Goal: Transaction & Acquisition: Purchase product/service

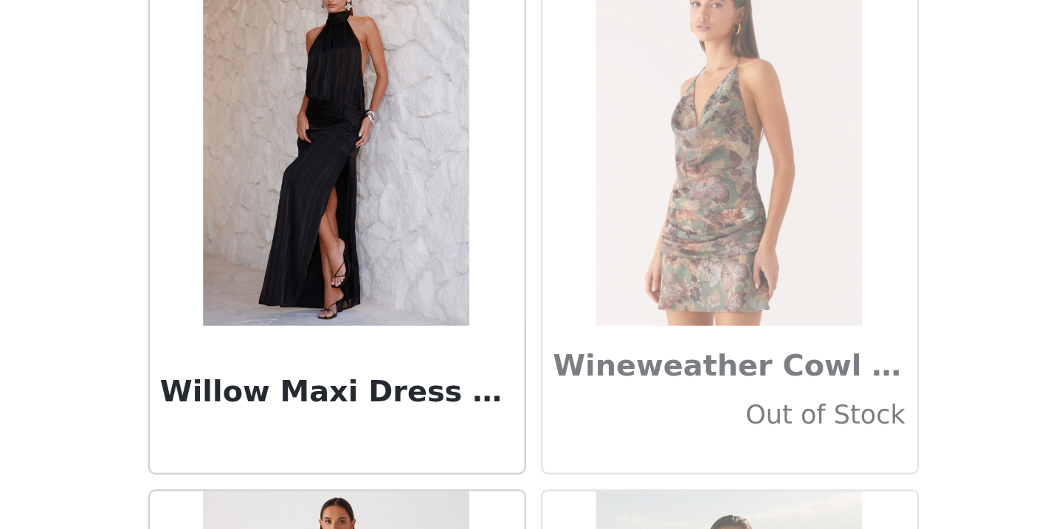
scroll to position [89405, 0]
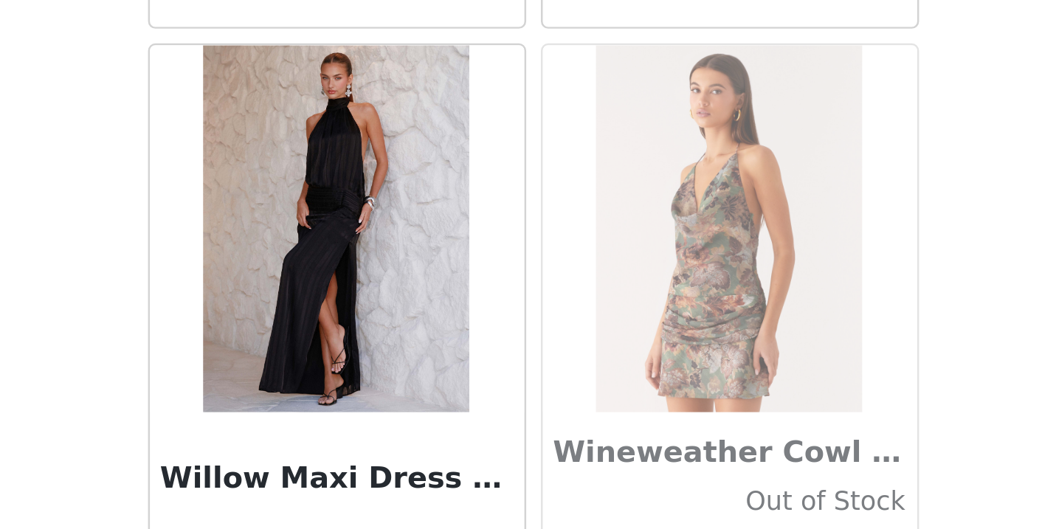
click at [395, 312] on img at bounding box center [448, 386] width 107 height 148
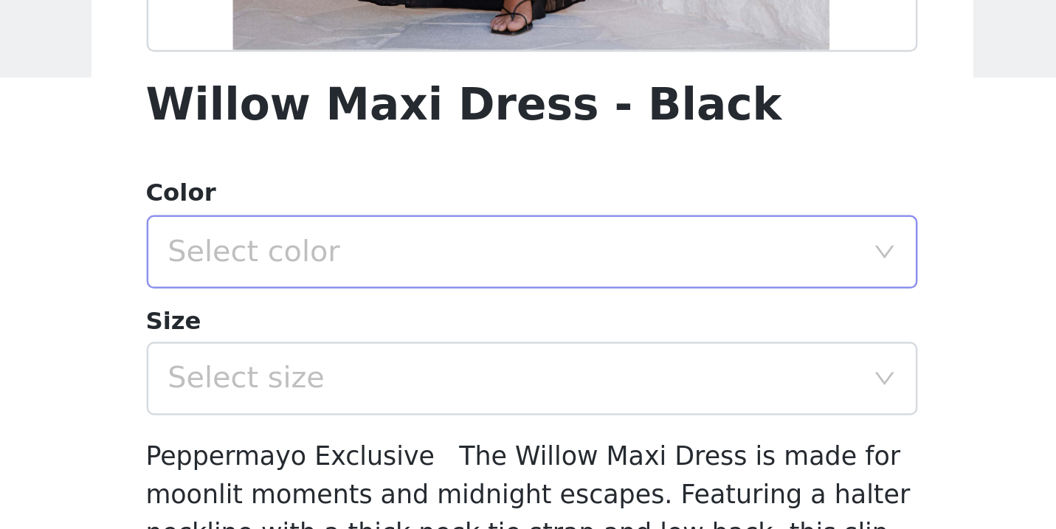
scroll to position [294, 0]
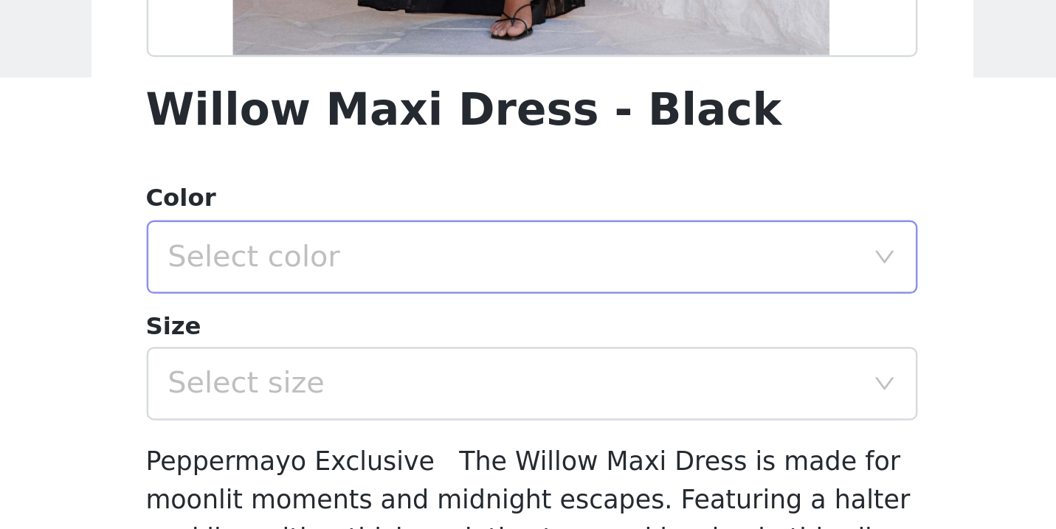
click at [373, 177] on div "Select color" at bounding box center [528, 192] width 310 height 30
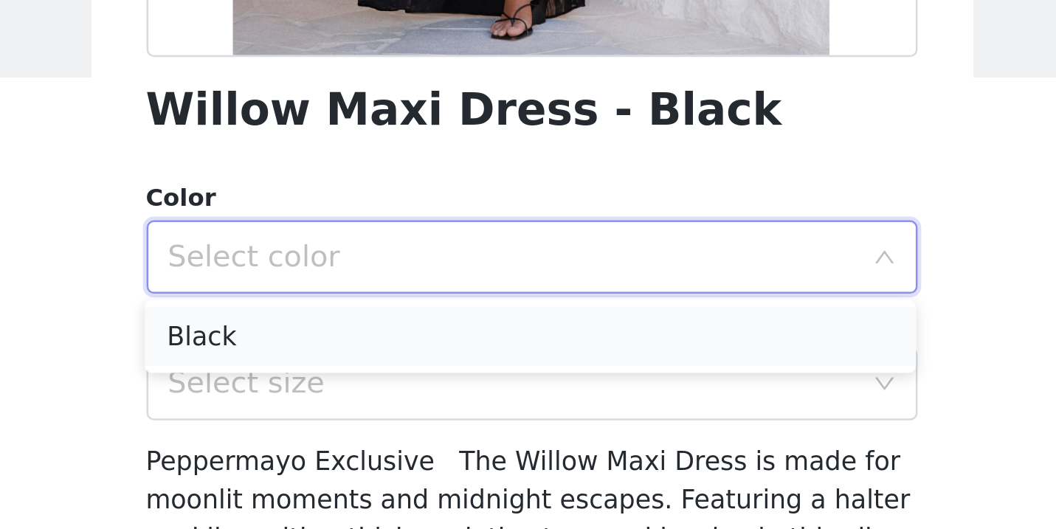
click at [373, 212] on li "Black" at bounding box center [528, 224] width 310 height 24
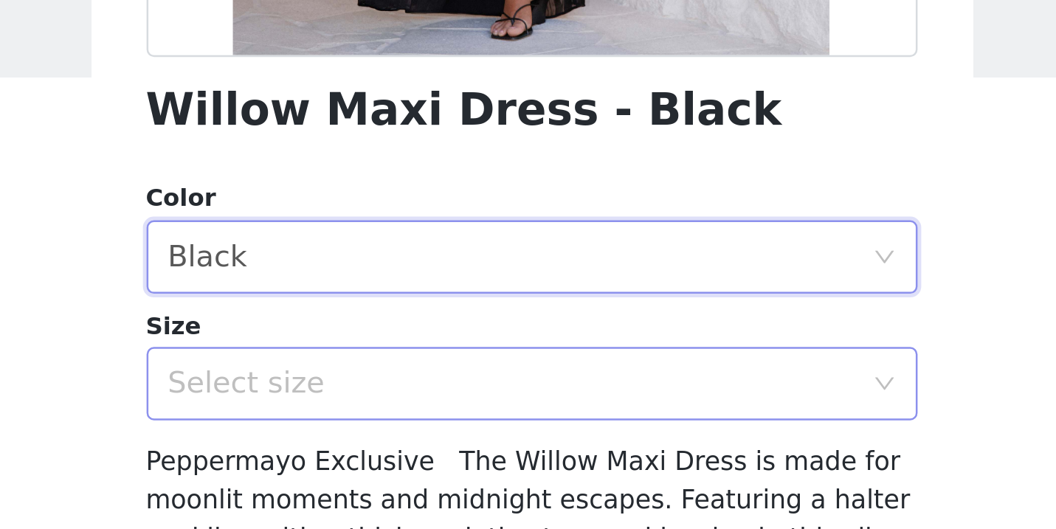
click at [382, 235] on div "Select size" at bounding box center [520, 242] width 276 height 15
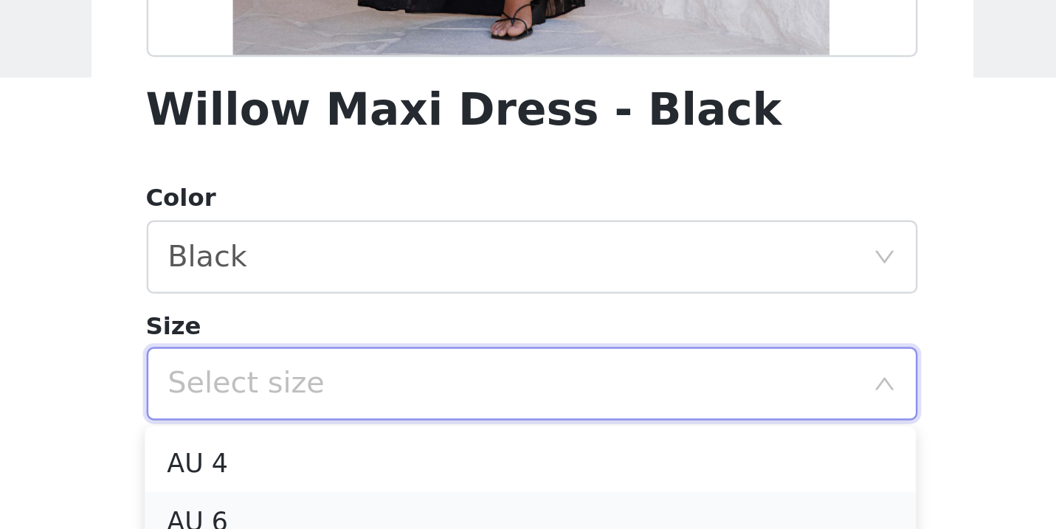
click at [373, 286] on li "AU 6" at bounding box center [528, 298] width 310 height 24
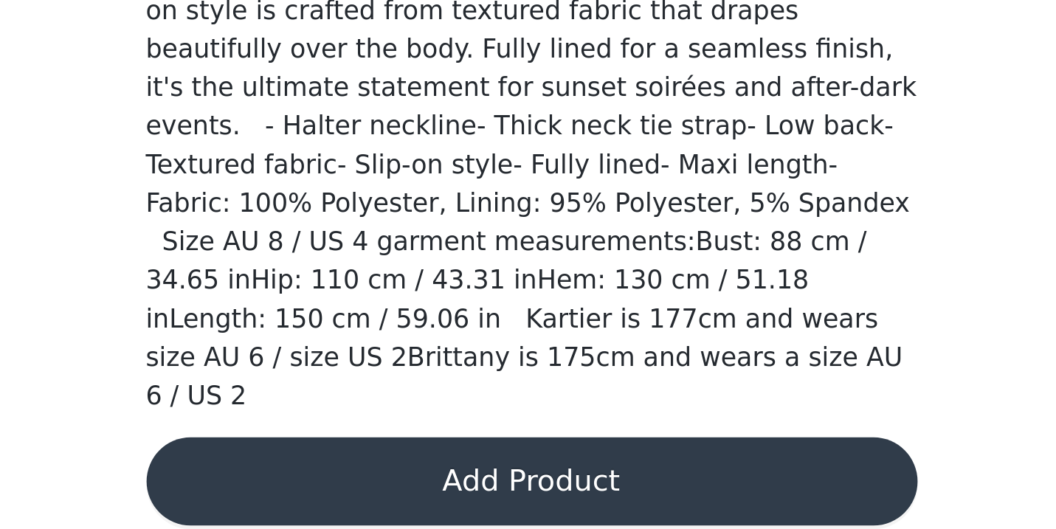
scroll to position [1, 0]
click at [373, 492] on button "Add Product" at bounding box center [528, 509] width 310 height 35
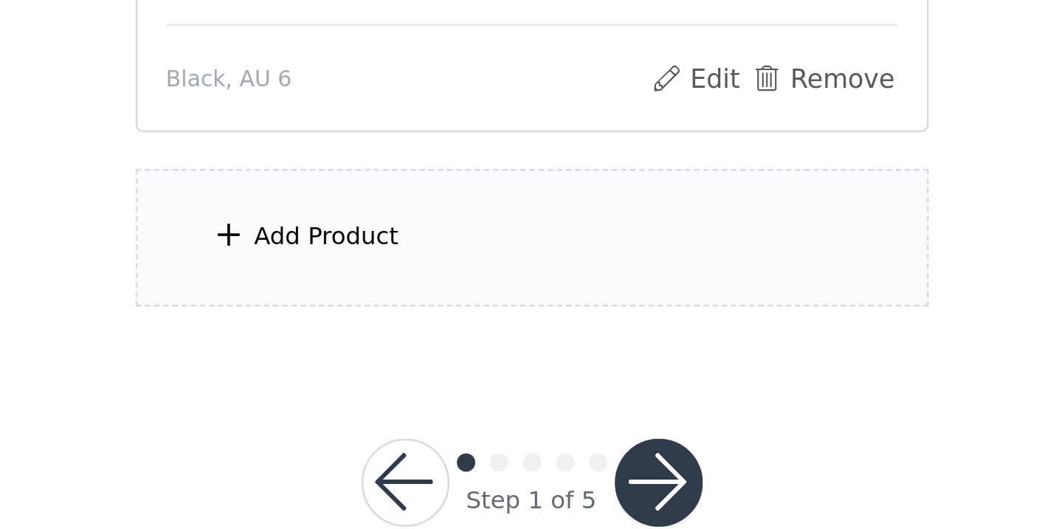
click at [369, 334] on div "Add Product" at bounding box center [528, 361] width 319 height 55
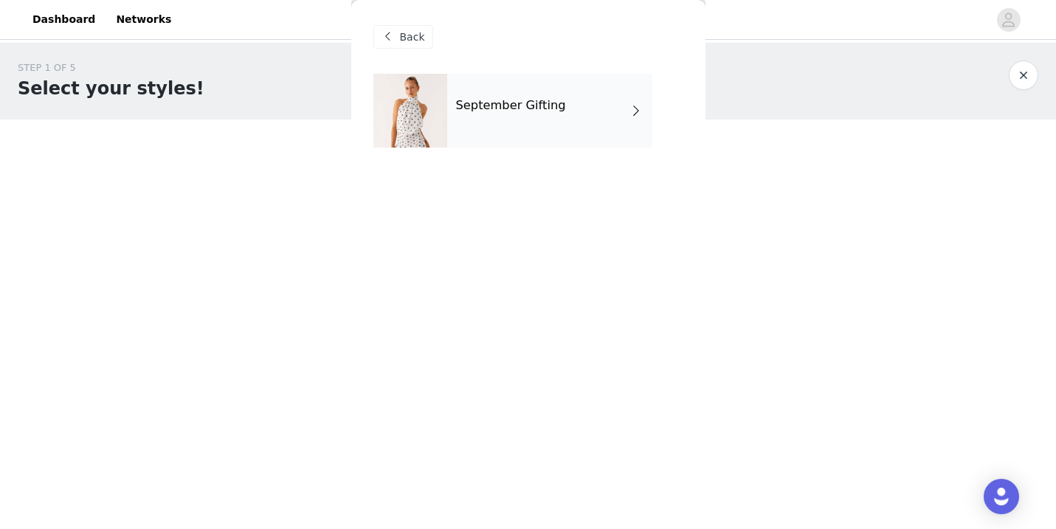
click at [490, 128] on div "September Gifting" at bounding box center [549, 111] width 205 height 74
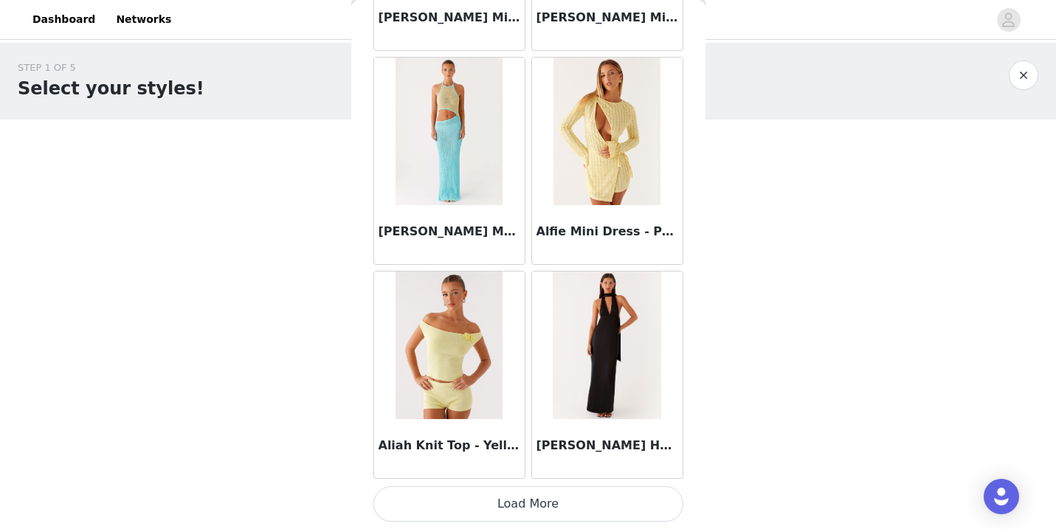
click at [507, 508] on button "Load More" at bounding box center [528, 503] width 310 height 35
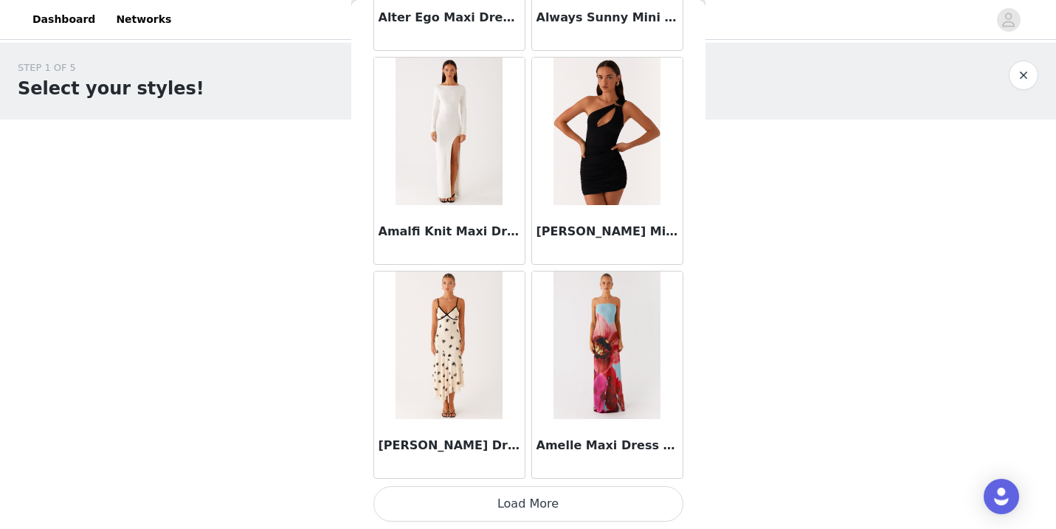
click at [520, 506] on button "Load More" at bounding box center [528, 503] width 310 height 35
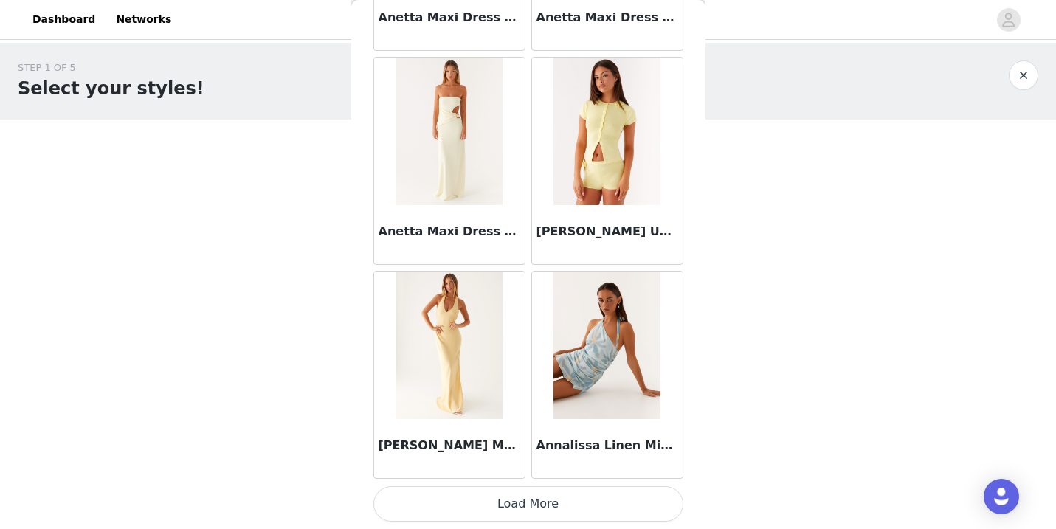
click at [523, 503] on button "Load More" at bounding box center [528, 503] width 310 height 35
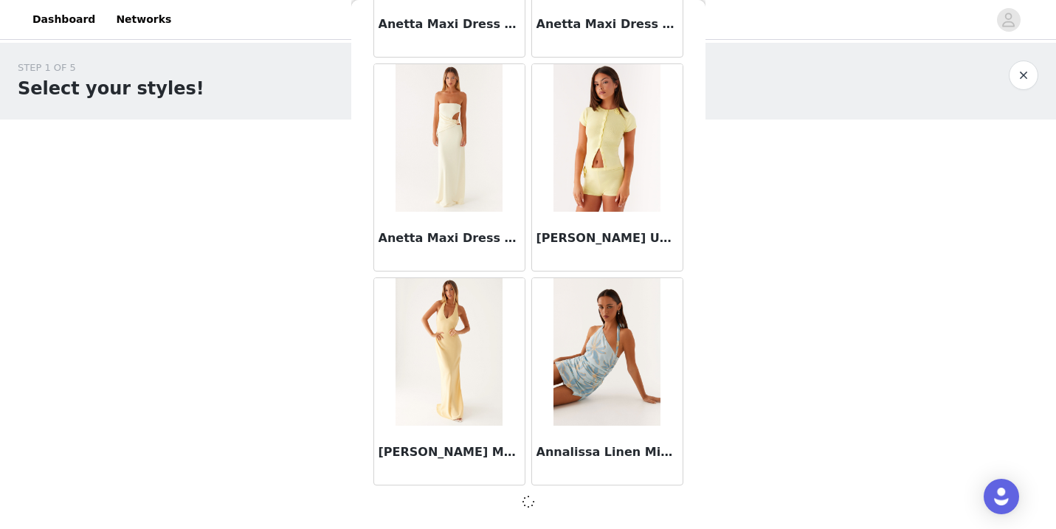
scroll to position [6001, 0]
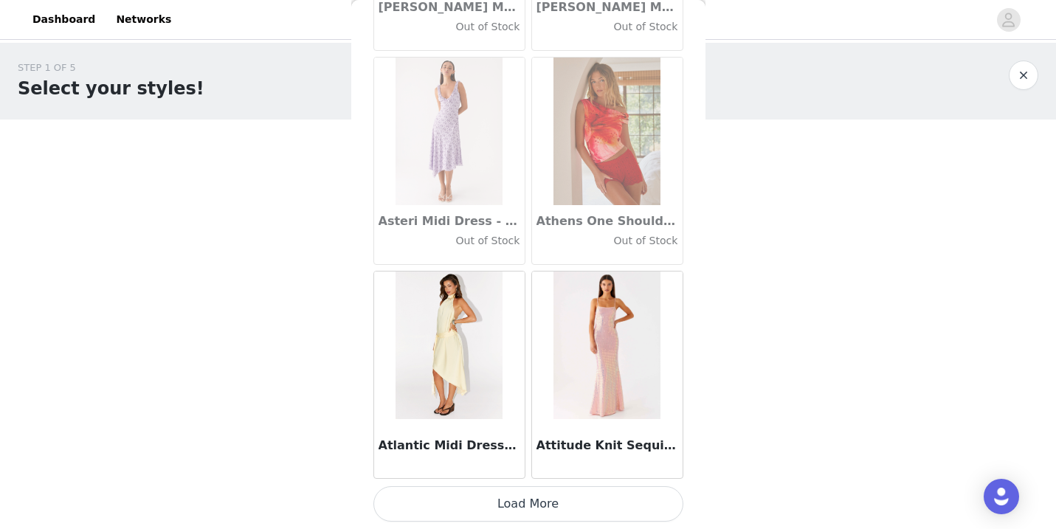
click at [524, 494] on button "Load More" at bounding box center [528, 503] width 310 height 35
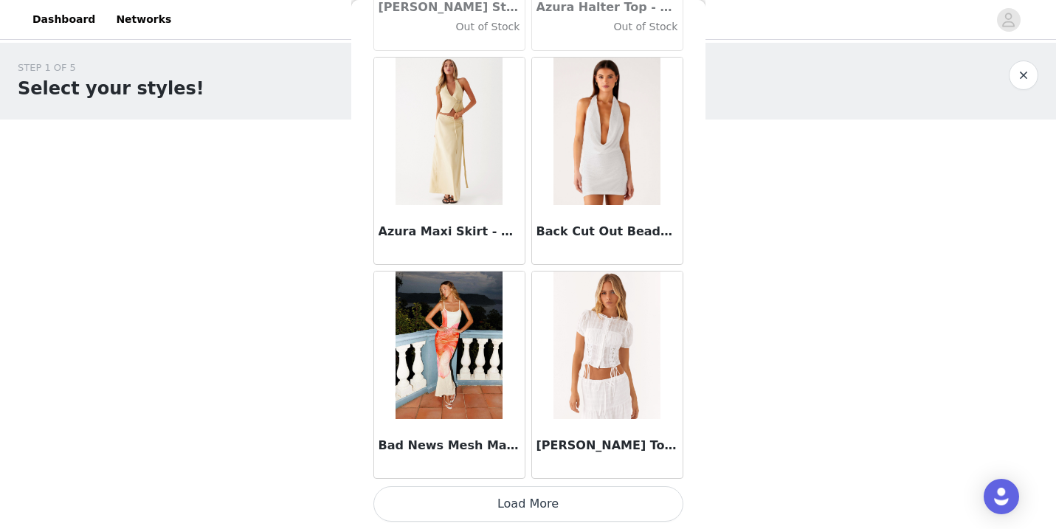
click at [523, 488] on button "Load More" at bounding box center [528, 503] width 310 height 35
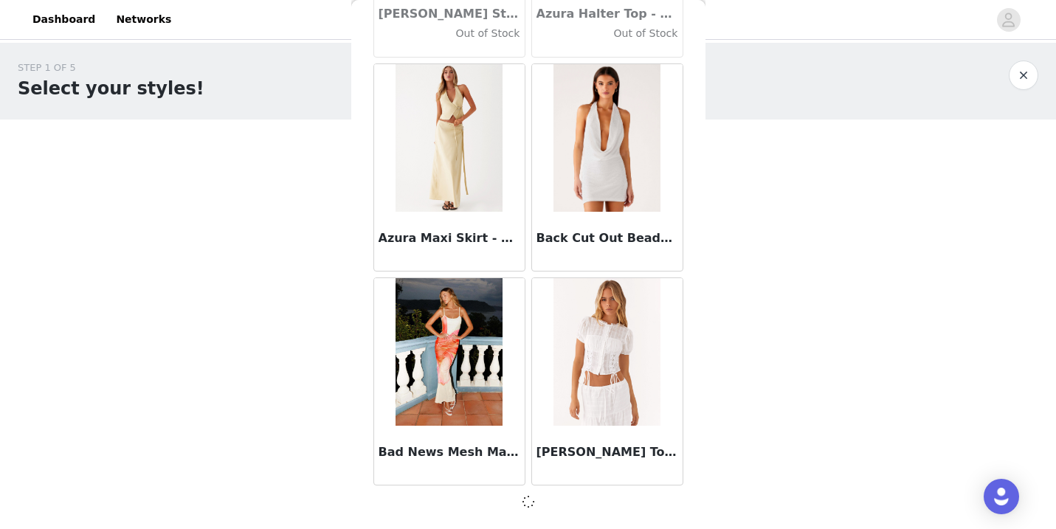
scroll to position [10280, 0]
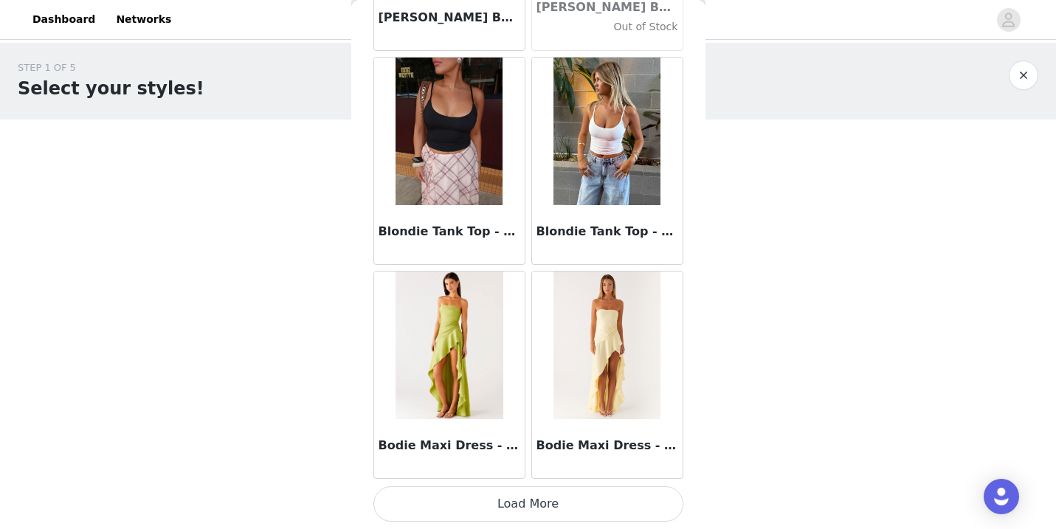
click at [525, 508] on button "Load More" at bounding box center [528, 503] width 310 height 35
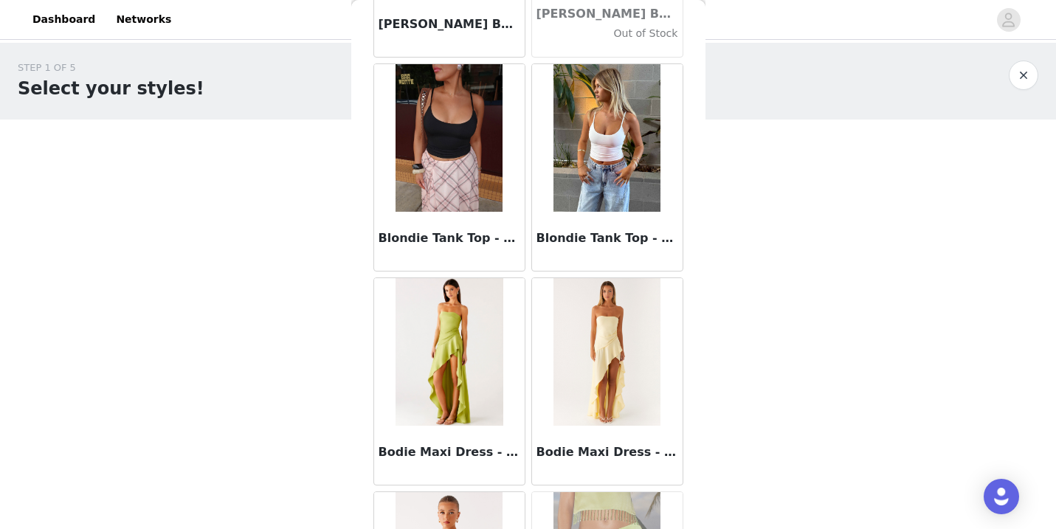
scroll to position [0, 0]
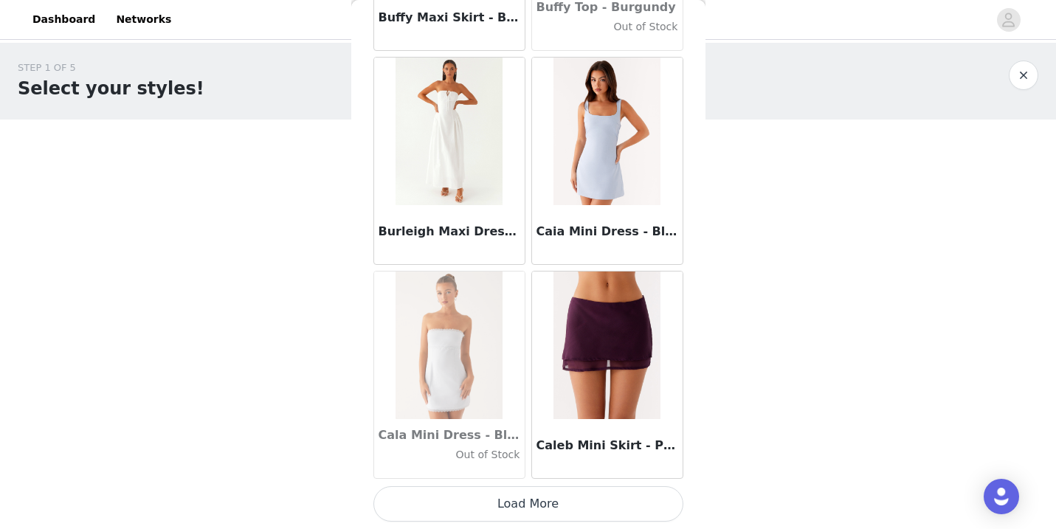
click at [525, 512] on button "Load More" at bounding box center [528, 503] width 310 height 35
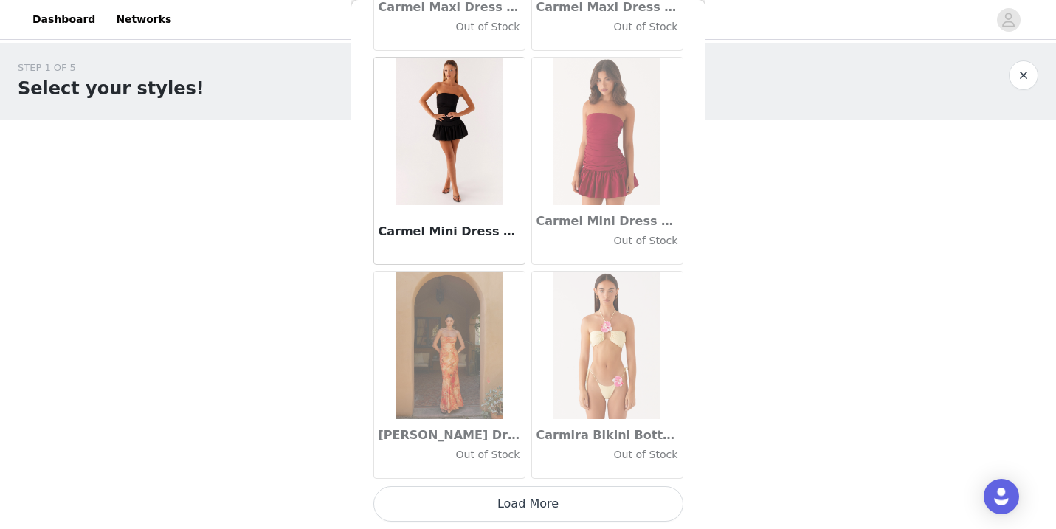
click at [525, 498] on button "Load More" at bounding box center [528, 503] width 310 height 35
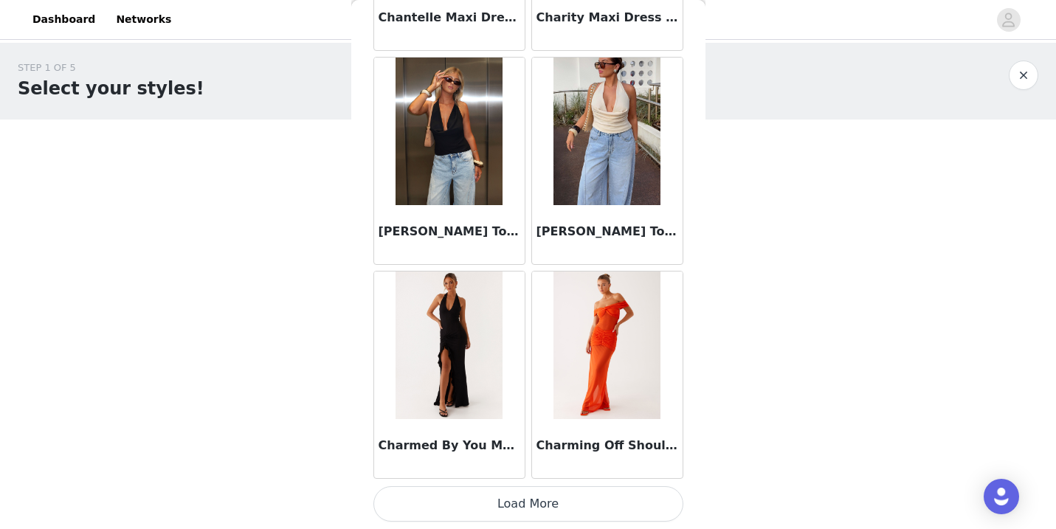
click at [521, 504] on button "Load More" at bounding box center [528, 503] width 310 height 35
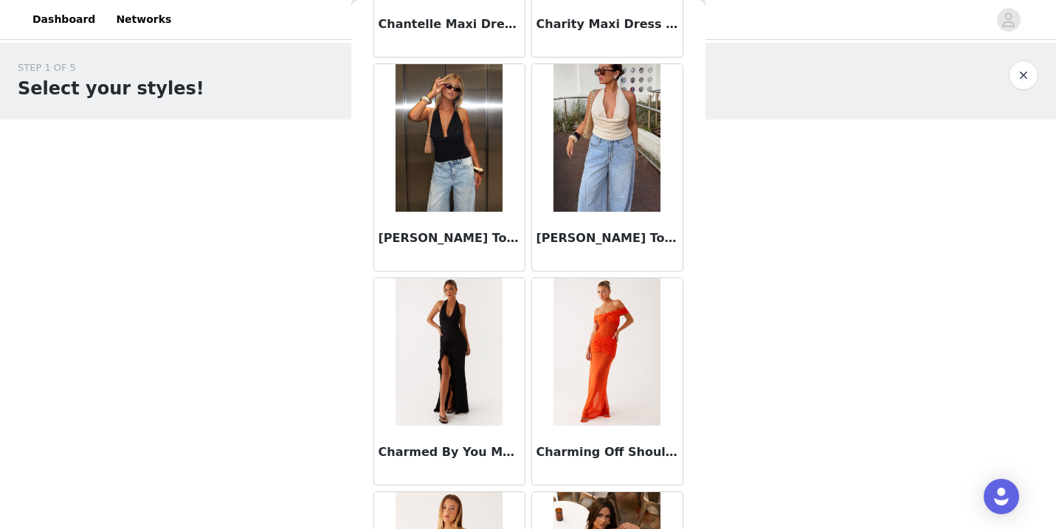
scroll to position [0, 0]
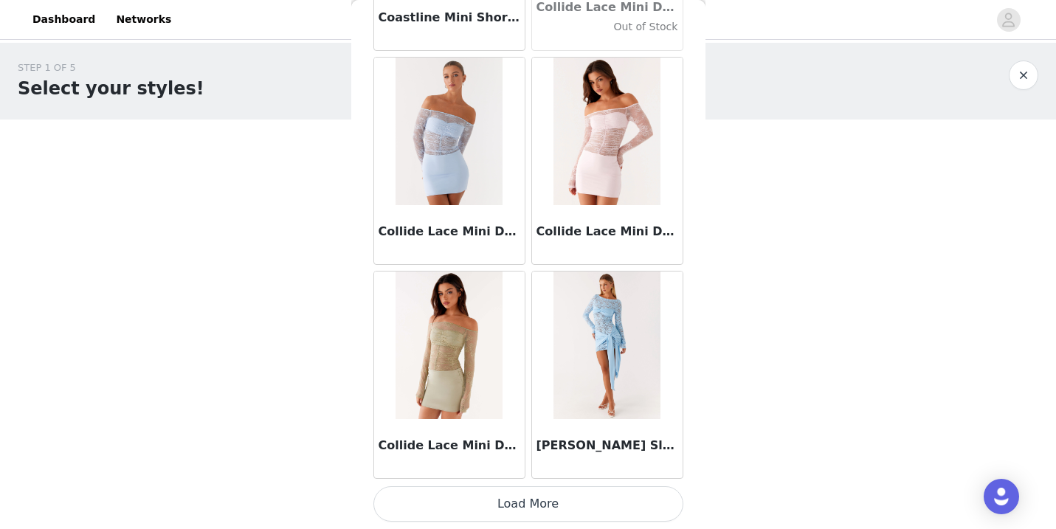
click at [525, 514] on button "Load More" at bounding box center [528, 503] width 310 height 35
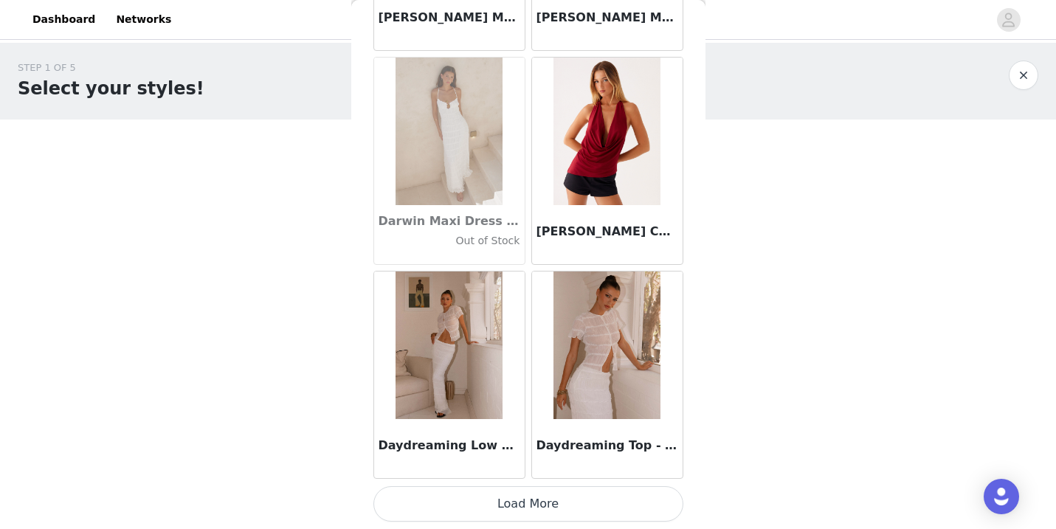
click at [528, 505] on button "Load More" at bounding box center [528, 503] width 310 height 35
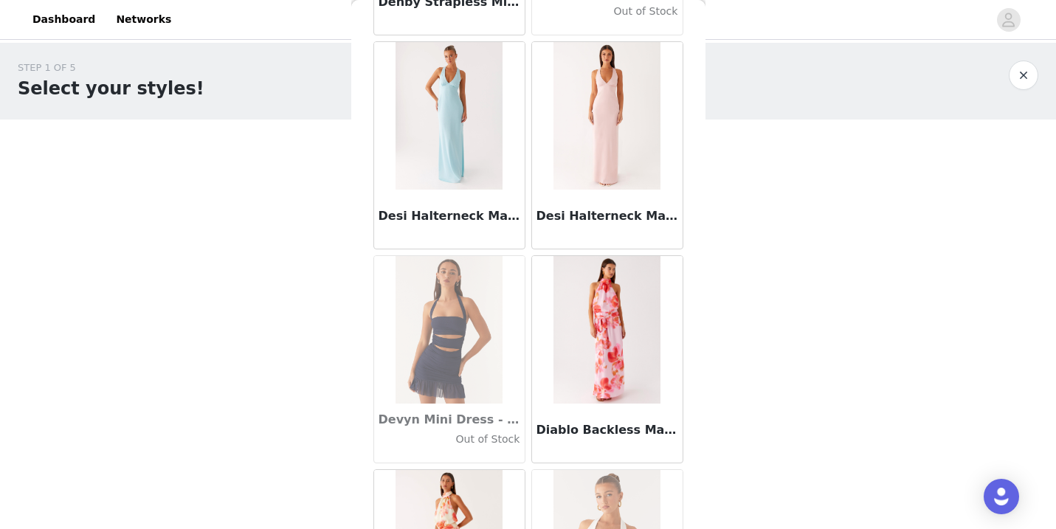
scroll to position [0, 0]
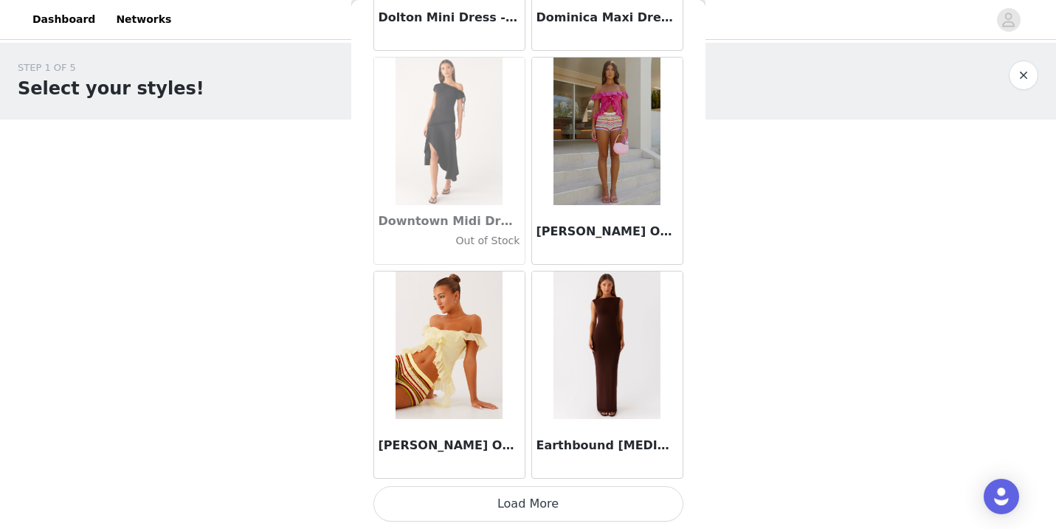
click at [527, 501] on button "Load More" at bounding box center [528, 503] width 310 height 35
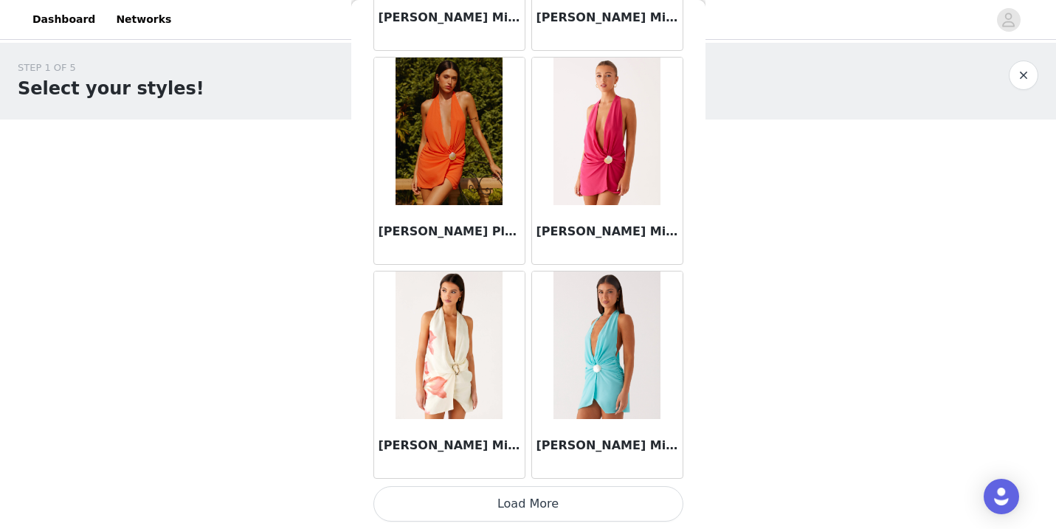
click at [523, 505] on button "Load More" at bounding box center [528, 503] width 310 height 35
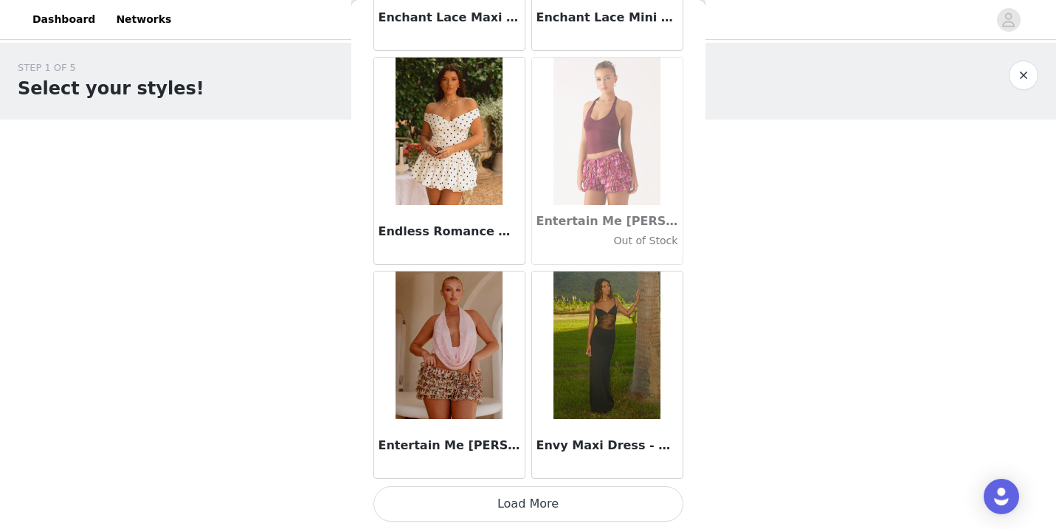
click at [524, 511] on button "Load More" at bounding box center [528, 503] width 310 height 35
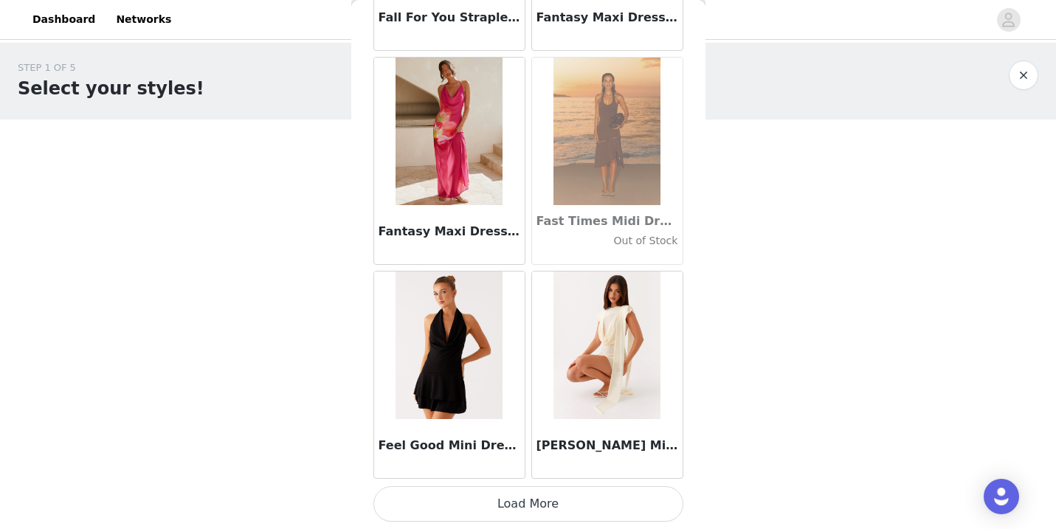
click at [525, 507] on button "Load More" at bounding box center [528, 503] width 310 height 35
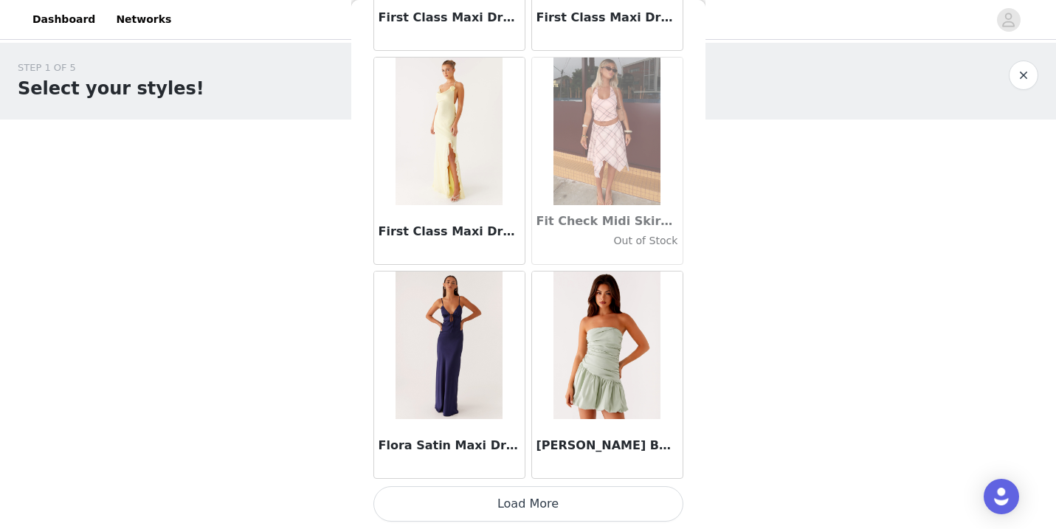
click at [518, 507] on button "Load More" at bounding box center [528, 503] width 310 height 35
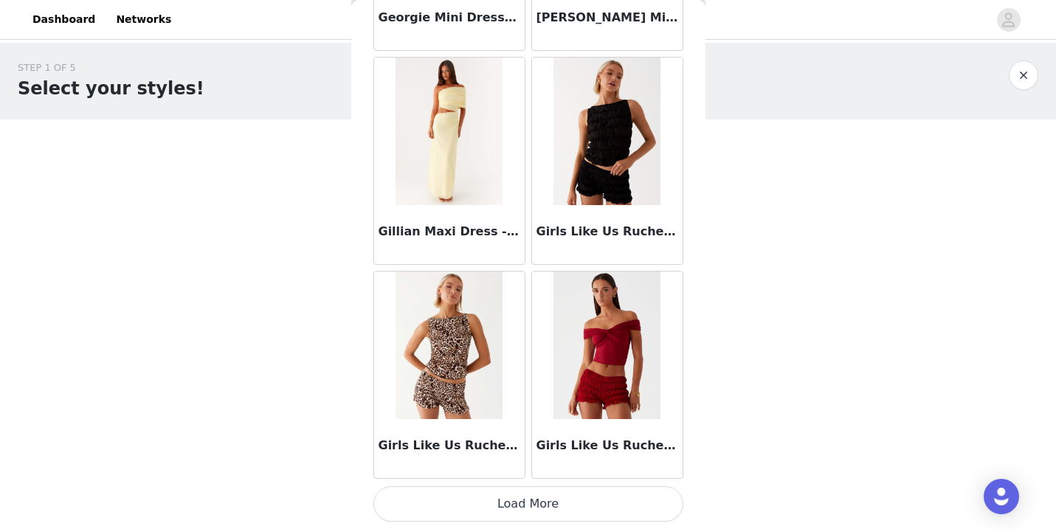
click at [522, 511] on button "Load More" at bounding box center [528, 503] width 310 height 35
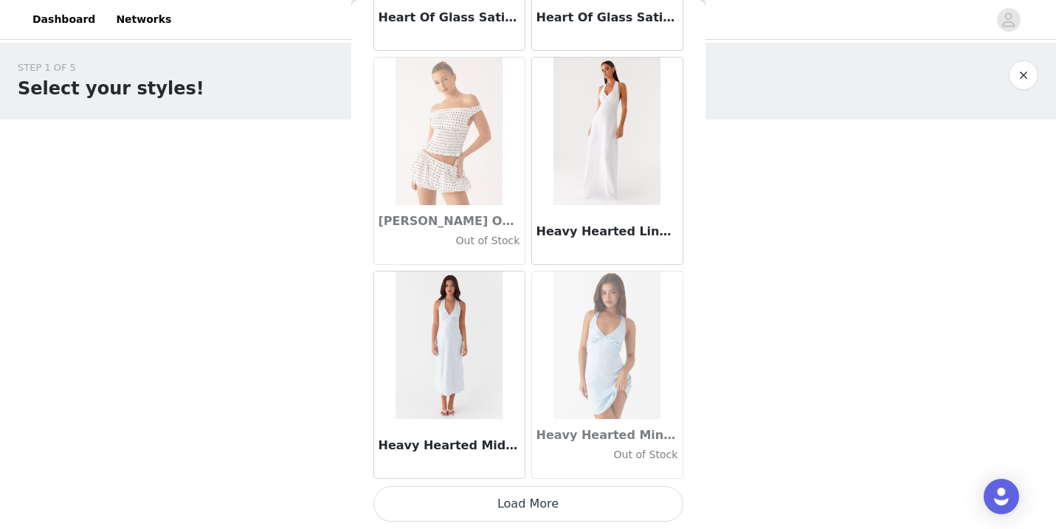
click at [522, 511] on button "Load More" at bounding box center [528, 503] width 310 height 35
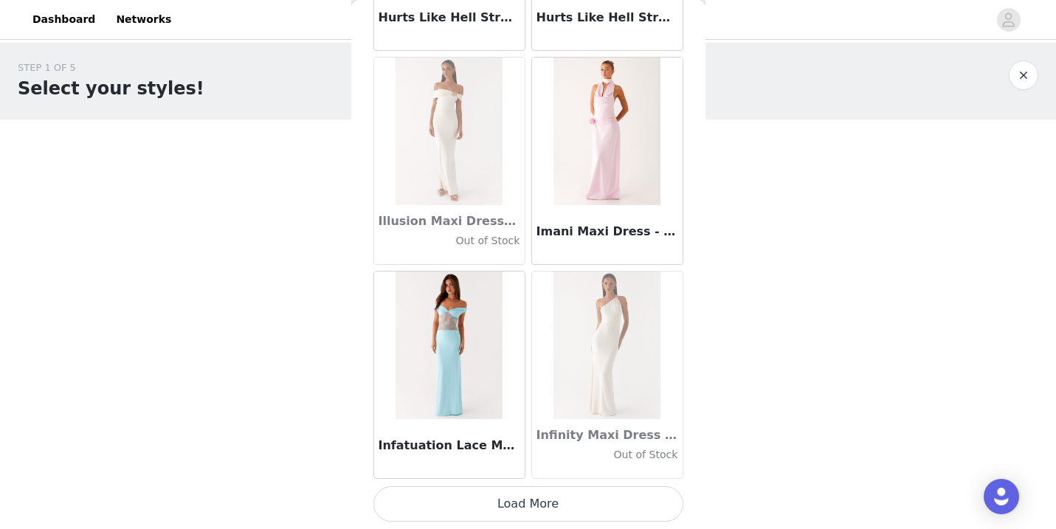
click at [522, 501] on button "Load More" at bounding box center [528, 503] width 310 height 35
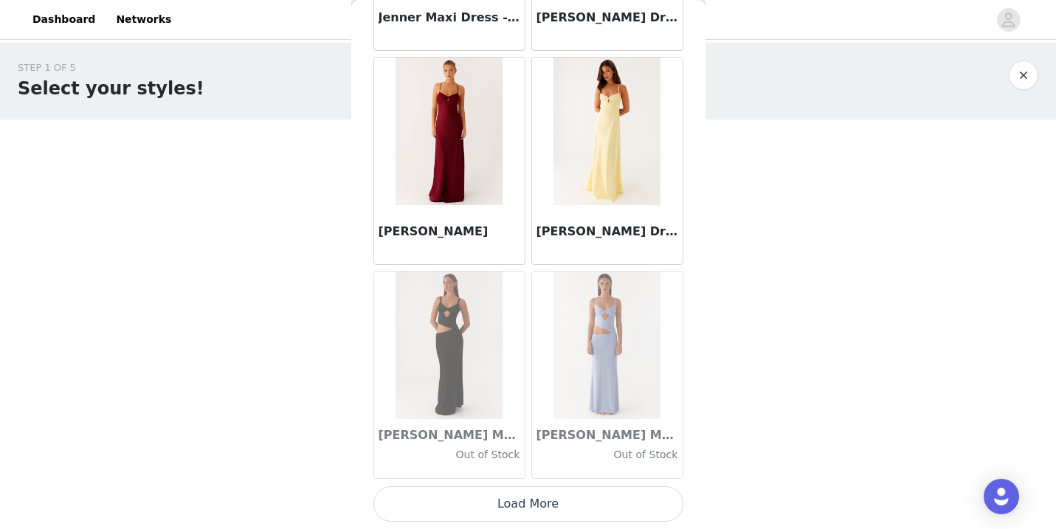
click at [524, 512] on button "Load More" at bounding box center [528, 503] width 310 height 35
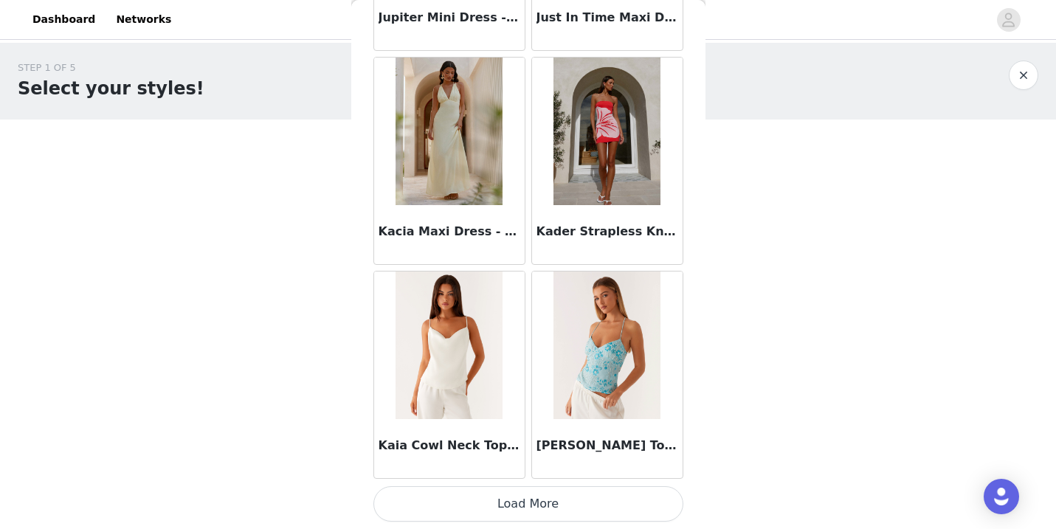
click at [524, 491] on button "Load More" at bounding box center [528, 503] width 310 height 35
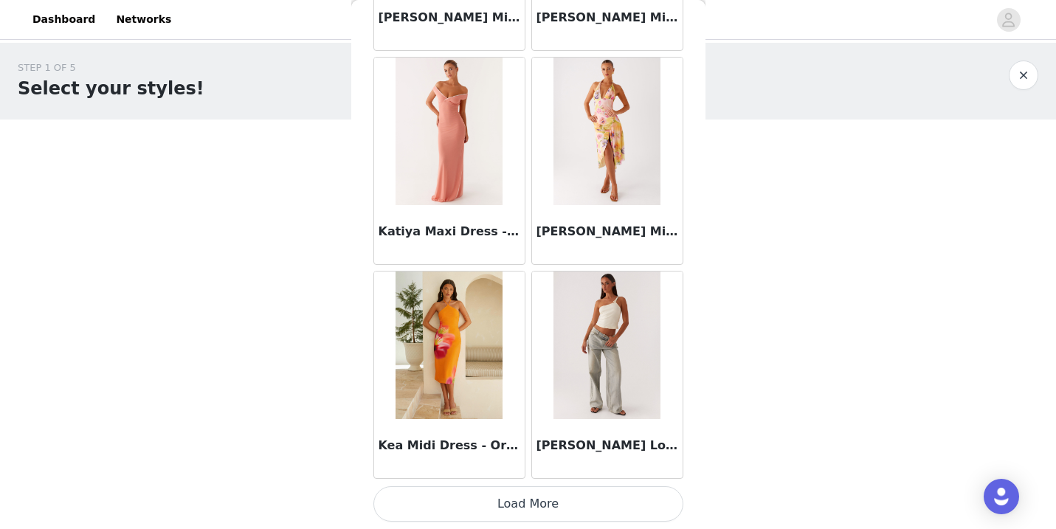
click at [526, 506] on button "Load More" at bounding box center [528, 503] width 310 height 35
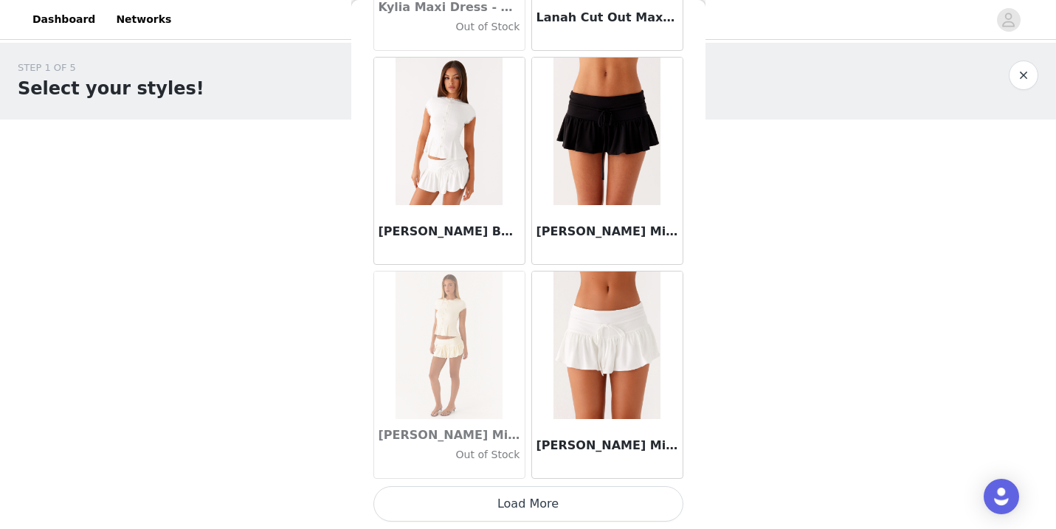
click at [521, 510] on button "Load More" at bounding box center [528, 503] width 310 height 35
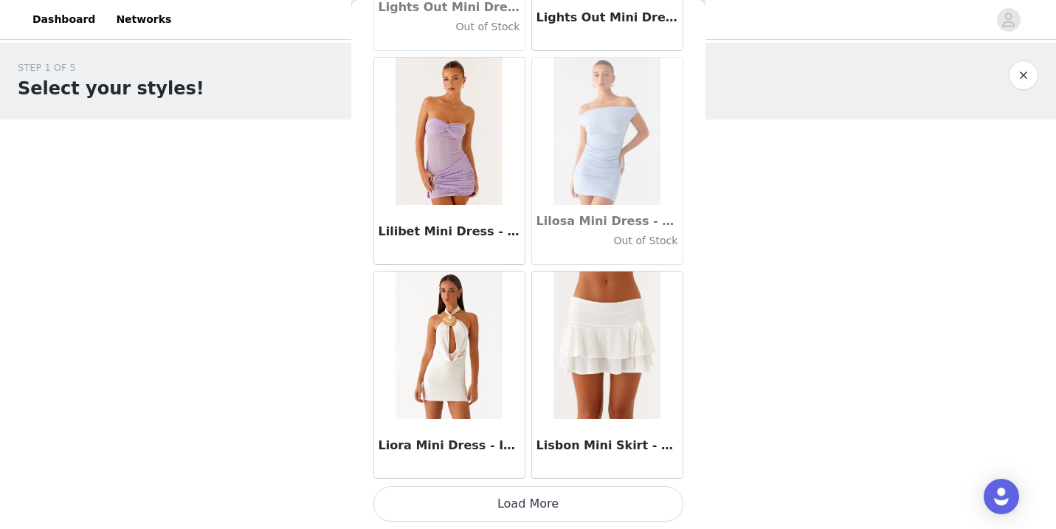
click at [526, 504] on button "Load More" at bounding box center [528, 503] width 310 height 35
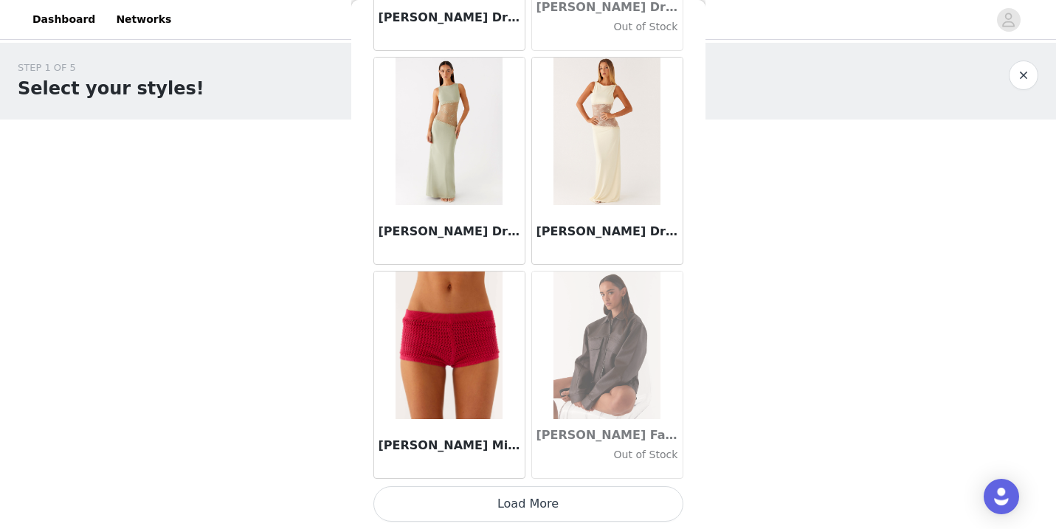
click at [522, 511] on button "Load More" at bounding box center [528, 503] width 310 height 35
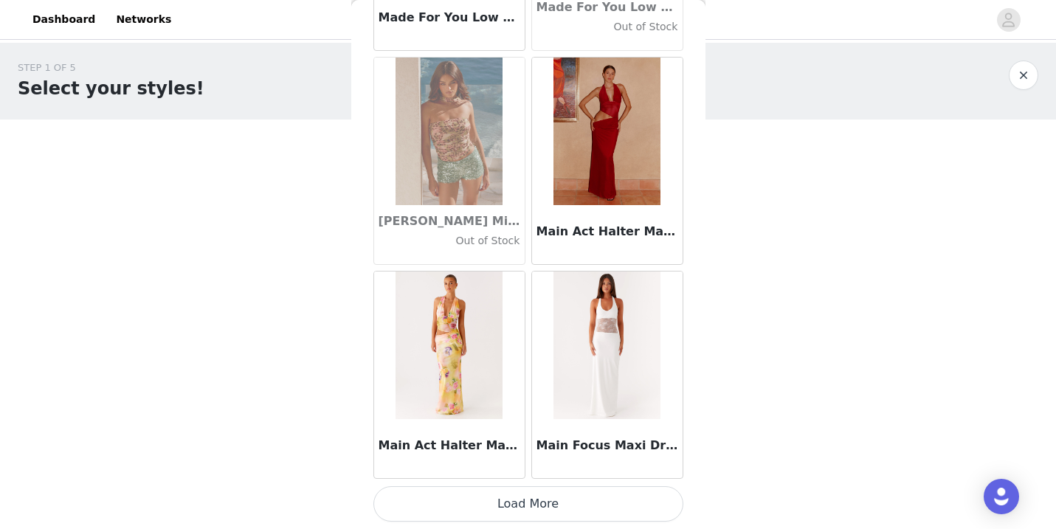
click at [521, 505] on button "Load More" at bounding box center [528, 503] width 310 height 35
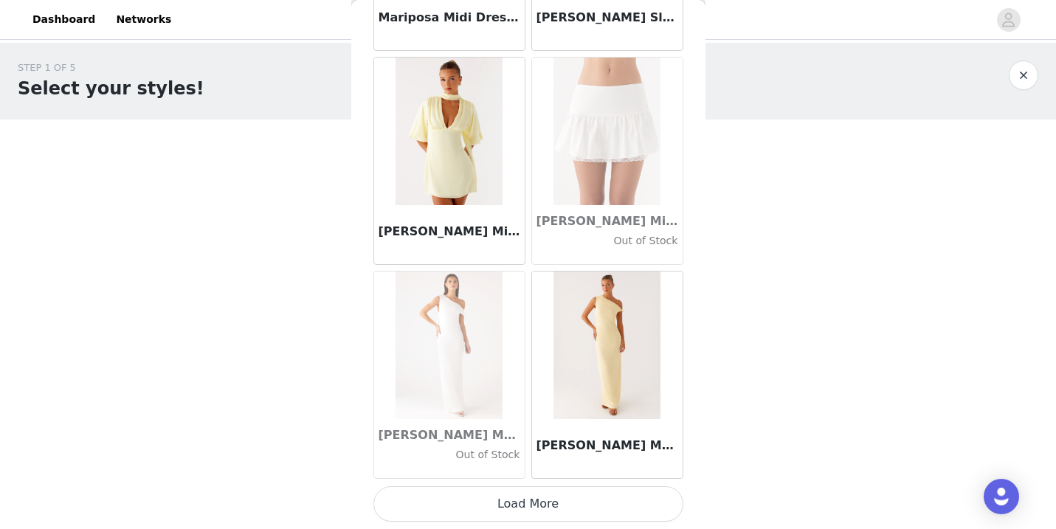
click at [521, 507] on button "Load More" at bounding box center [528, 503] width 310 height 35
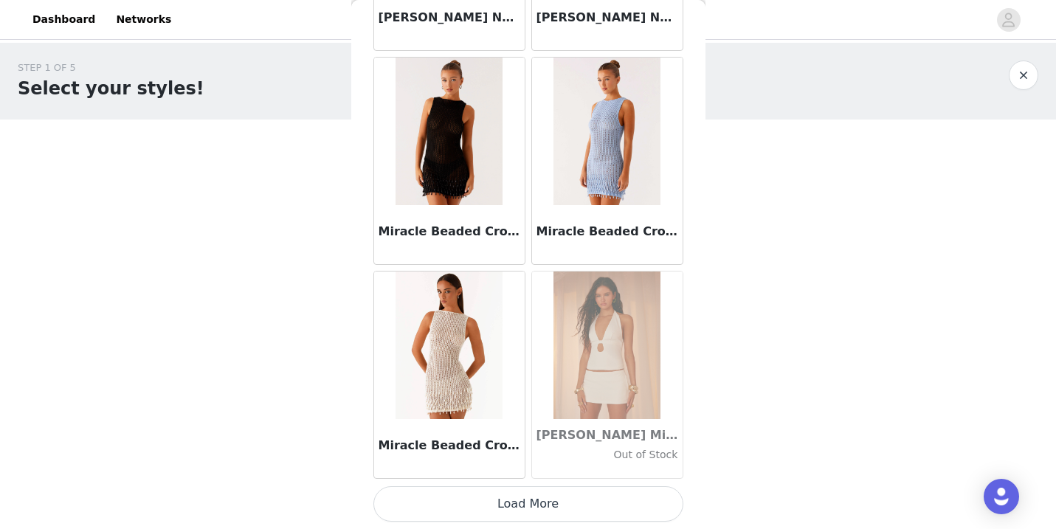
click at [522, 505] on button "Load More" at bounding box center [528, 503] width 310 height 35
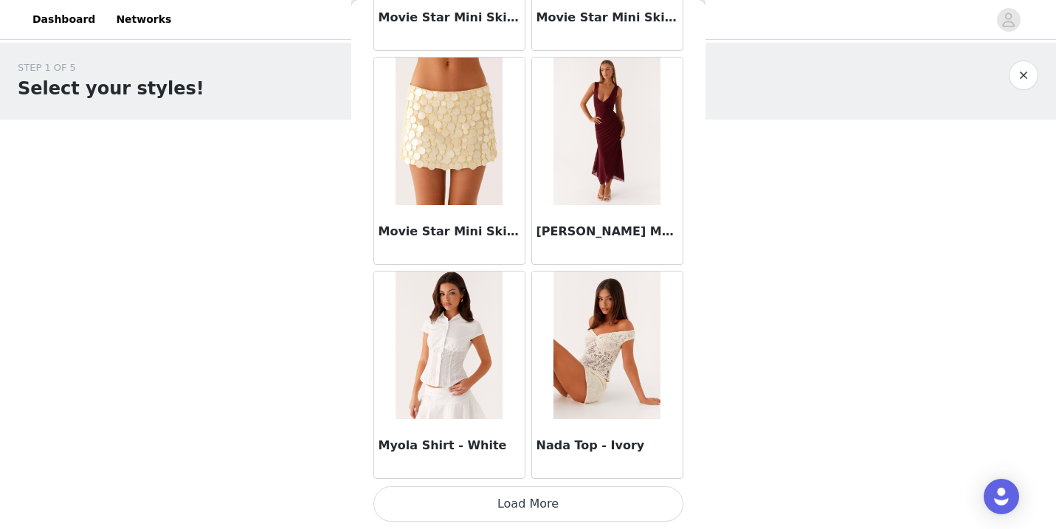
click at [531, 494] on button "Load More" at bounding box center [528, 503] width 310 height 35
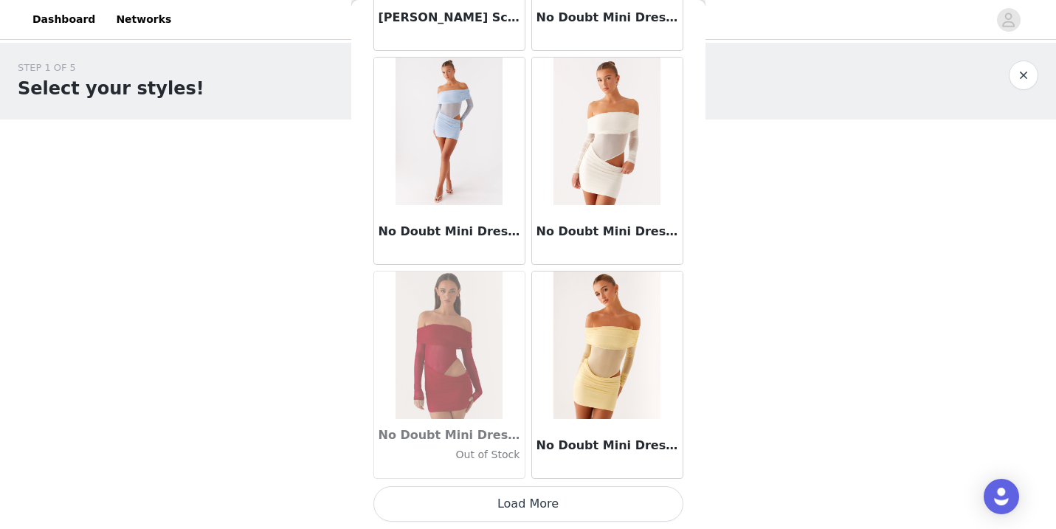
click at [528, 488] on button "Load More" at bounding box center [528, 503] width 310 height 35
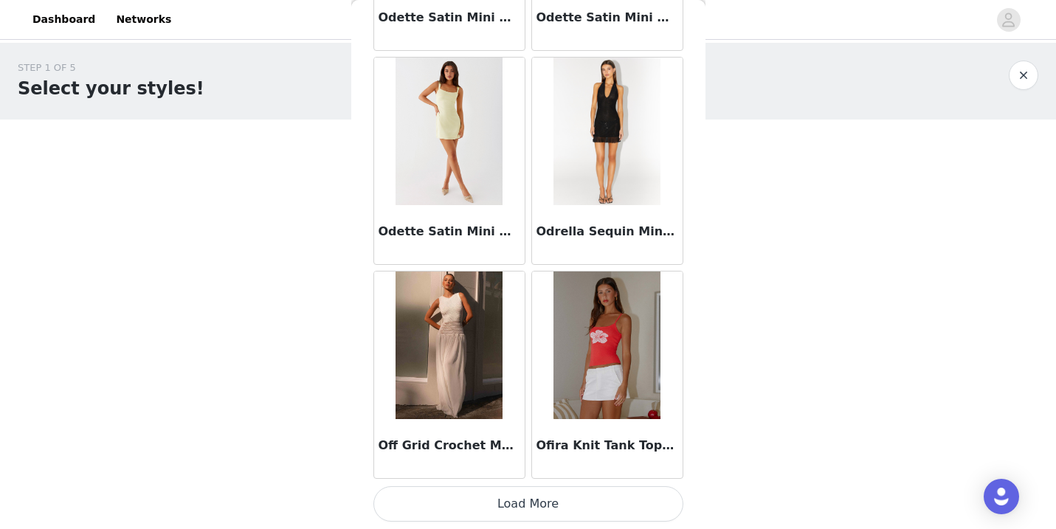
scroll to position [65905, 0]
click at [523, 507] on button "Load More" at bounding box center [528, 504] width 310 height 35
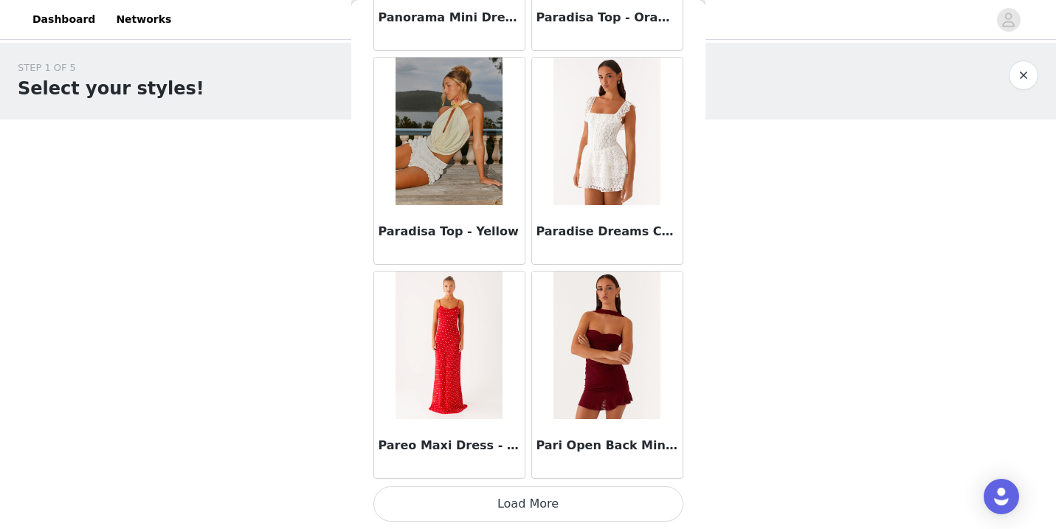
click at [536, 495] on button "Load More" at bounding box center [528, 503] width 310 height 35
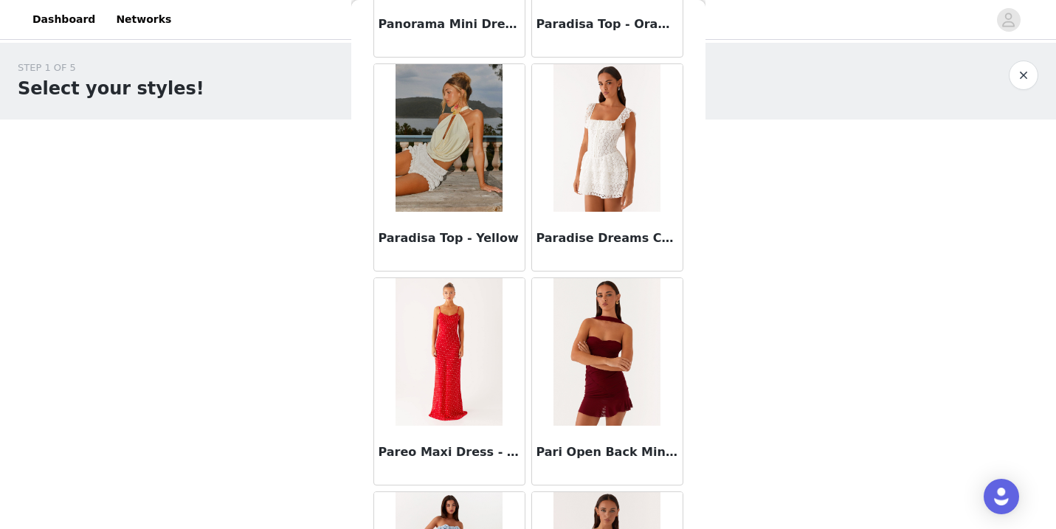
scroll to position [0, 0]
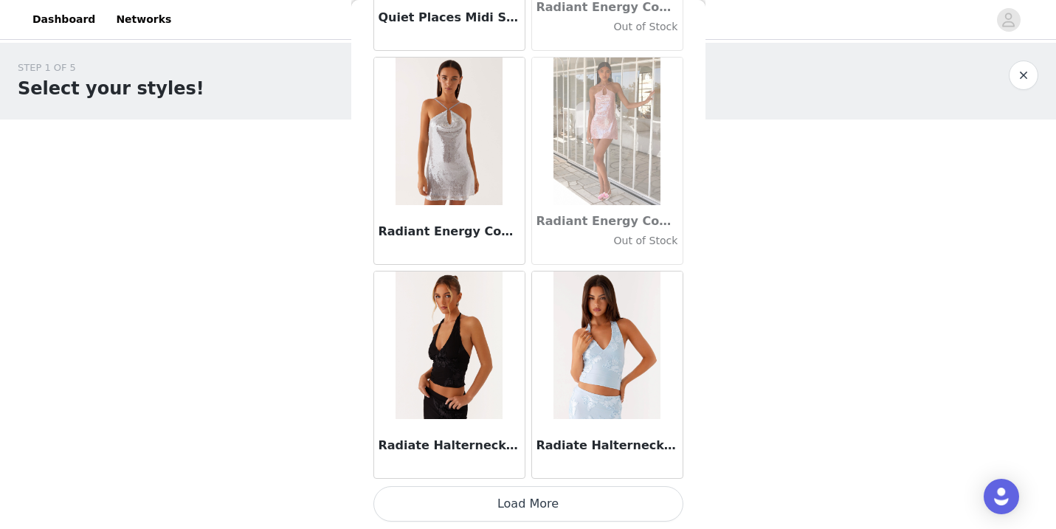
click at [521, 503] on button "Load More" at bounding box center [528, 503] width 310 height 35
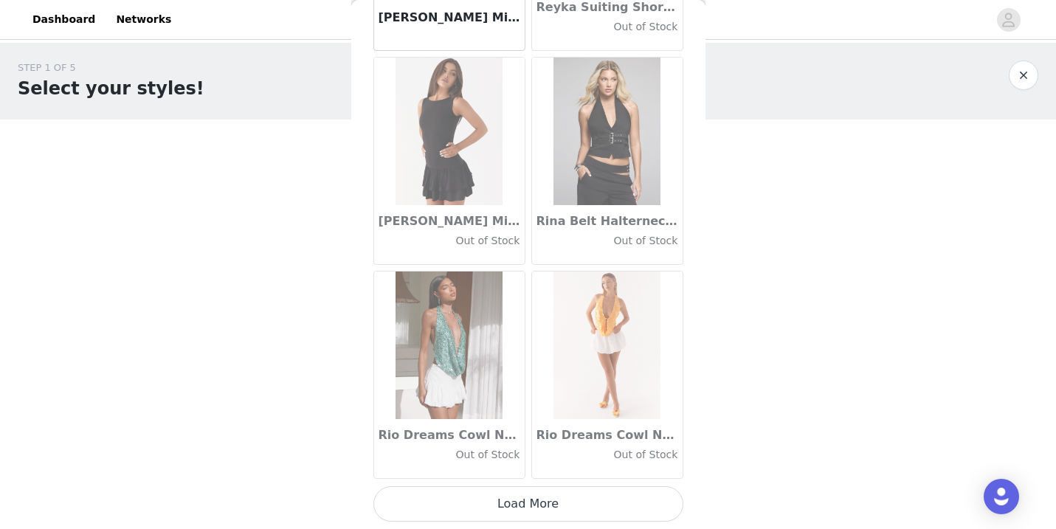
click at [511, 516] on button "Load More" at bounding box center [528, 503] width 310 height 35
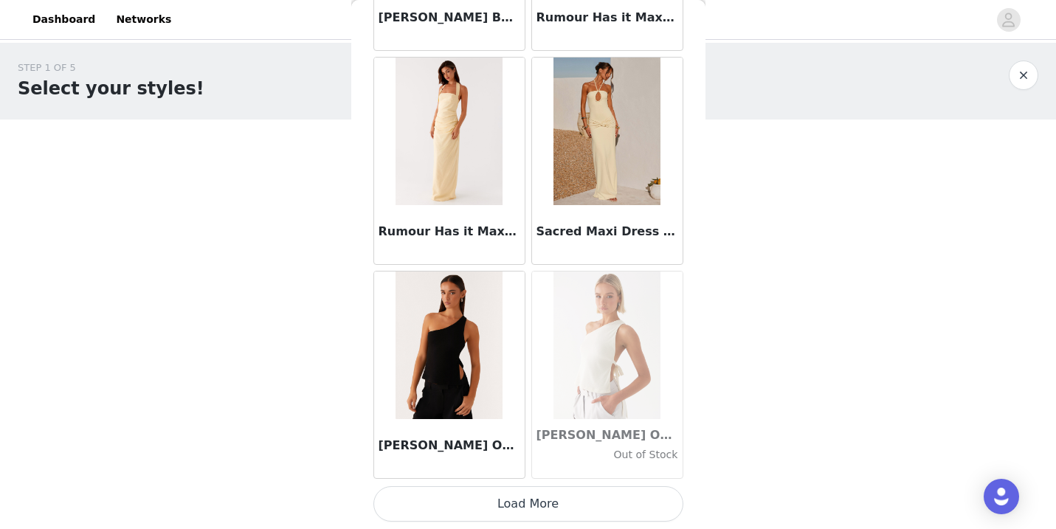
click at [527, 505] on button "Load More" at bounding box center [528, 503] width 310 height 35
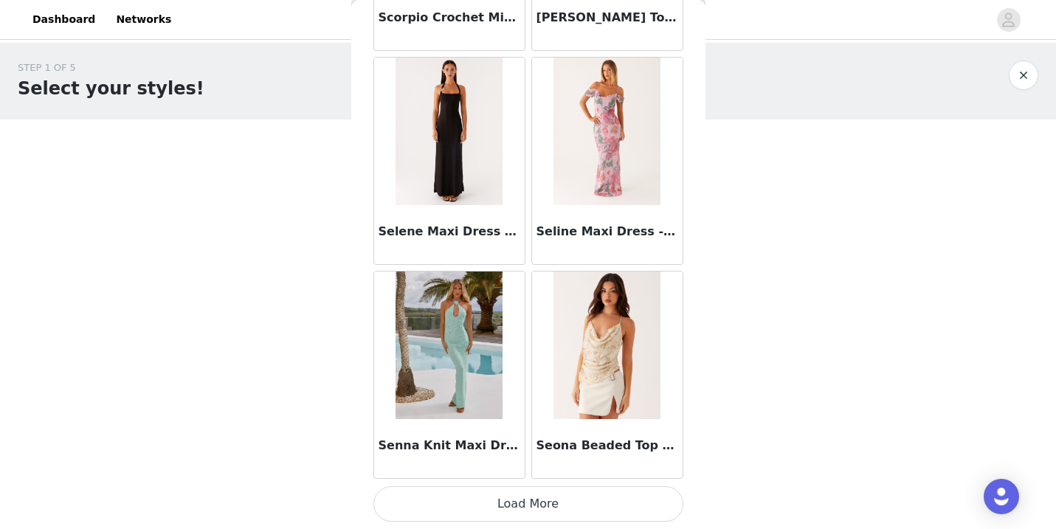
click at [519, 500] on button "Load More" at bounding box center [528, 503] width 310 height 35
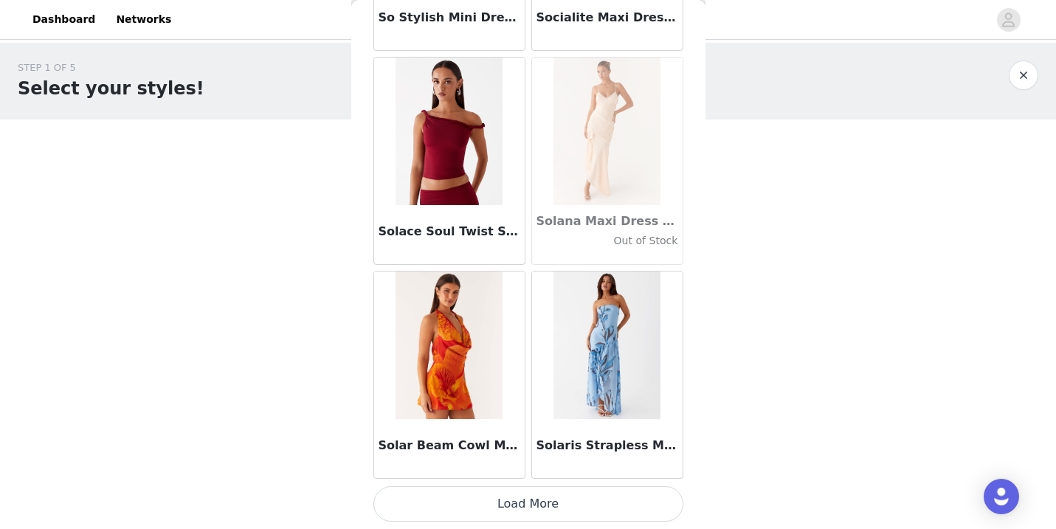
click at [521, 505] on button "Load More" at bounding box center [528, 503] width 310 height 35
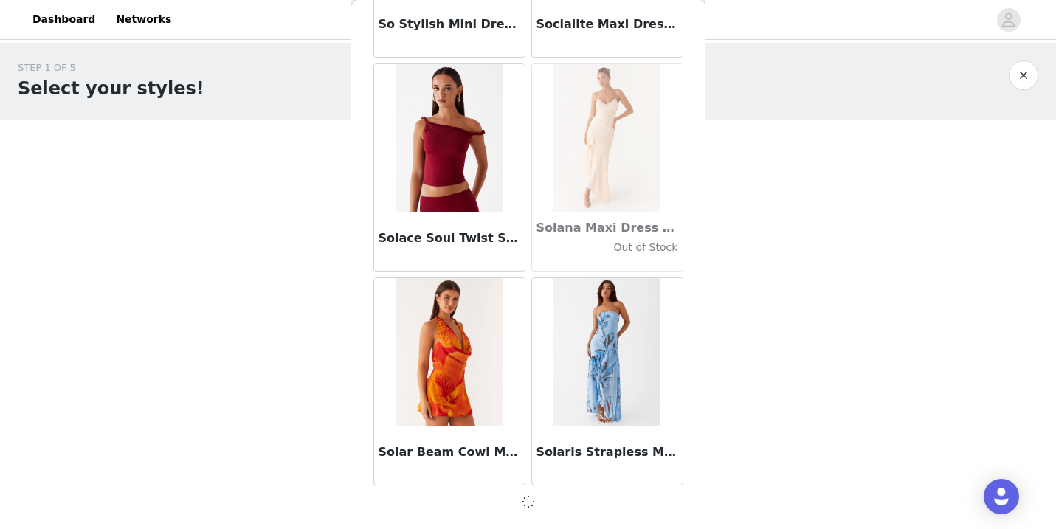
scroll to position [10, 0]
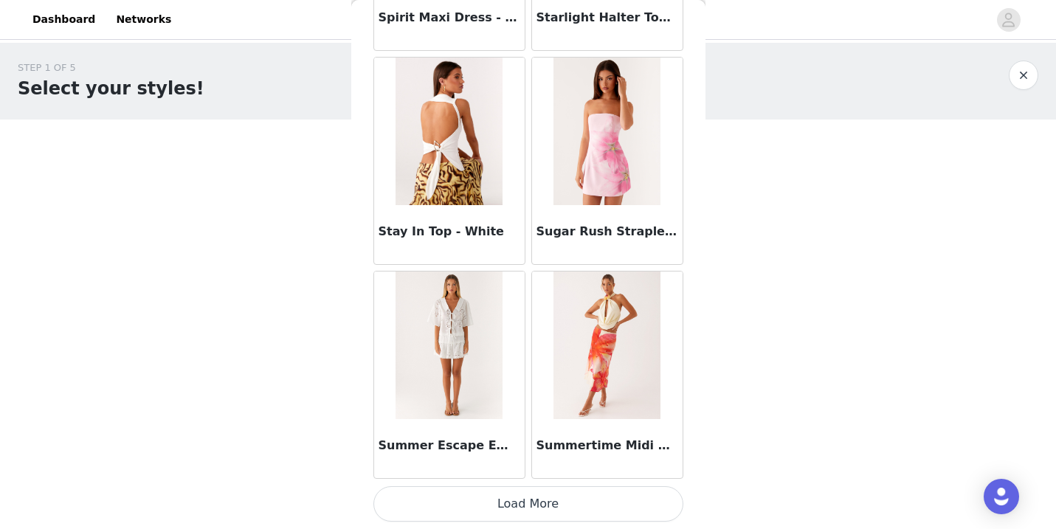
click at [520, 494] on button "Load More" at bounding box center [528, 503] width 310 height 35
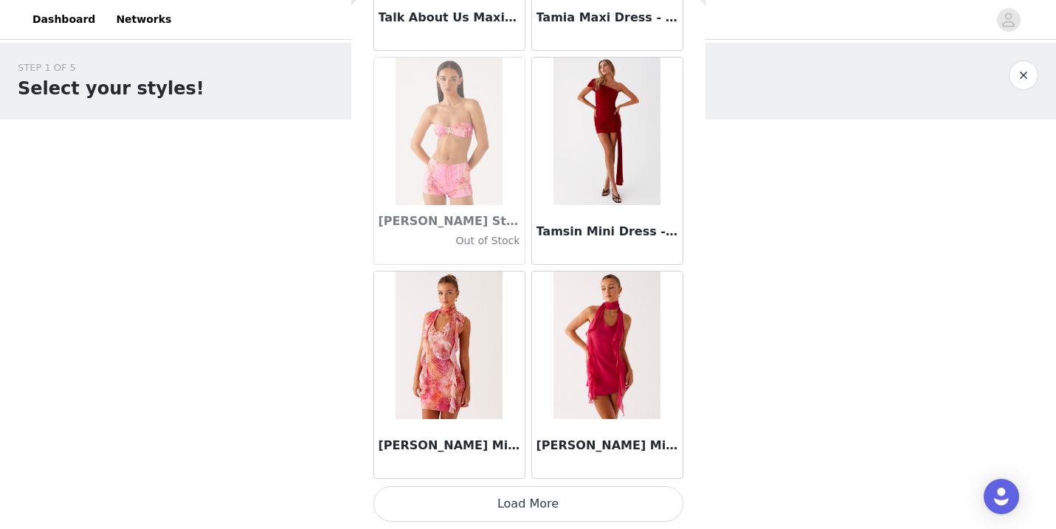
click at [518, 500] on button "Load More" at bounding box center [528, 503] width 310 height 35
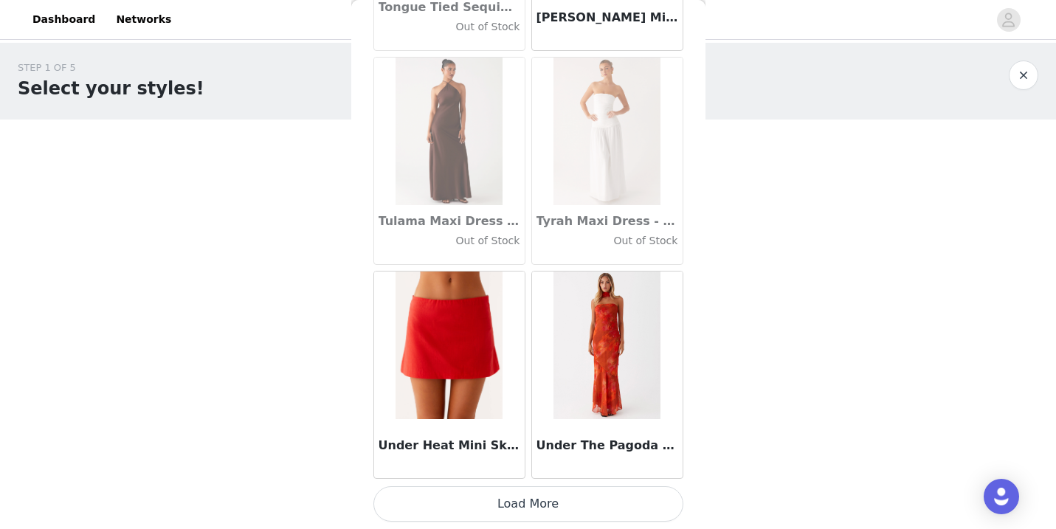
click at [524, 499] on button "Load More" at bounding box center [528, 503] width 310 height 35
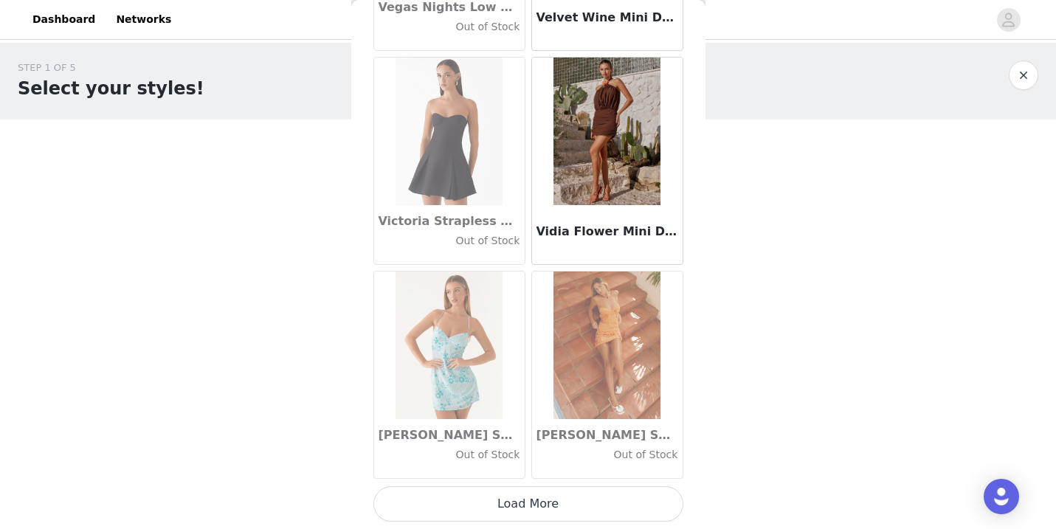
click at [522, 491] on button "Load More" at bounding box center [528, 503] width 310 height 35
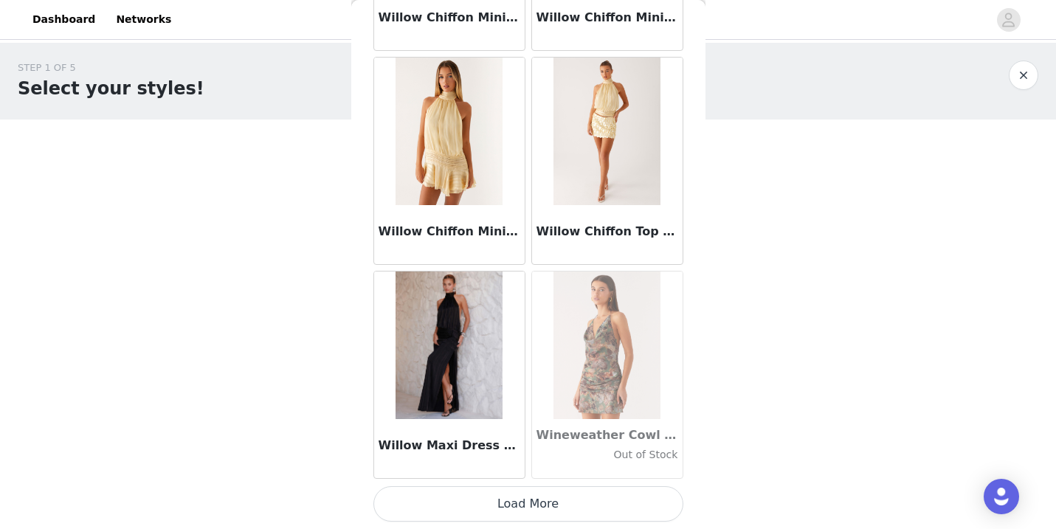
click at [518, 501] on button "Load More" at bounding box center [528, 503] width 310 height 35
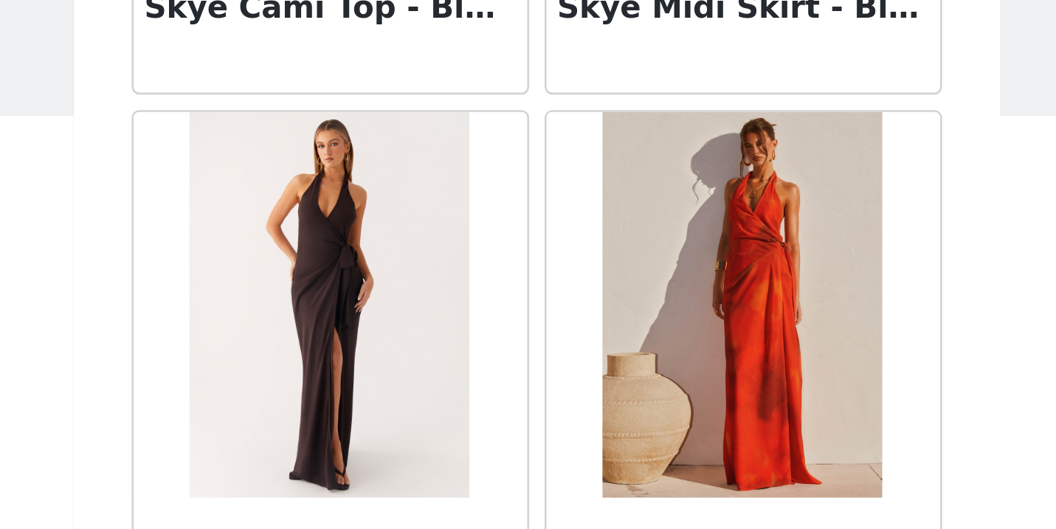
scroll to position [78084, 0]
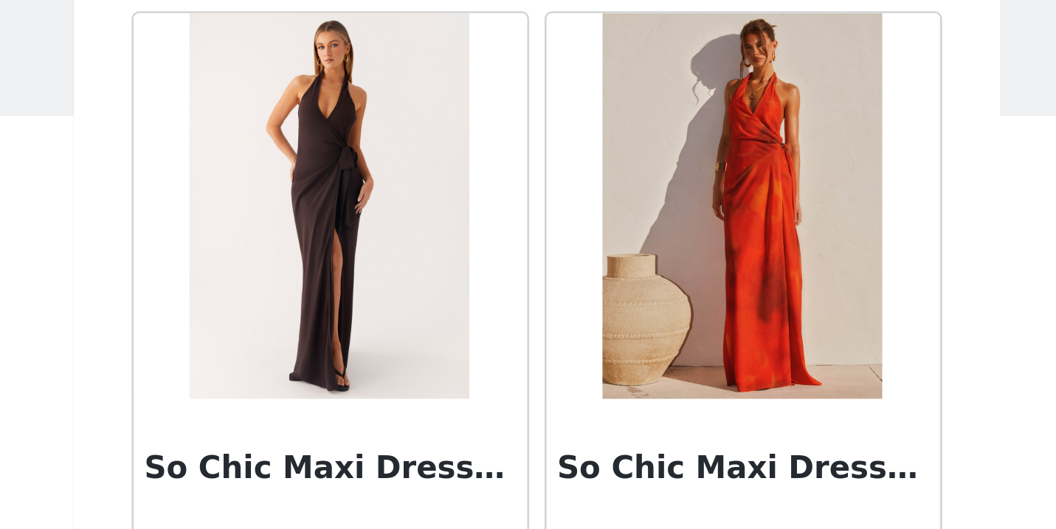
click at [395, 86] on img at bounding box center [448, 154] width 107 height 148
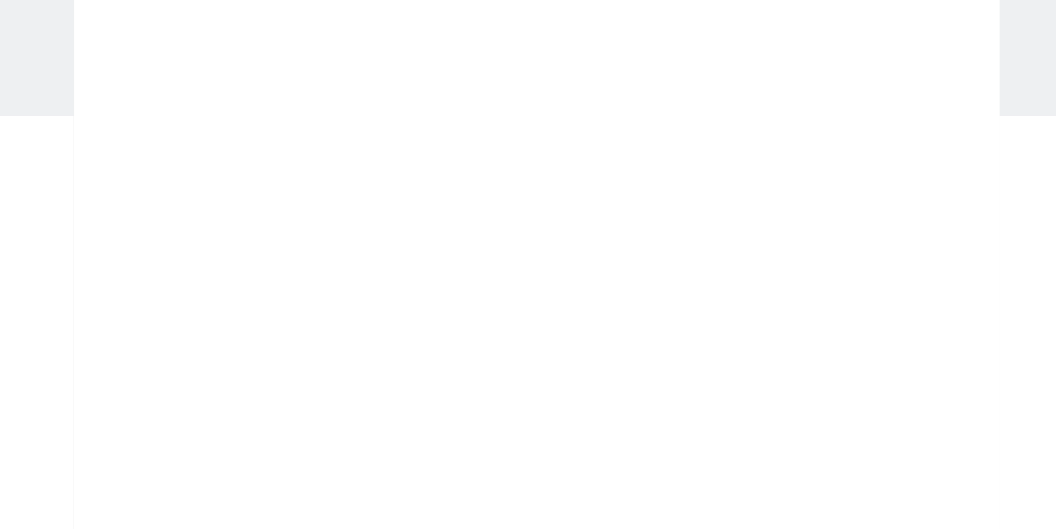
scroll to position [0, 0]
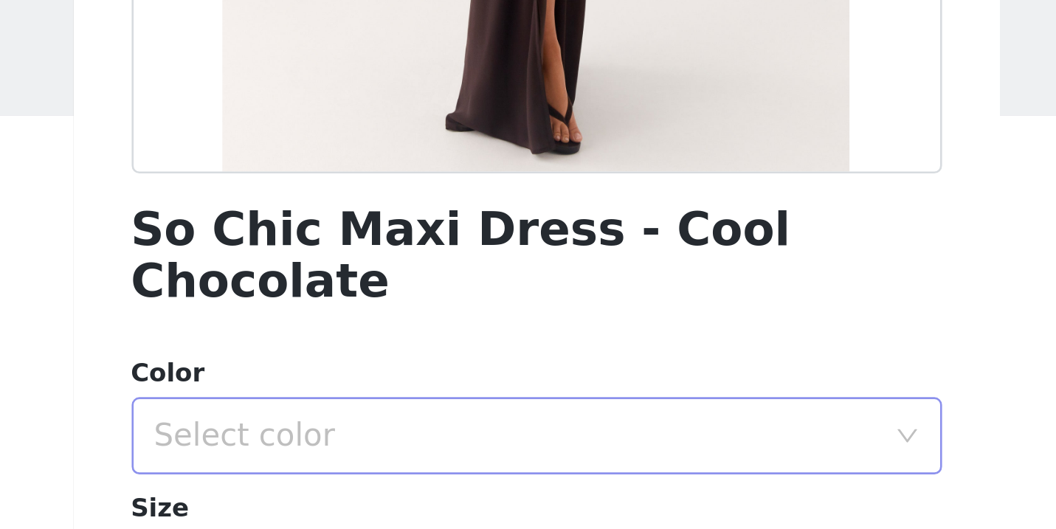
click at [382, 235] on div "Select color" at bounding box center [520, 242] width 276 height 15
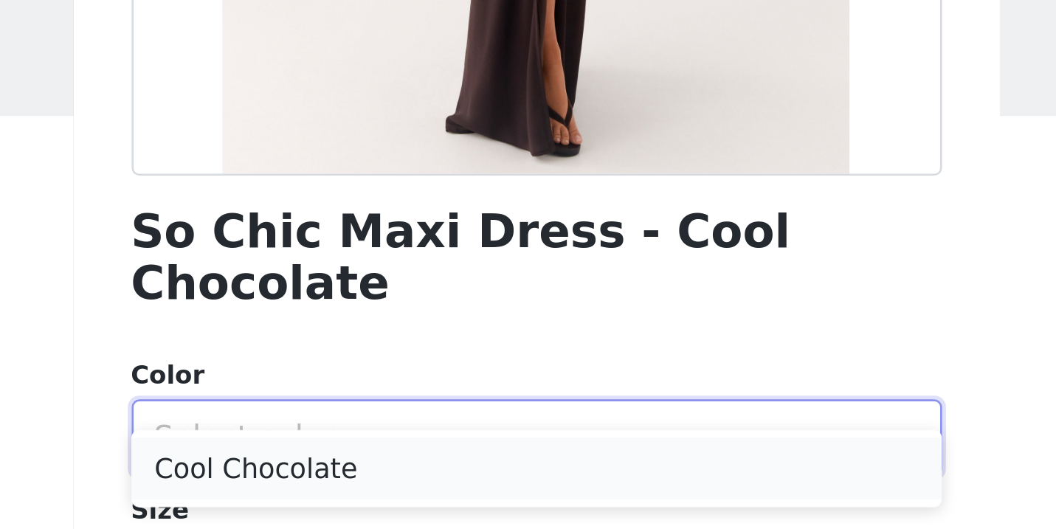
click at [373, 243] on li "Cool Chocolate" at bounding box center [528, 255] width 310 height 24
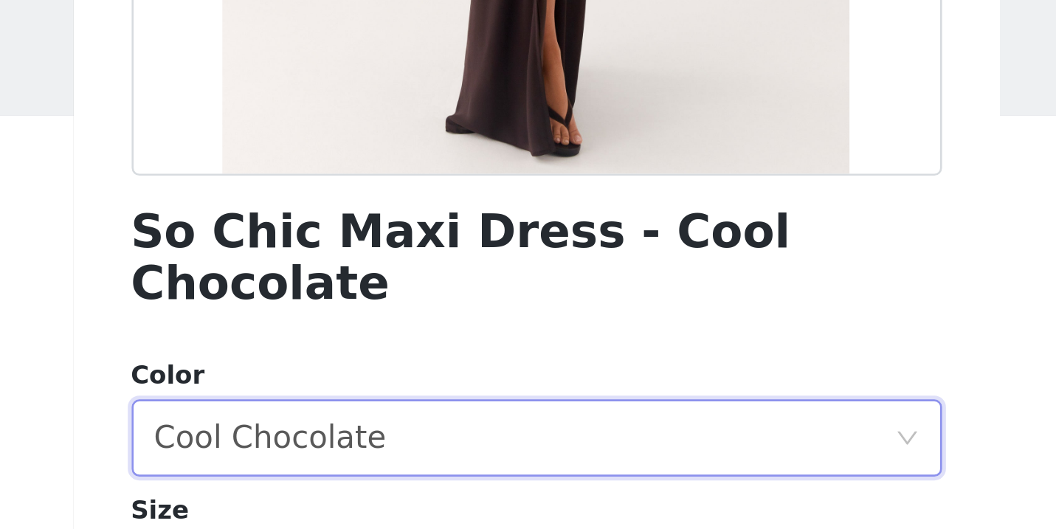
click at [382, 286] on div "Select size" at bounding box center [520, 293] width 276 height 15
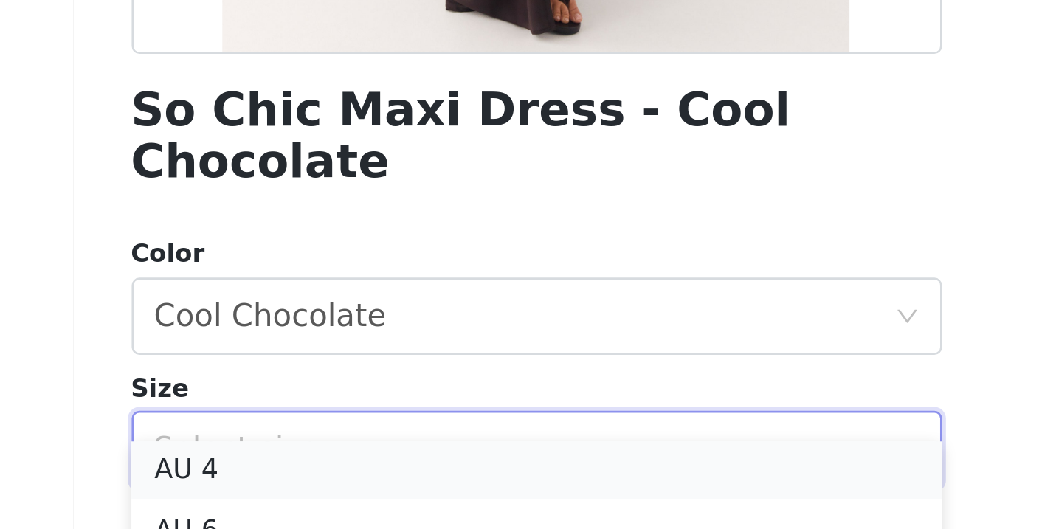
scroll to position [3, 0]
click at [373, 314] on li "AU 6" at bounding box center [528, 326] width 310 height 24
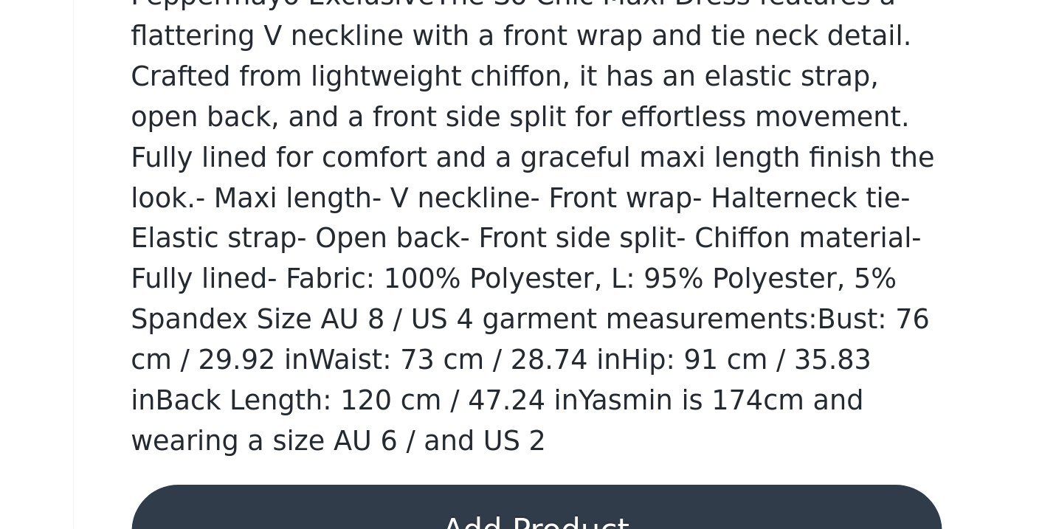
scroll to position [1, 0]
click at [373, 512] on button "Add Product" at bounding box center [528, 529] width 310 height 35
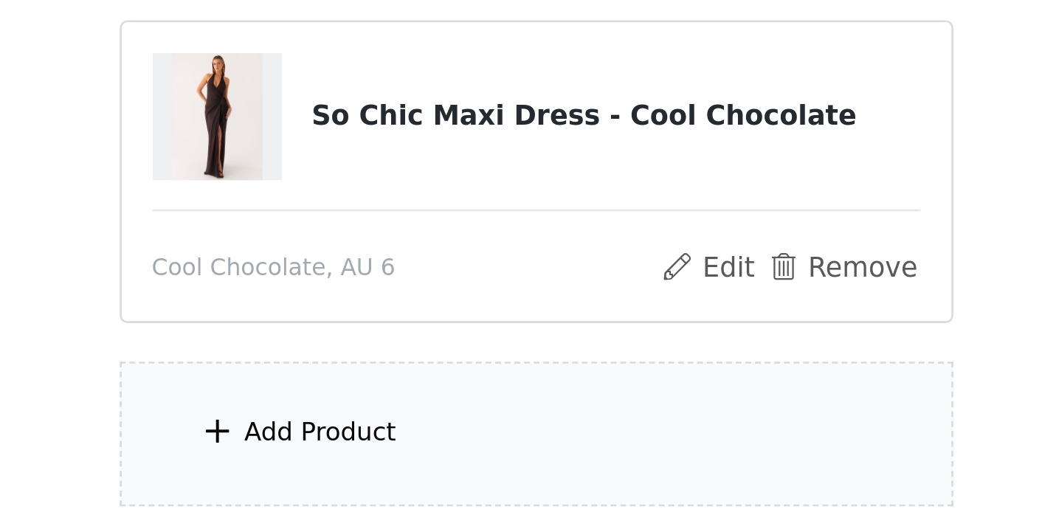
click at [417, 485] on div "Add Product" at bounding box center [446, 492] width 58 height 15
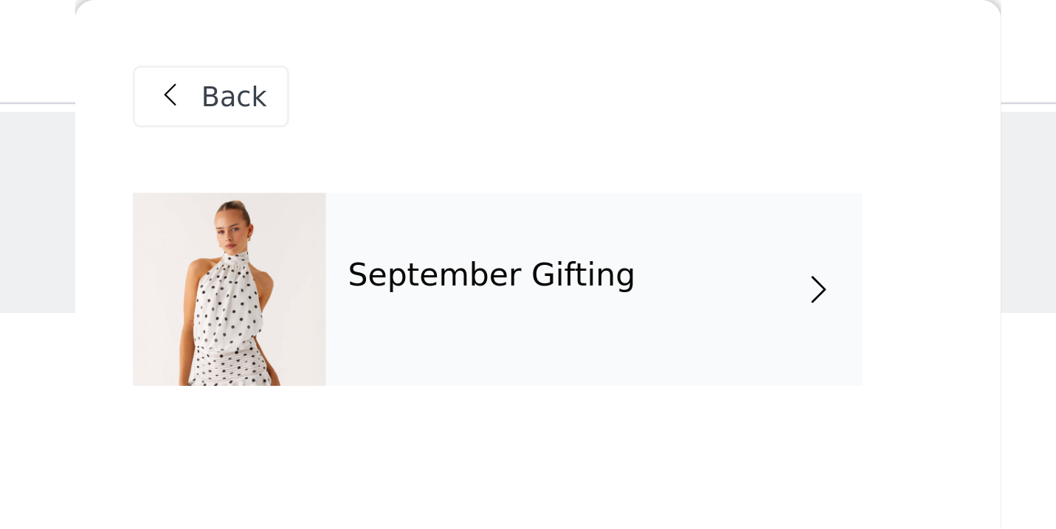
scroll to position [-1, 0]
click at [447, 117] on div "September Gifting" at bounding box center [549, 111] width 205 height 74
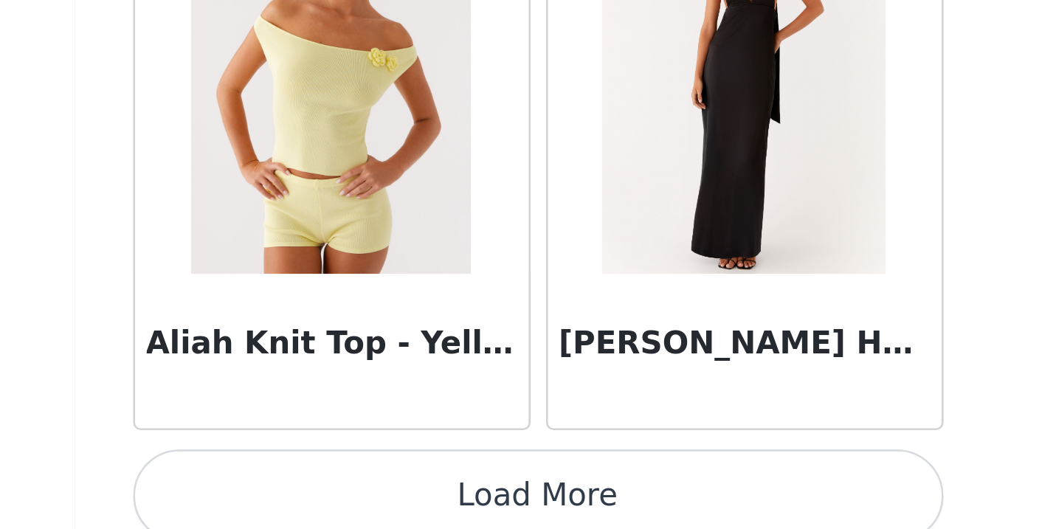
scroll to position [21, 0]
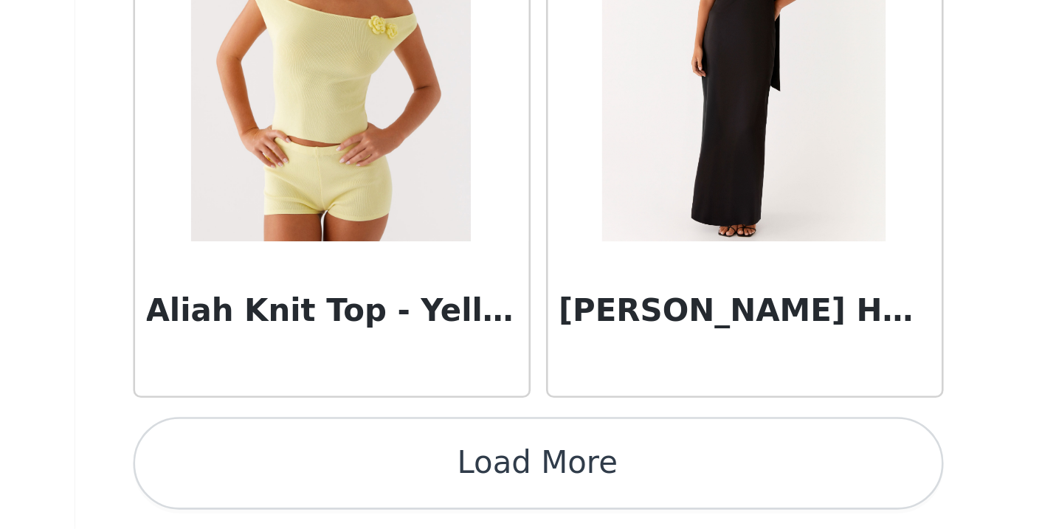
click at [373, 486] on button "Load More" at bounding box center [528, 503] width 310 height 35
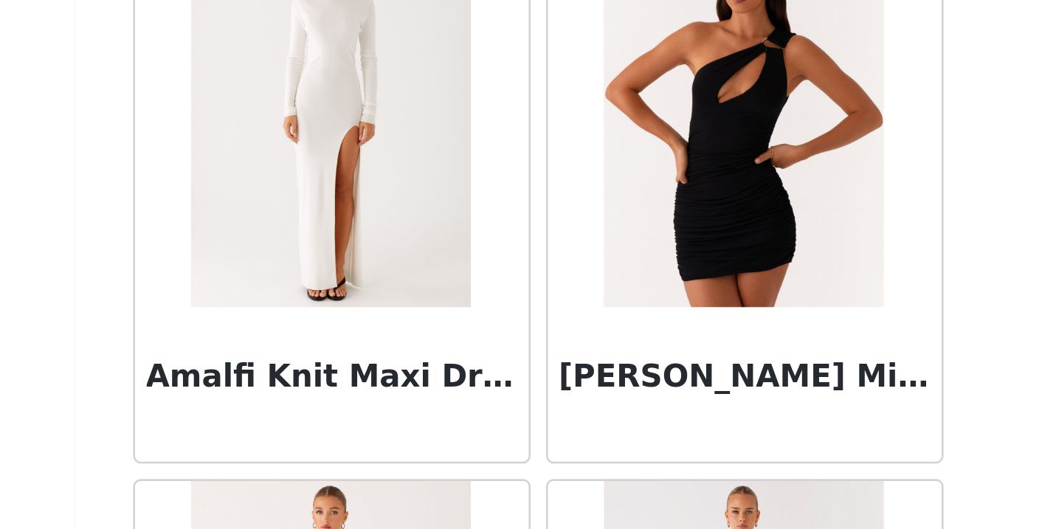
scroll to position [3682, 0]
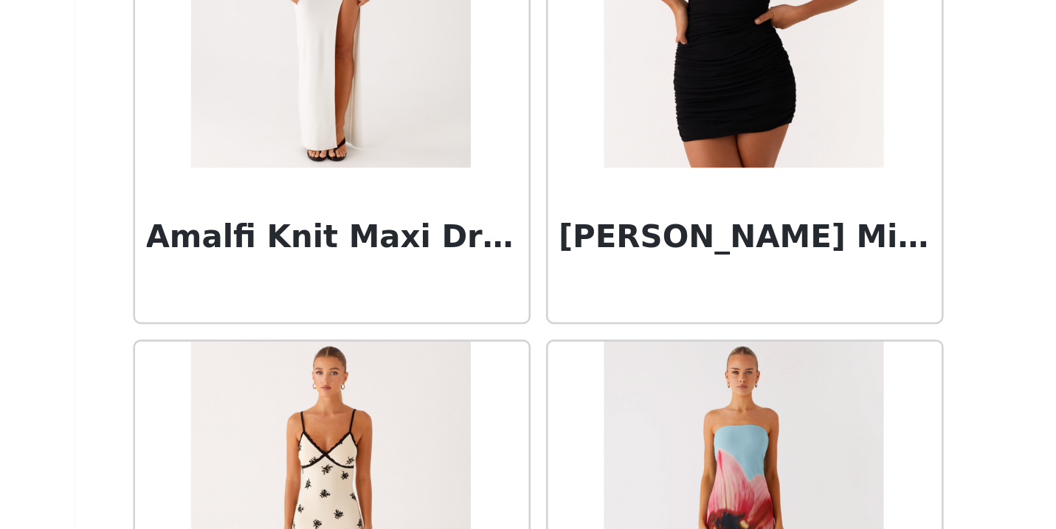
click at [395, 243] on img at bounding box center [448, 317] width 107 height 148
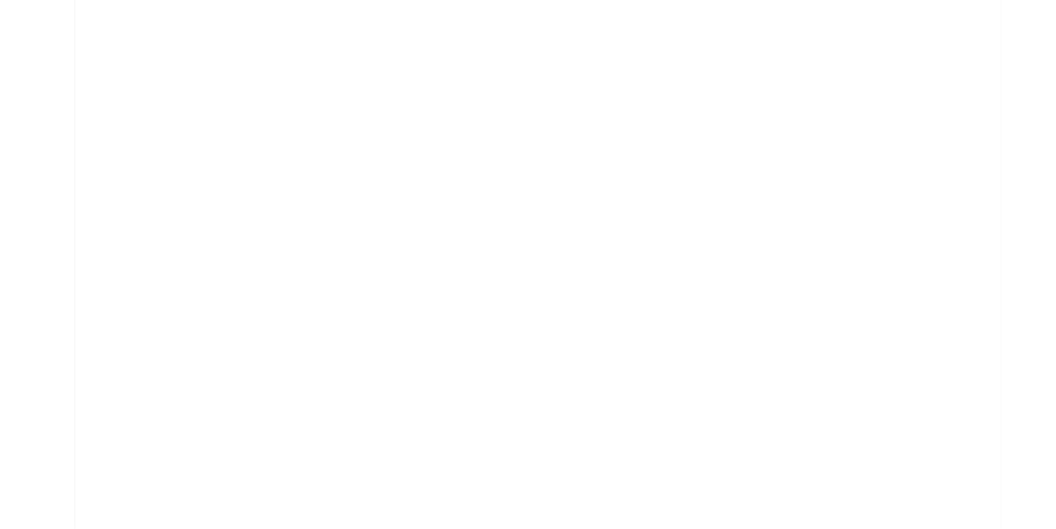
scroll to position [0, 0]
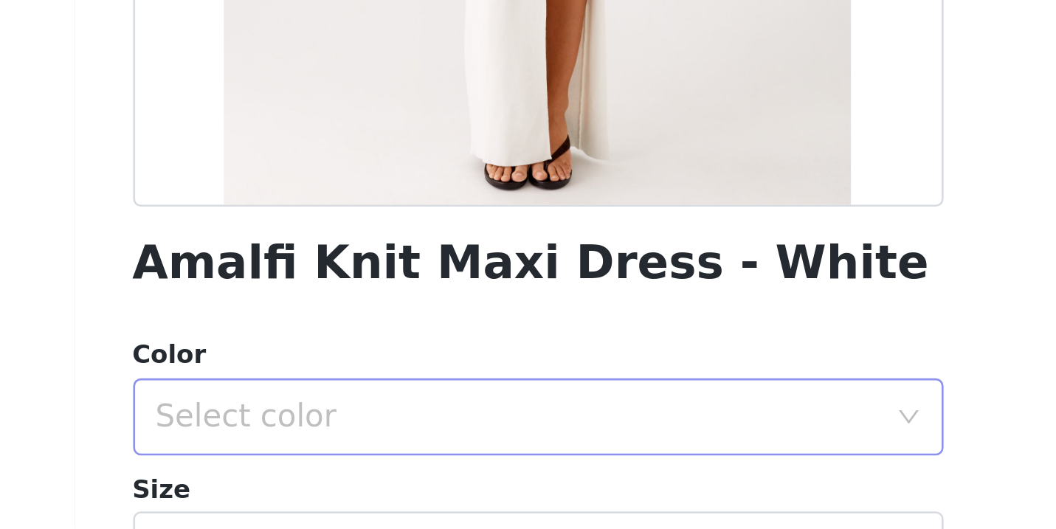
click at [382, 479] on div "Select color" at bounding box center [520, 486] width 276 height 15
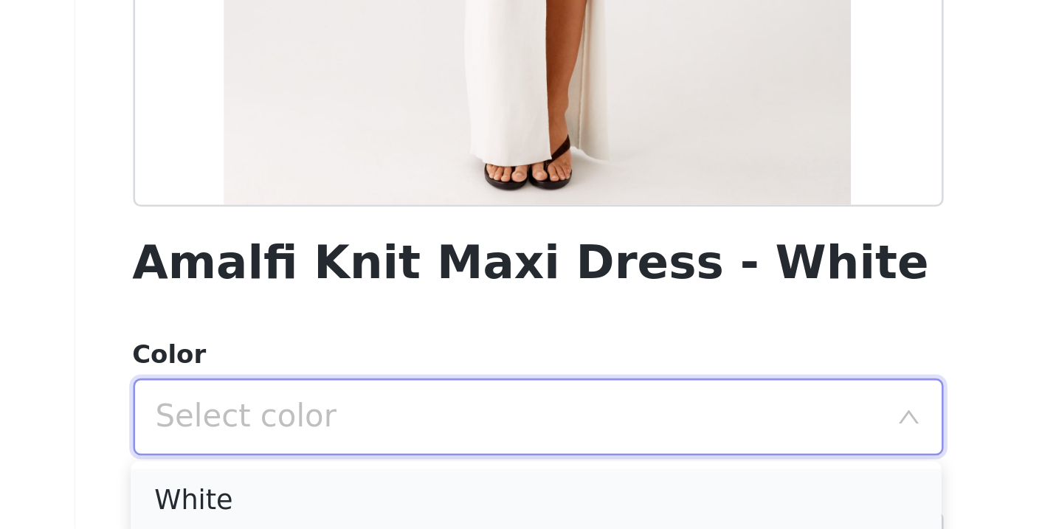
click at [373, 506] on li "White" at bounding box center [528, 518] width 310 height 24
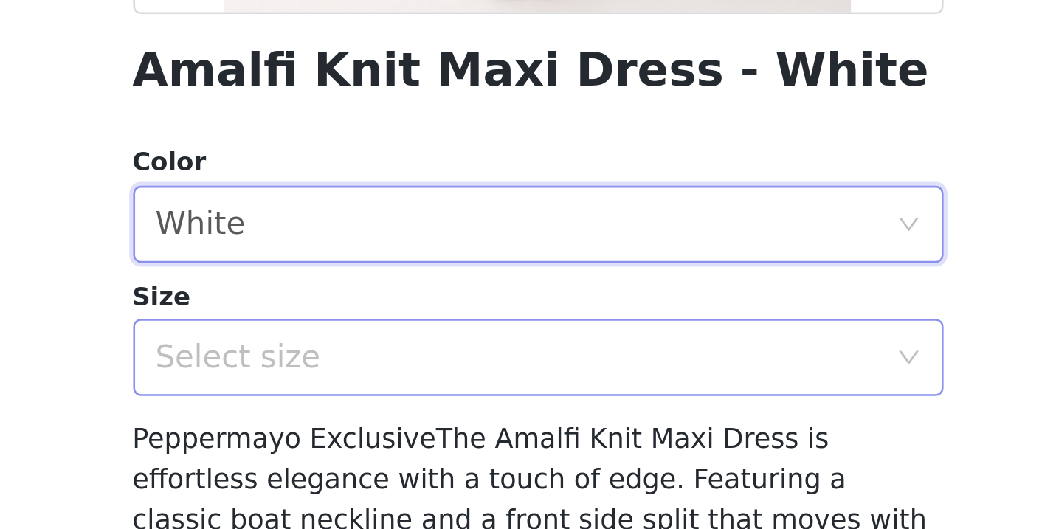
click at [382, 456] on div "Select size" at bounding box center [520, 463] width 276 height 15
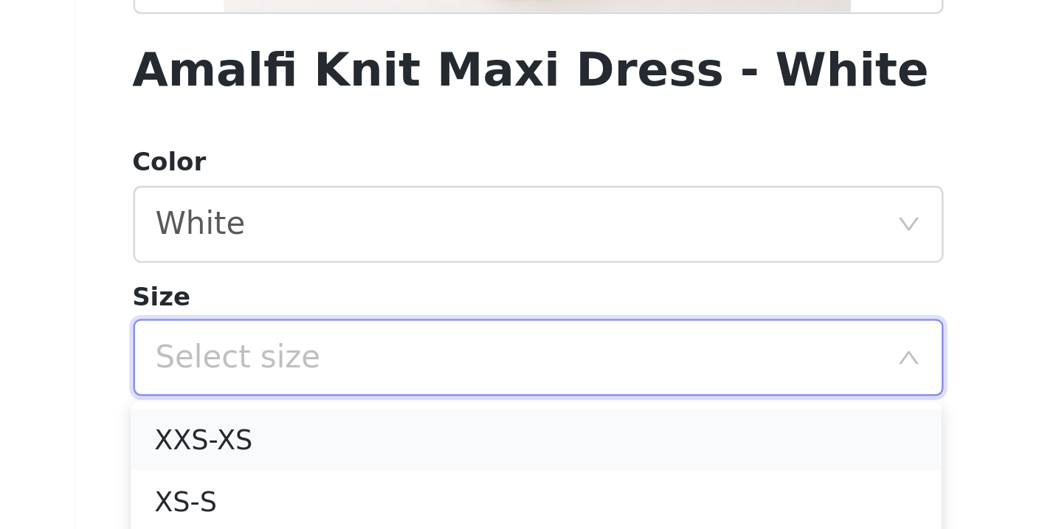
click at [373, 483] on li "XXS-XS" at bounding box center [528, 495] width 310 height 24
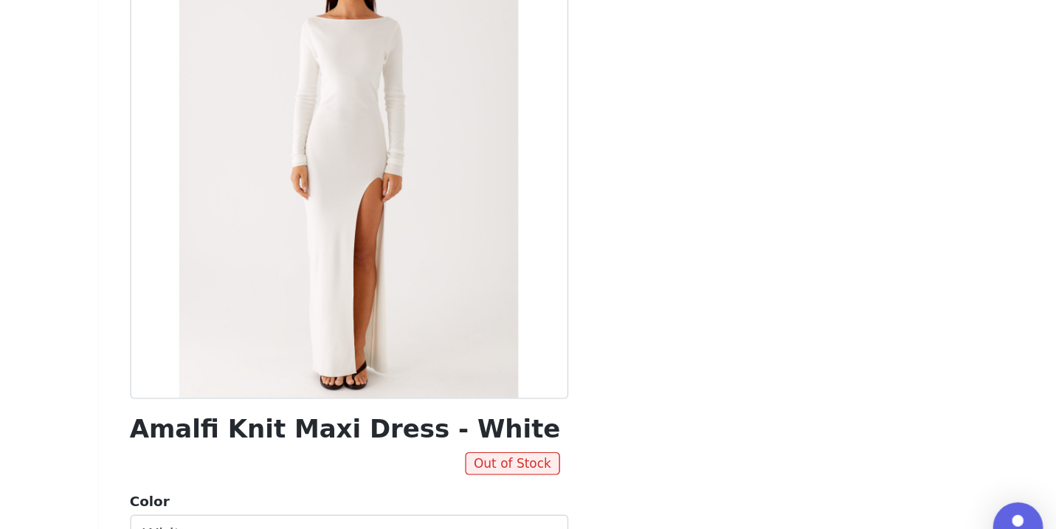
scroll to position [114, 0]
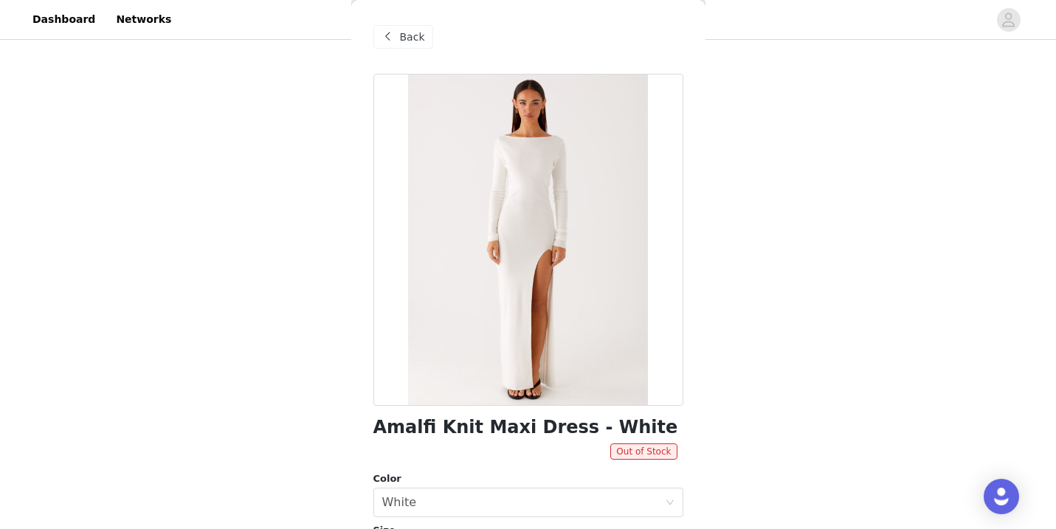
click at [400, 55] on div "Back" at bounding box center [528, 37] width 310 height 74
click at [402, 40] on span "Back" at bounding box center [412, 37] width 25 height 15
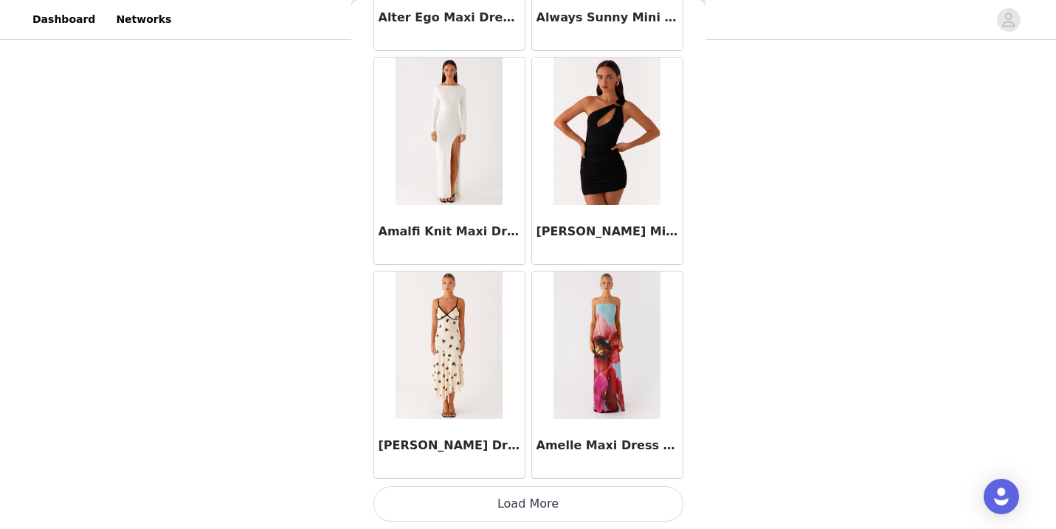
click at [503, 491] on button "Load More" at bounding box center [528, 503] width 310 height 35
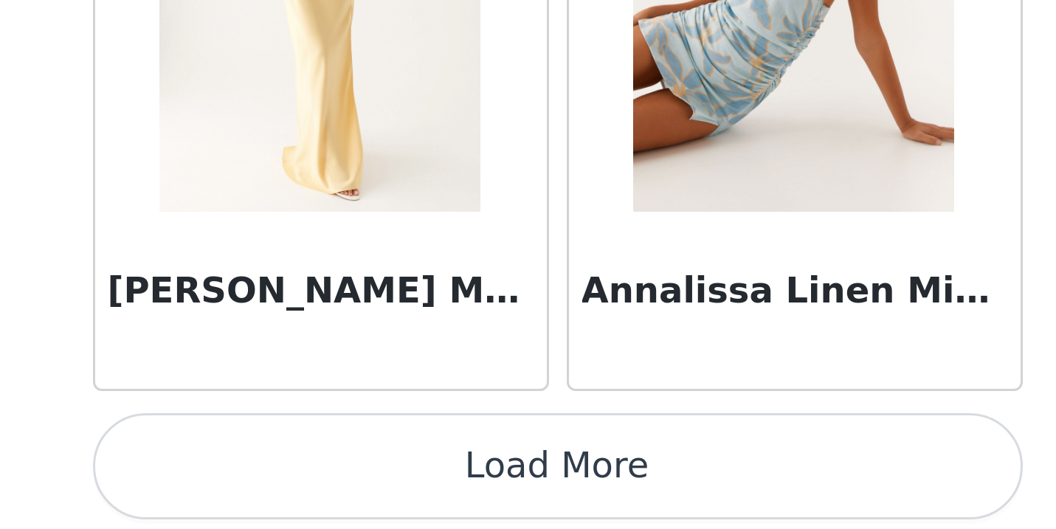
scroll to position [89, 0]
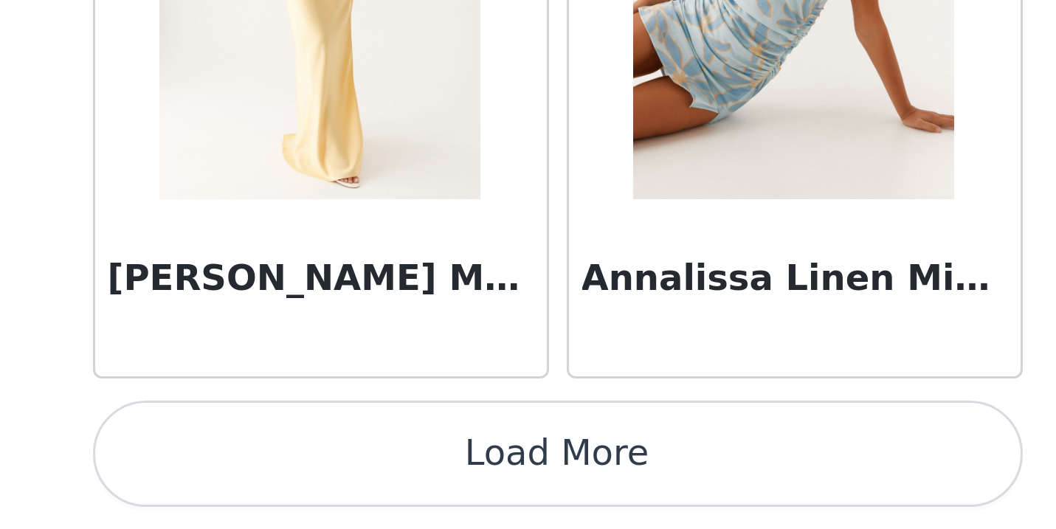
click at [373, 486] on button "Load More" at bounding box center [528, 503] width 310 height 35
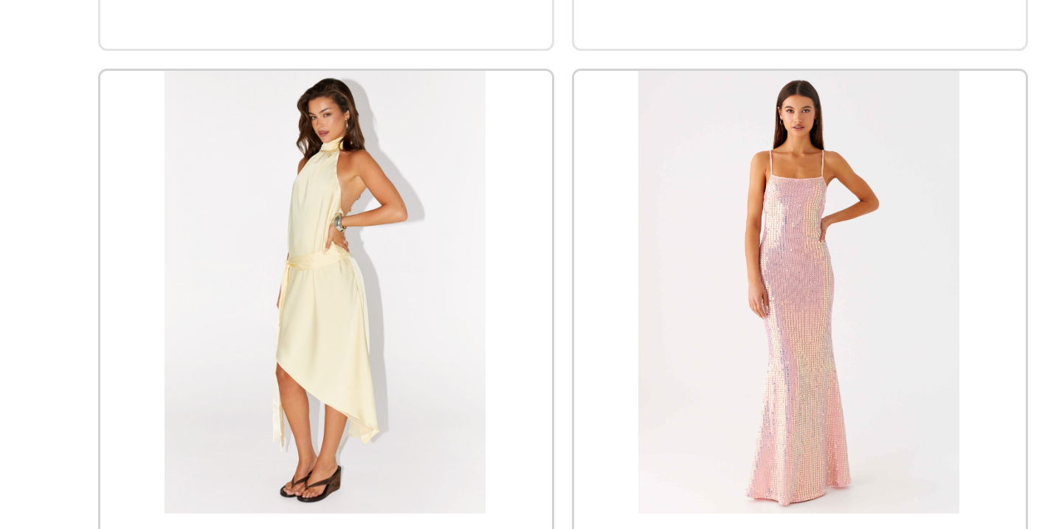
scroll to position [8042, 0]
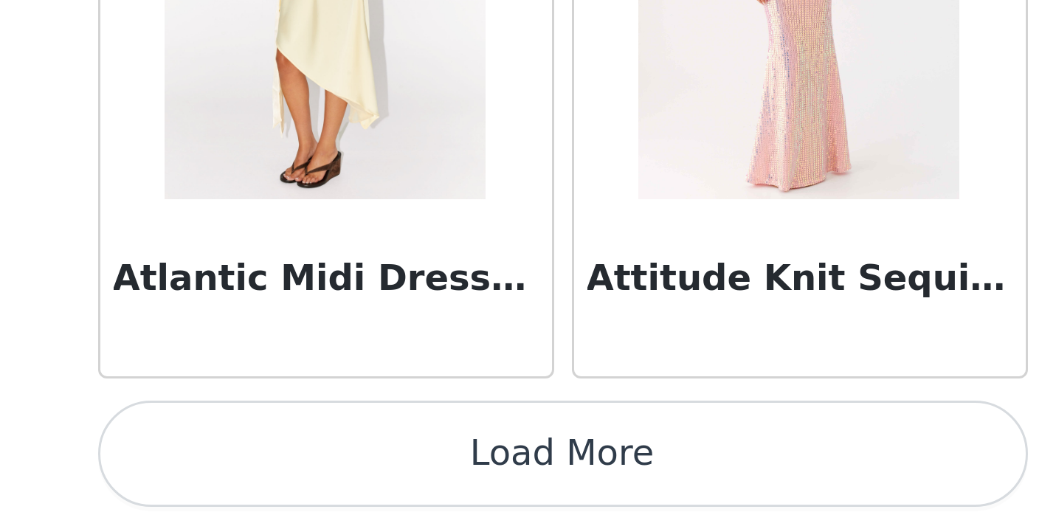
click at [373, 486] on button "Load More" at bounding box center [528, 503] width 310 height 35
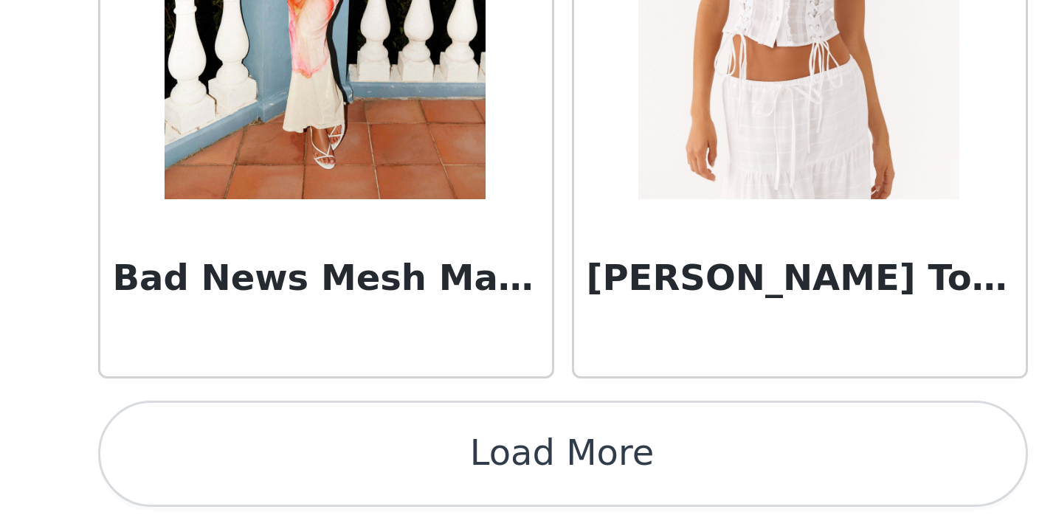
scroll to position [100, 0]
click at [373, 486] on button "Load More" at bounding box center [528, 503] width 310 height 35
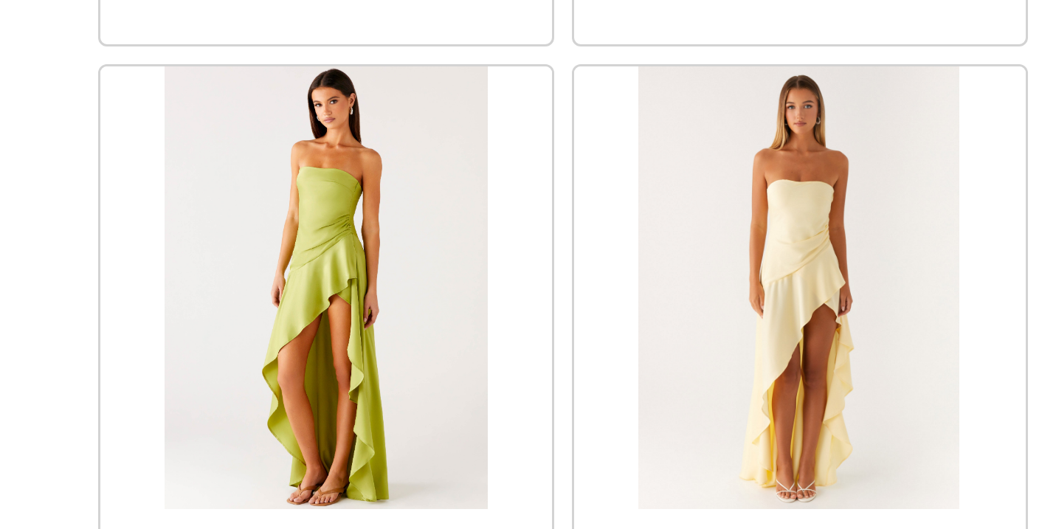
scroll to position [12339, 0]
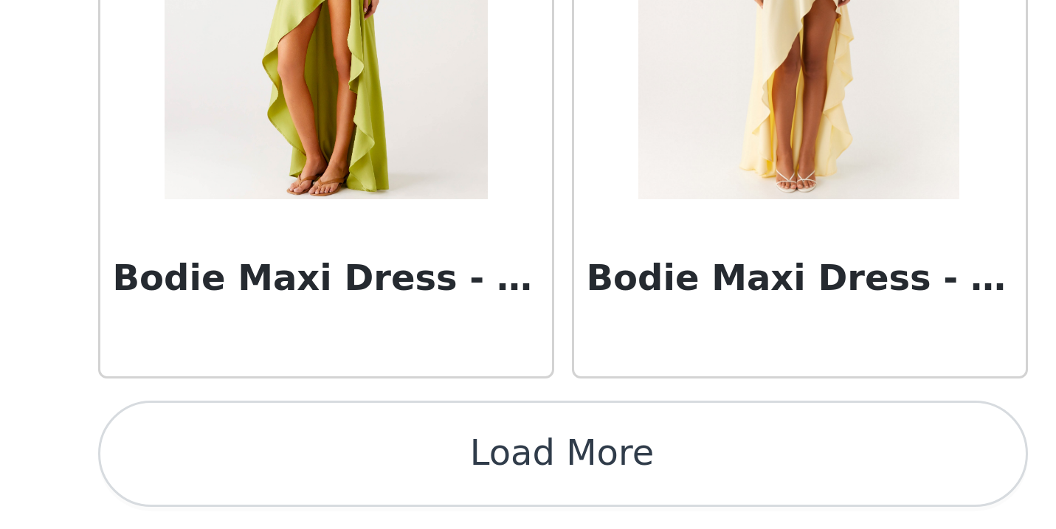
click at [373, 486] on button "Load More" at bounding box center [528, 503] width 310 height 35
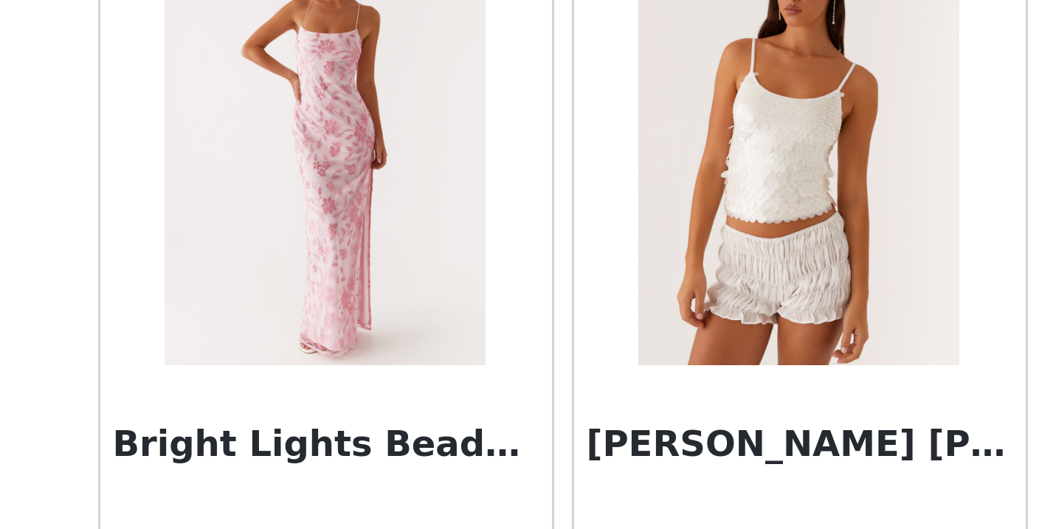
scroll to position [13436, 0]
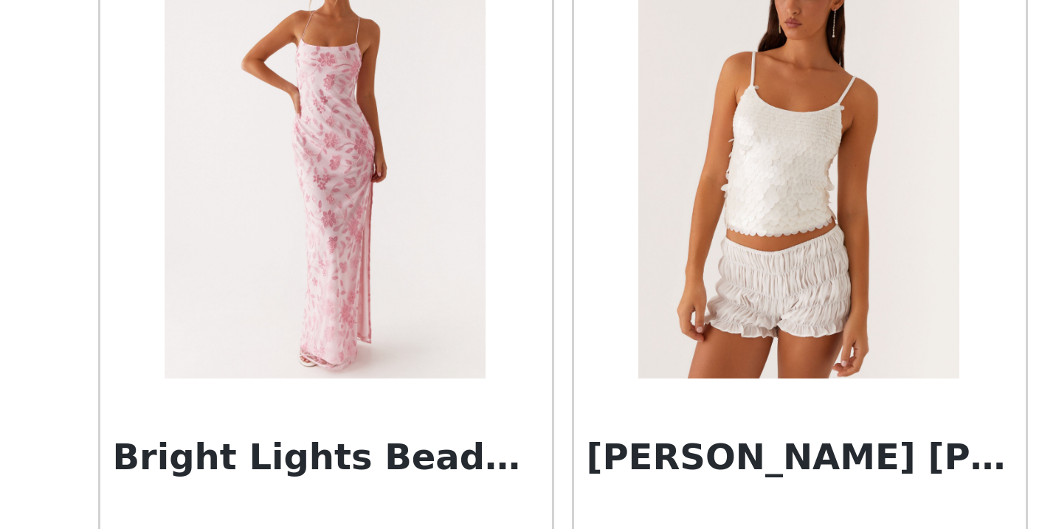
click at [395, 331] on img at bounding box center [448, 405] width 107 height 148
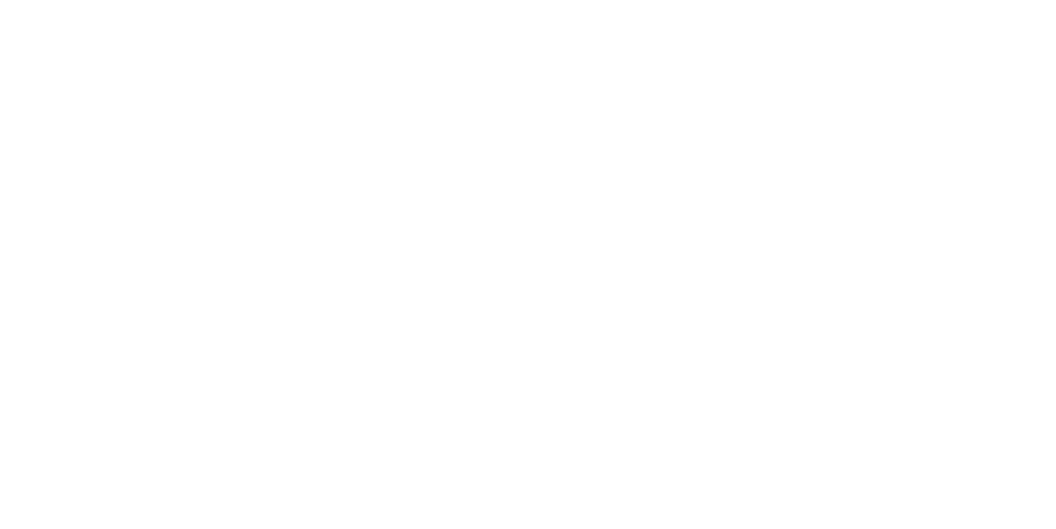
scroll to position [0, 0]
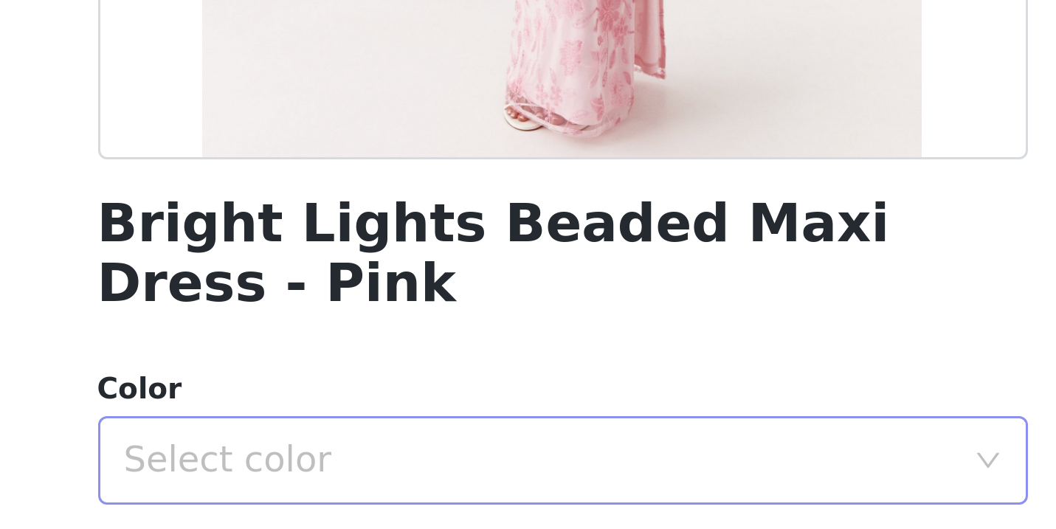
click at [382, 499] on div "Select color" at bounding box center [520, 506] width 276 height 15
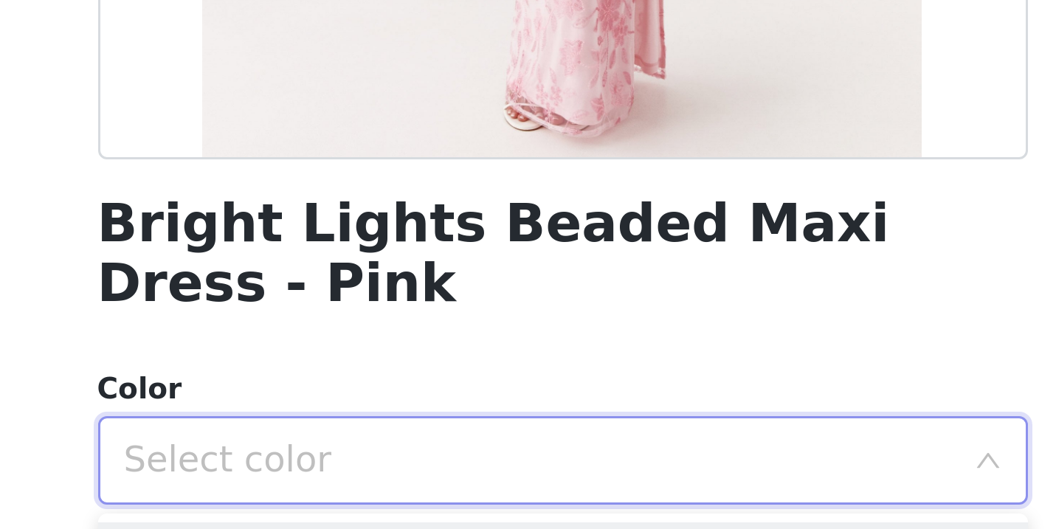
scroll to position [60, 0]
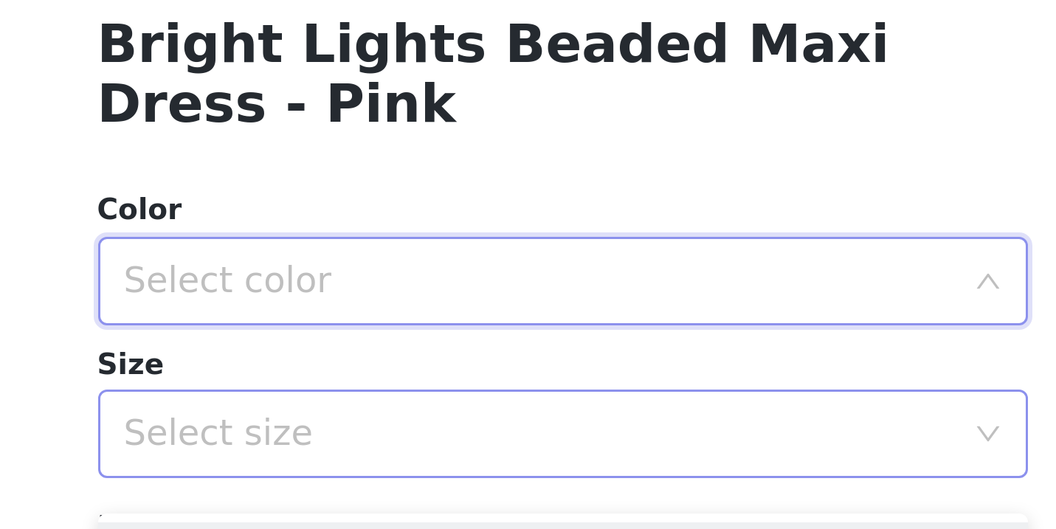
click at [382, 490] on div "Select size" at bounding box center [520, 497] width 276 height 15
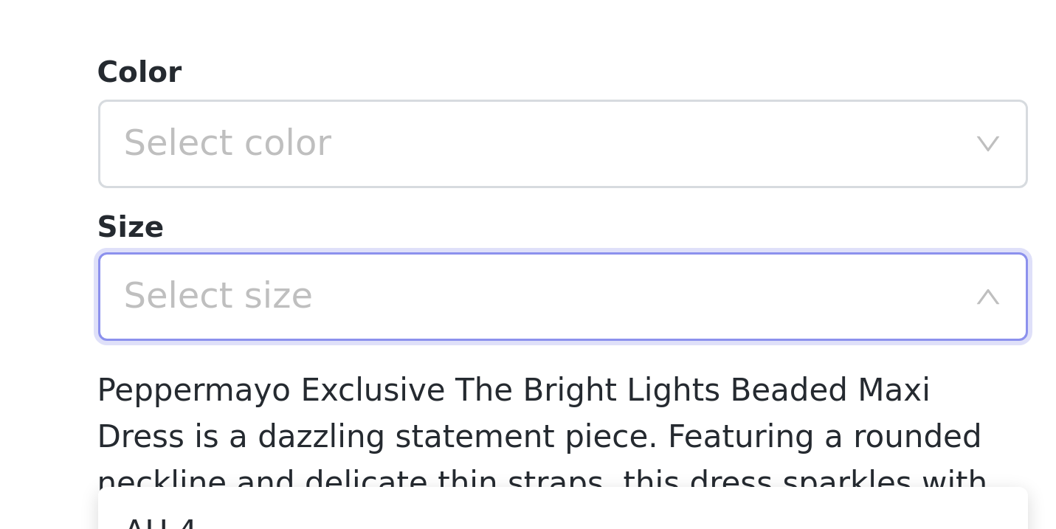
scroll to position [226, 0]
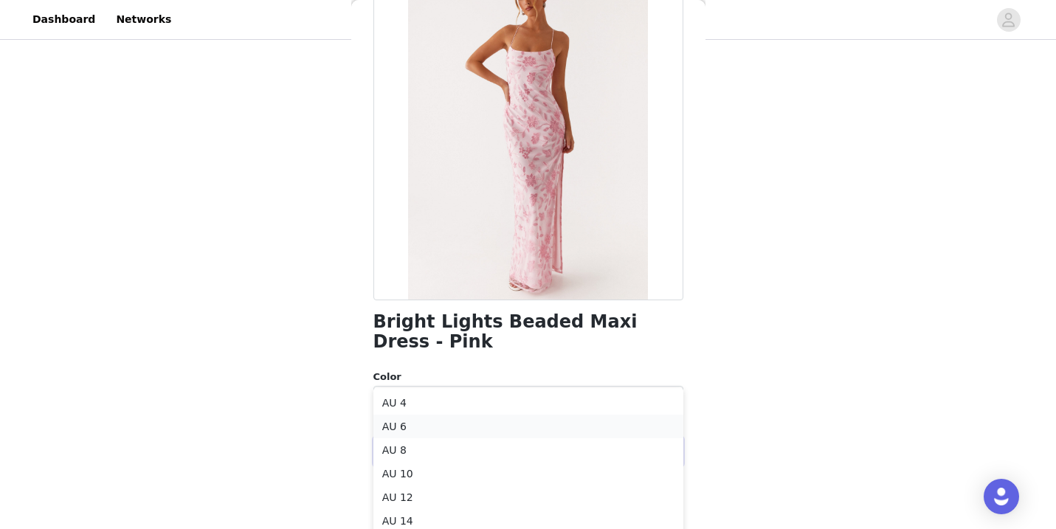
click at [401, 427] on li "AU 6" at bounding box center [528, 427] width 310 height 24
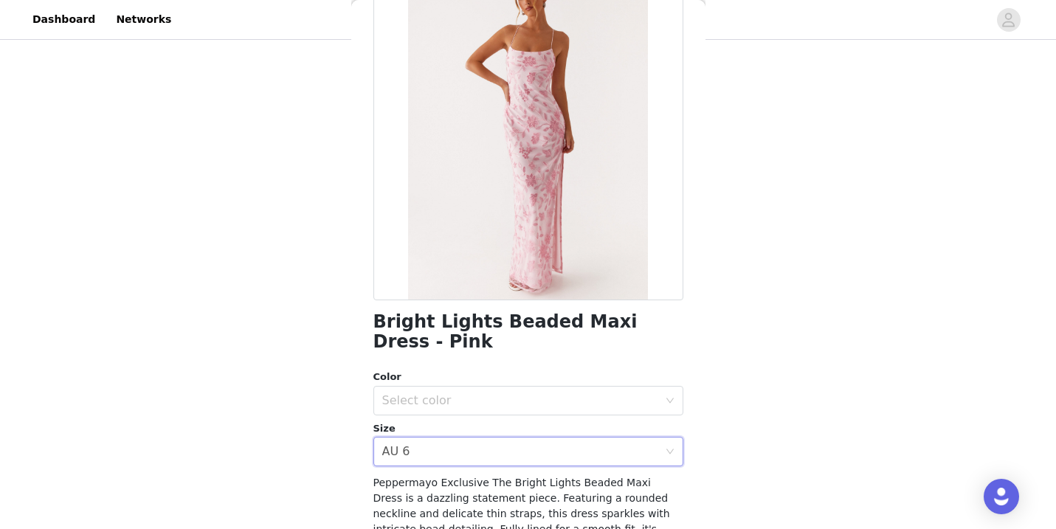
scroll to position [114, 0]
click at [410, 401] on div "Select color" at bounding box center [520, 400] width 276 height 15
click at [423, 431] on li "Pink" at bounding box center [528, 433] width 310 height 24
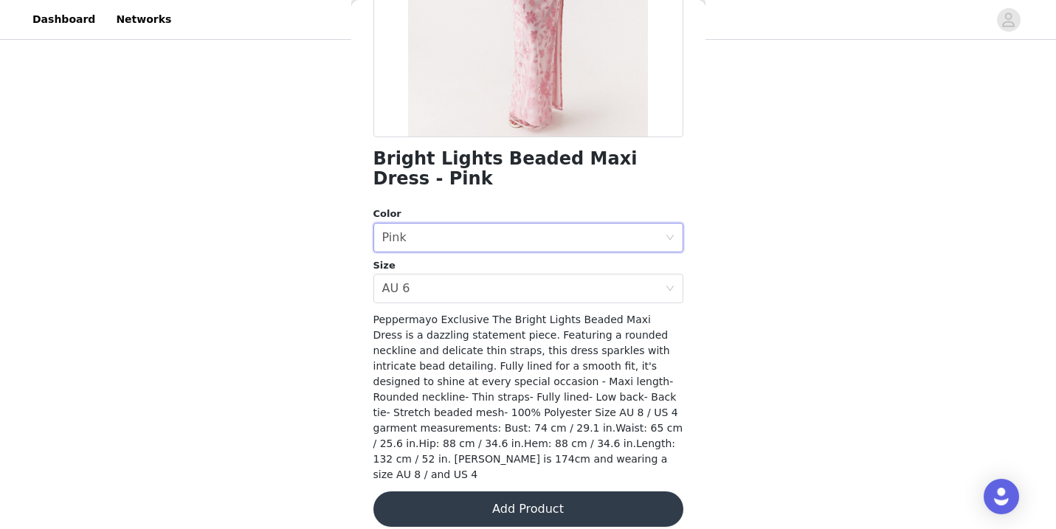
click at [450, 503] on button "Add Product" at bounding box center [528, 508] width 310 height 35
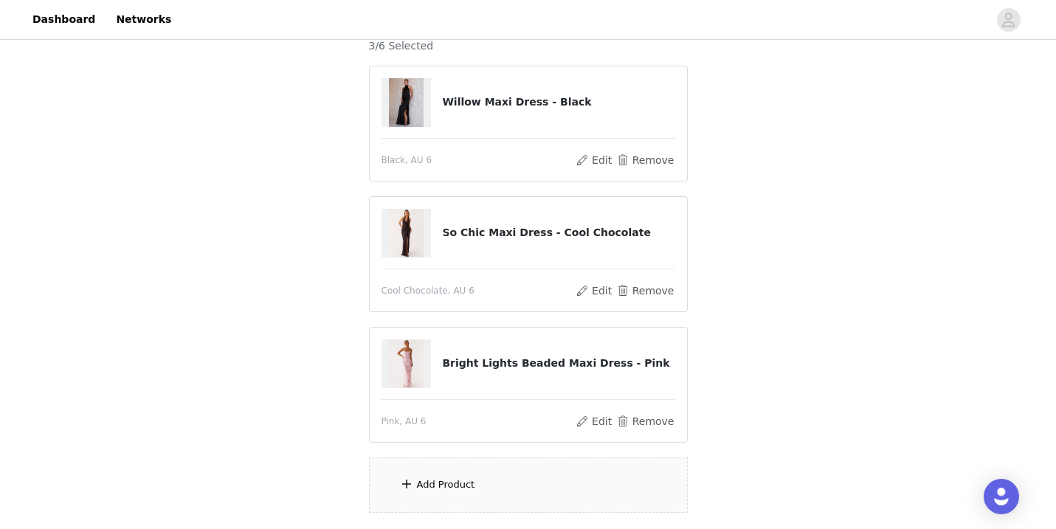
scroll to position [139, 0]
click at [459, 484] on div "Add Product" at bounding box center [446, 484] width 58 height 15
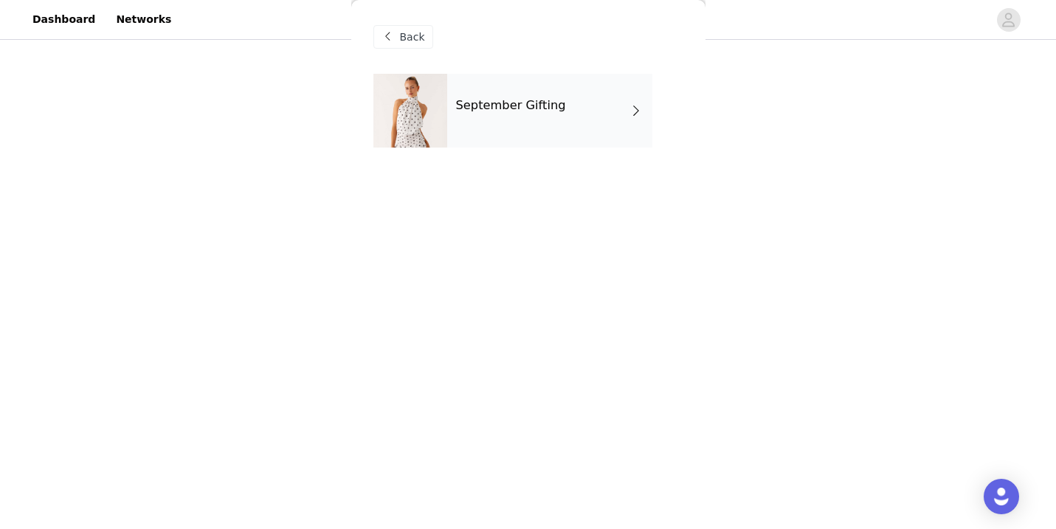
click at [463, 107] on h4 "September Gifting" at bounding box center [511, 105] width 110 height 13
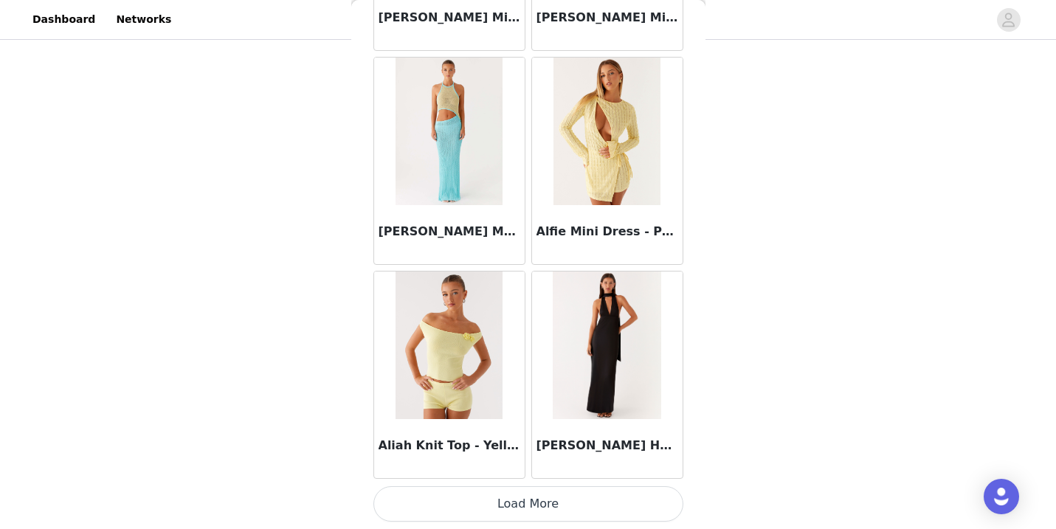
click at [499, 502] on button "Load More" at bounding box center [528, 503] width 310 height 35
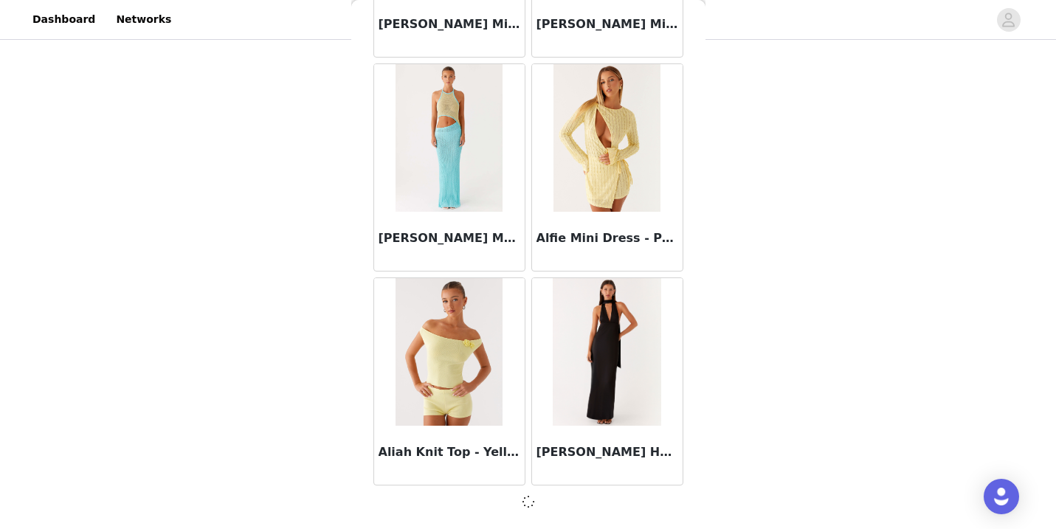
scroll to position [1722, 0]
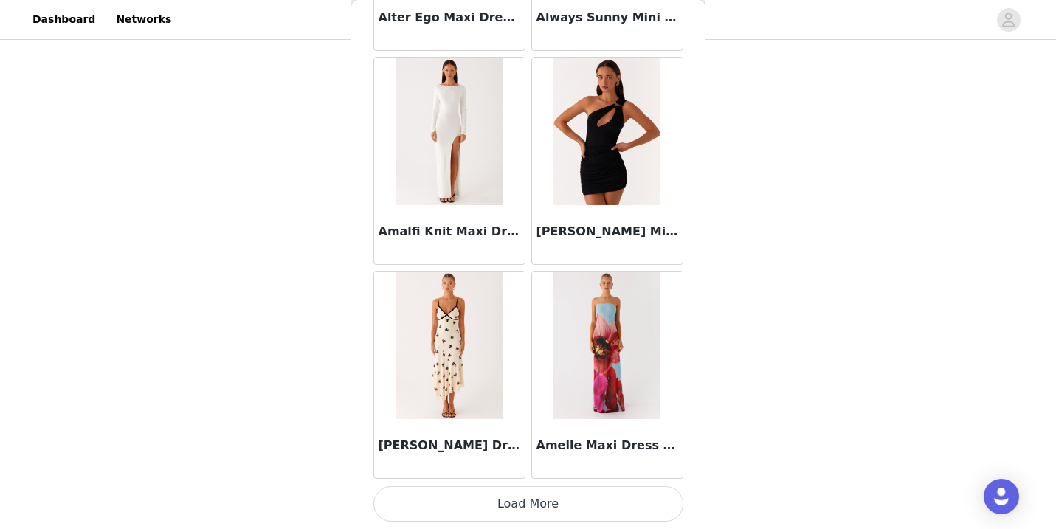
click at [511, 499] on button "Load More" at bounding box center [528, 503] width 310 height 35
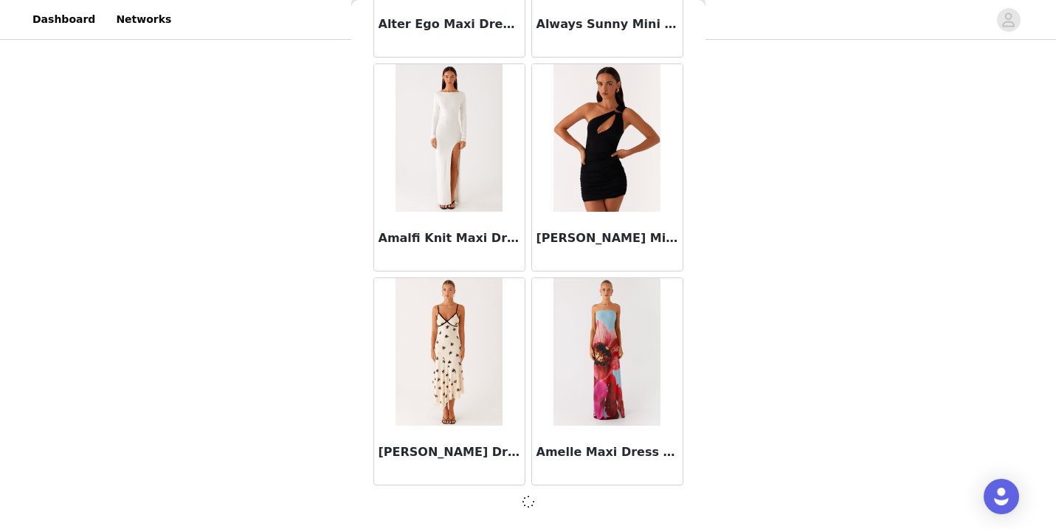
scroll to position [3861, 0]
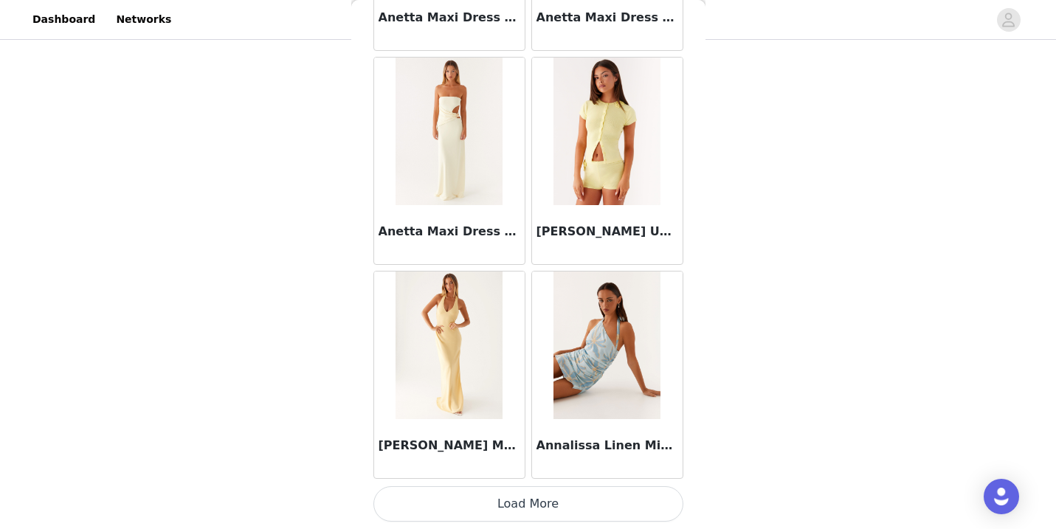
click at [522, 501] on button "Load More" at bounding box center [528, 503] width 310 height 35
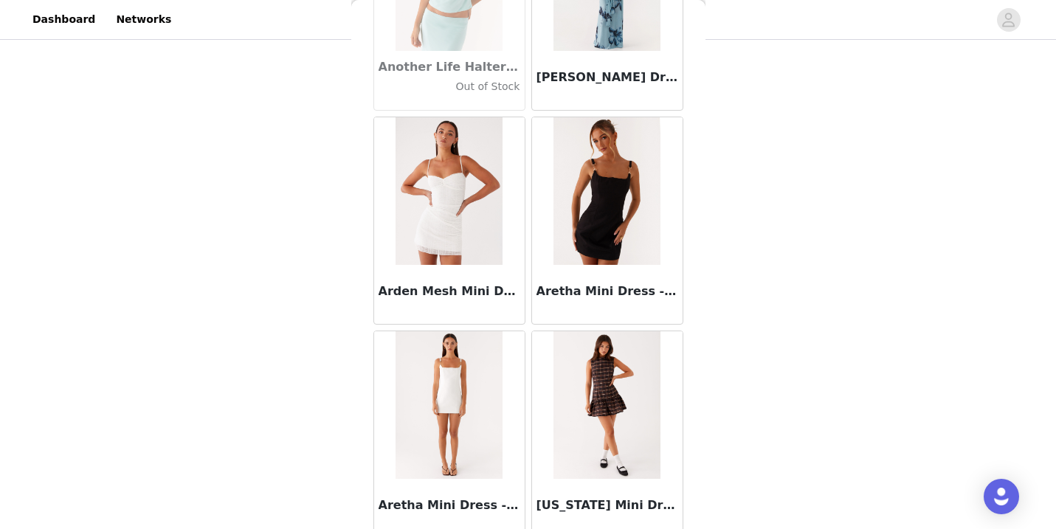
scroll to position [245, 0]
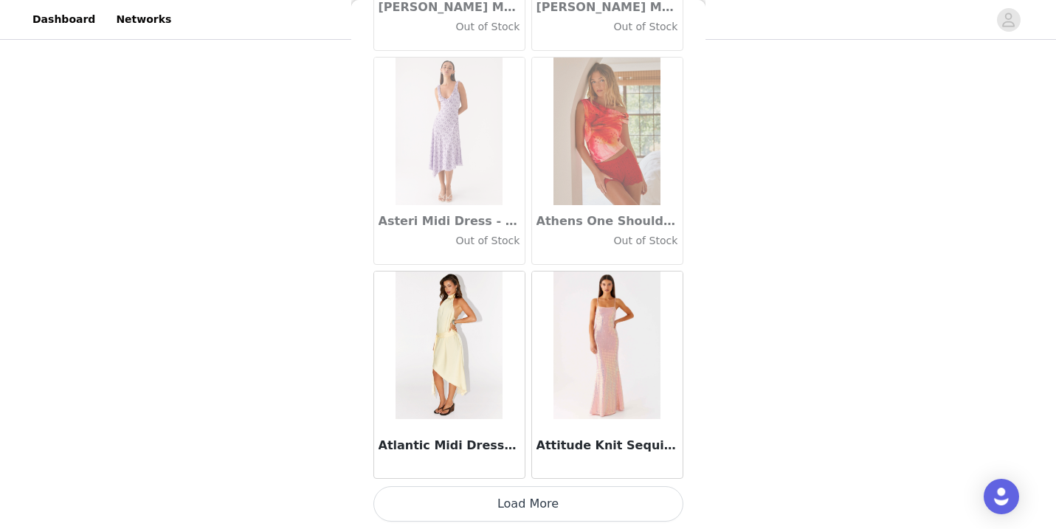
click at [508, 500] on button "Load More" at bounding box center [528, 503] width 310 height 35
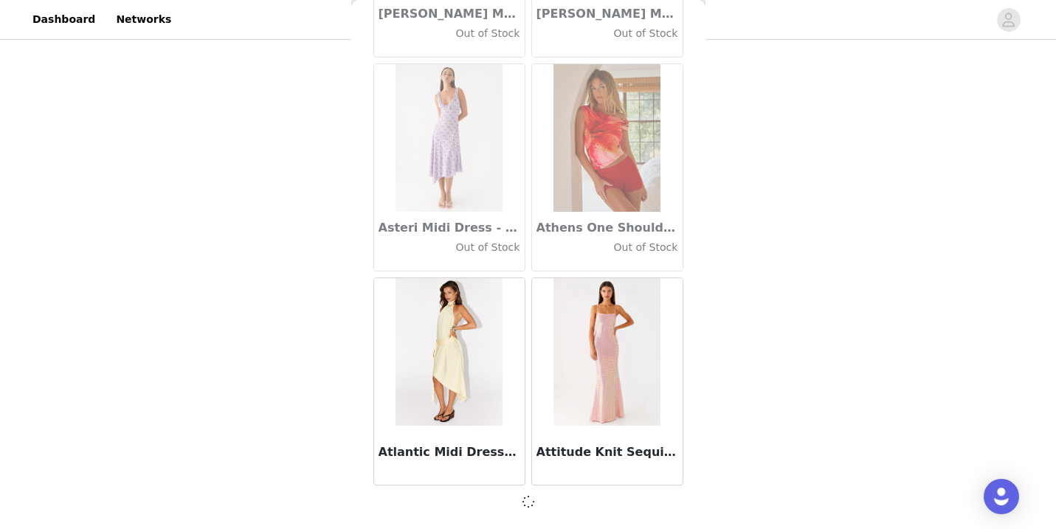
scroll to position [8140, 0]
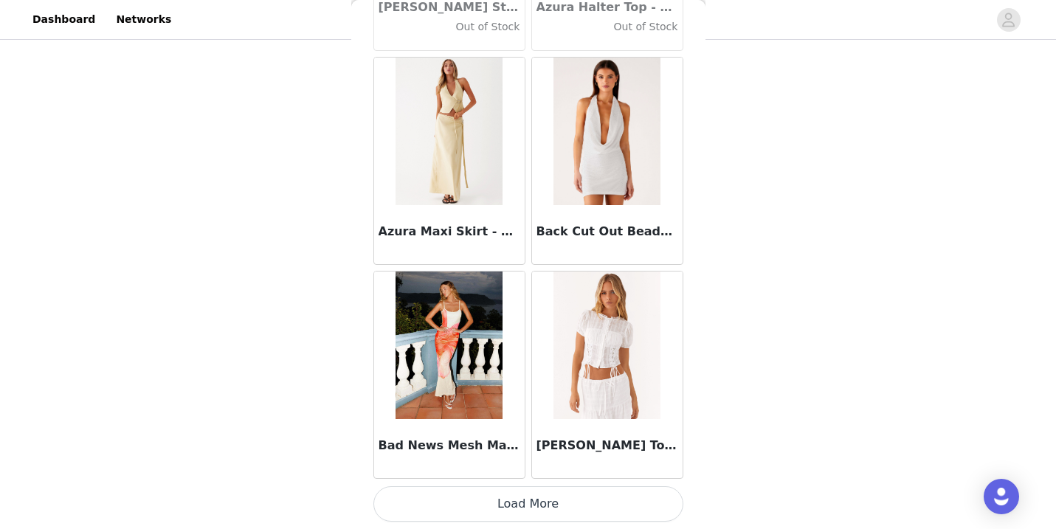
click at [522, 503] on button "Load More" at bounding box center [528, 503] width 310 height 35
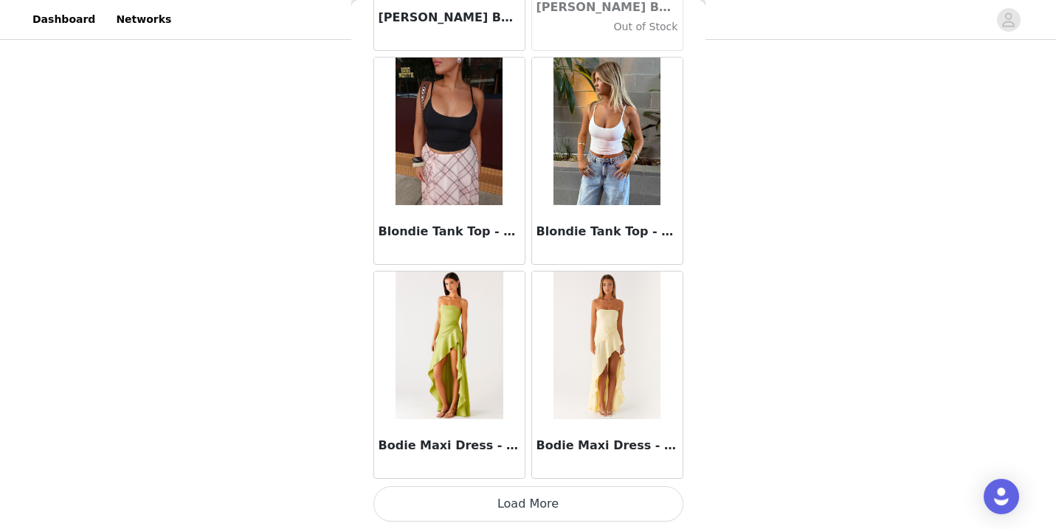
click at [524, 503] on button "Load More" at bounding box center [528, 503] width 310 height 35
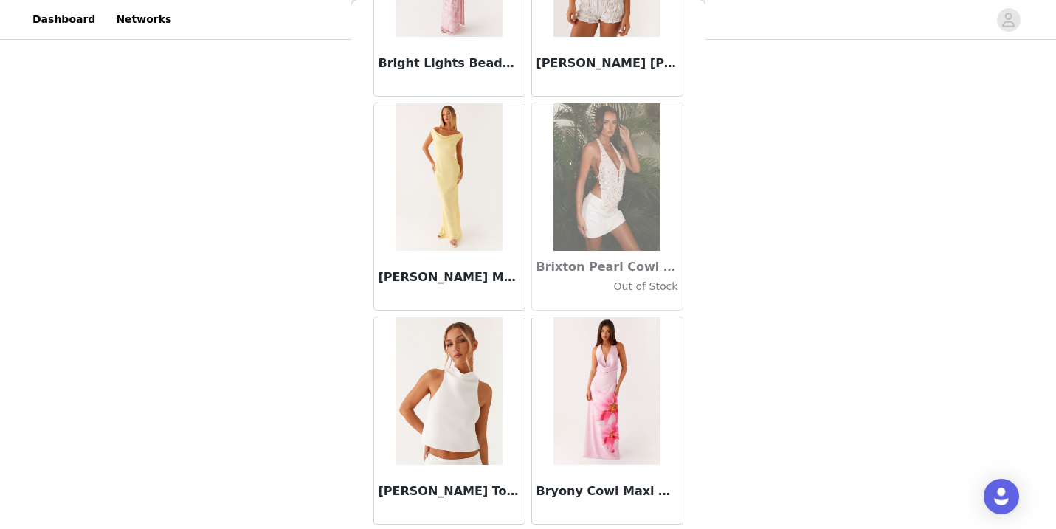
scroll to position [124, 0]
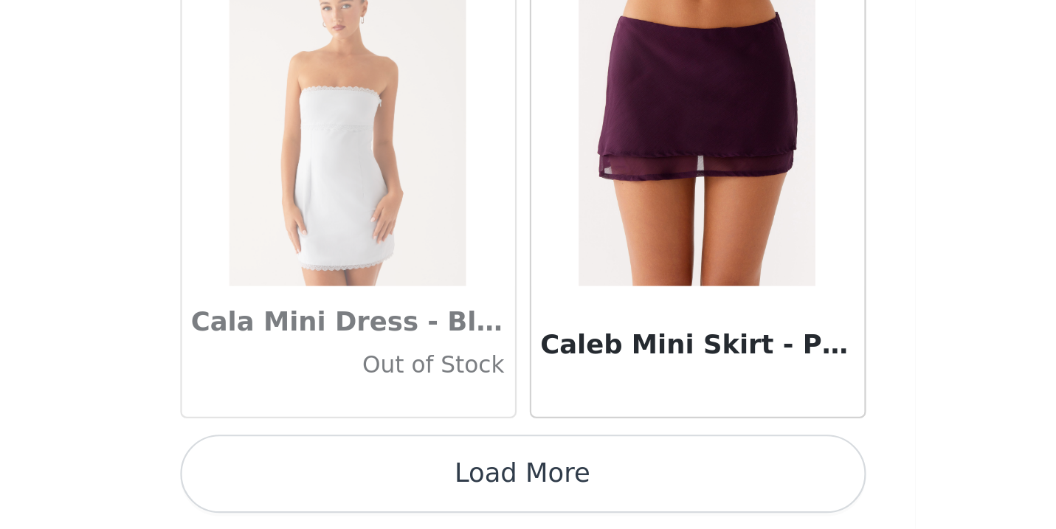
click at [373, 486] on button "Load More" at bounding box center [528, 503] width 310 height 35
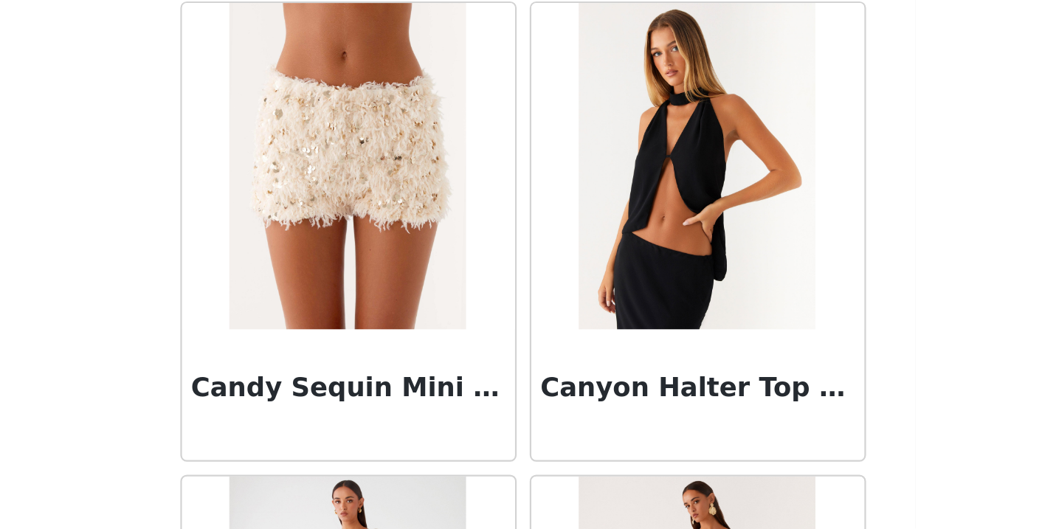
scroll to position [15198, 0]
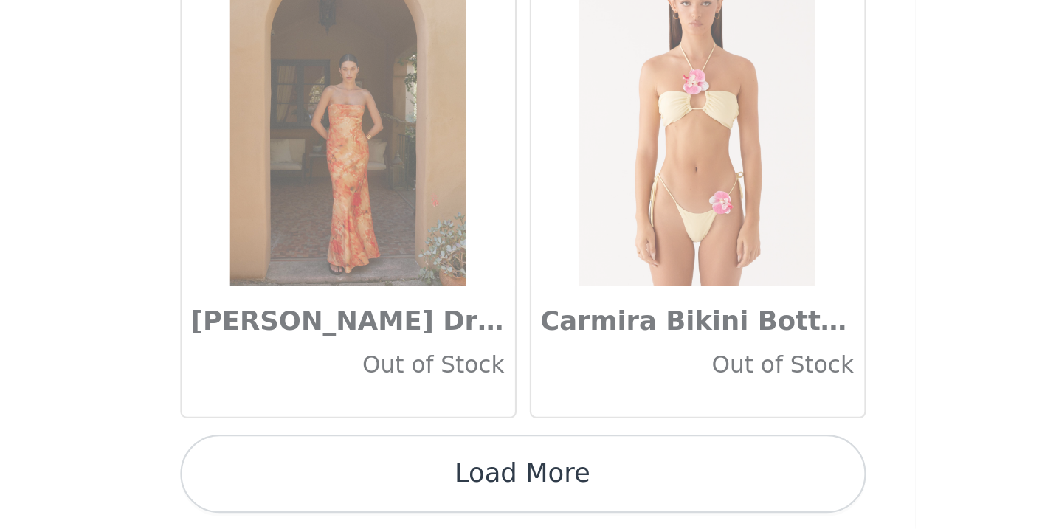
click at [373, 486] on button "Load More" at bounding box center [528, 503] width 310 height 35
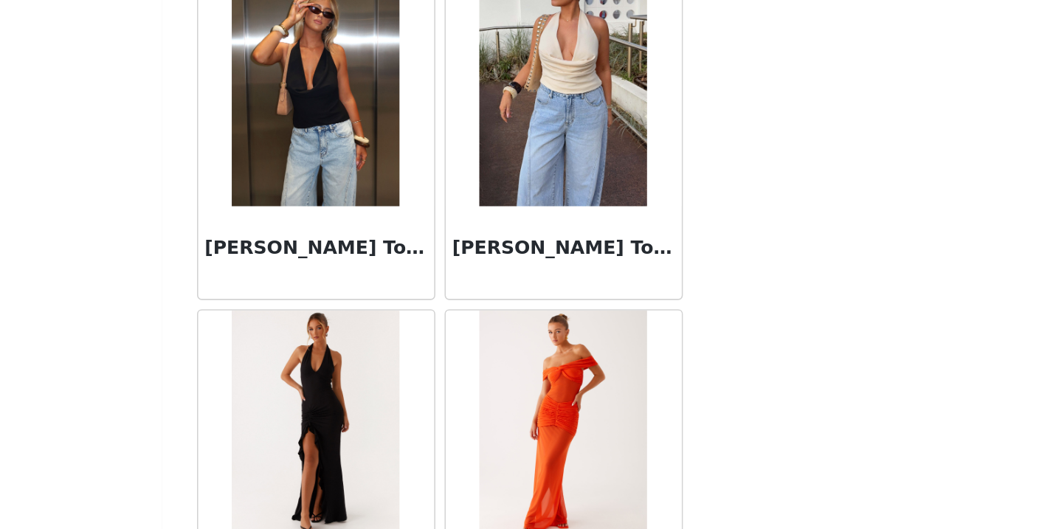
scroll to position [18844, 0]
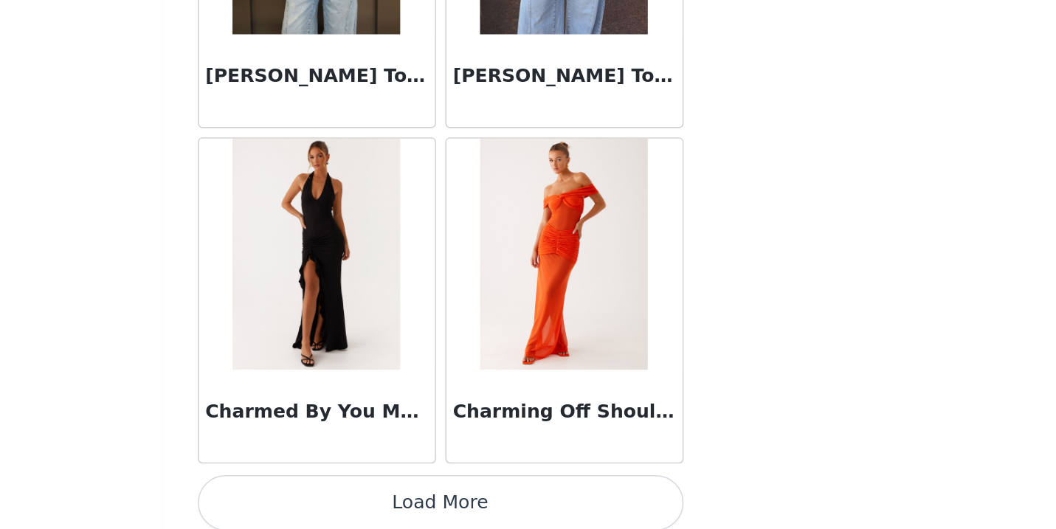
click at [373, 486] on button "Load More" at bounding box center [528, 503] width 310 height 35
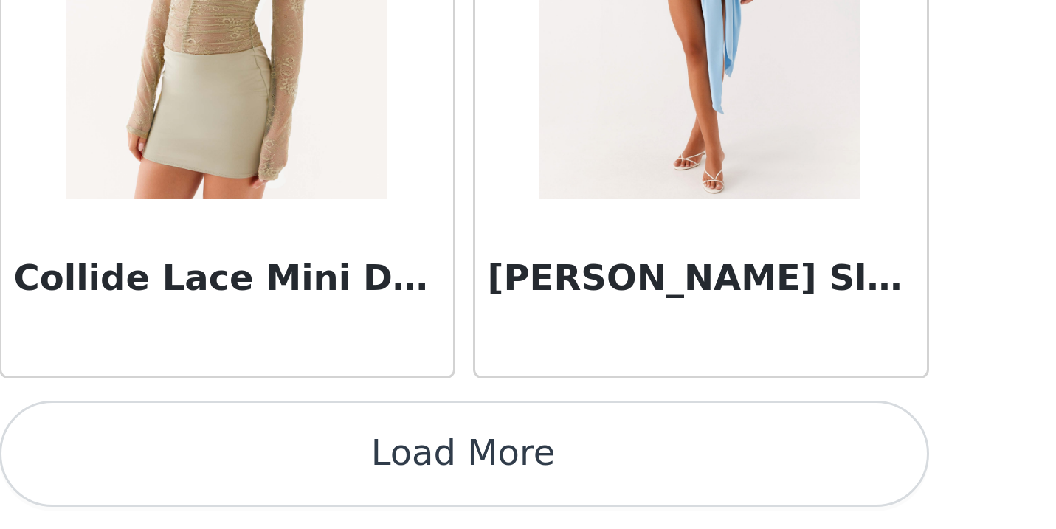
scroll to position [245, 0]
click at [373, 486] on button "Load More" at bounding box center [528, 503] width 310 height 35
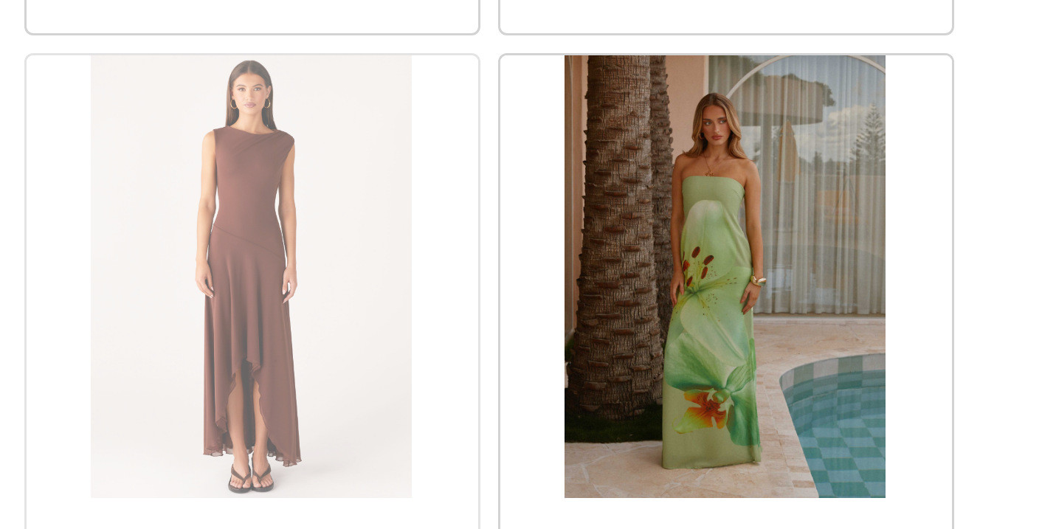
scroll to position [22405, 0]
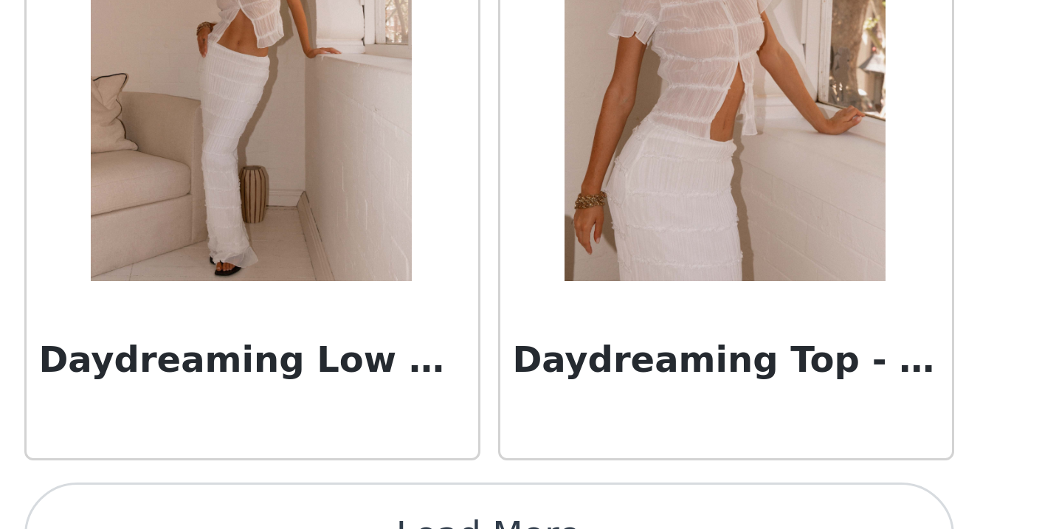
click at [373, 486] on button "Load More" at bounding box center [528, 503] width 310 height 35
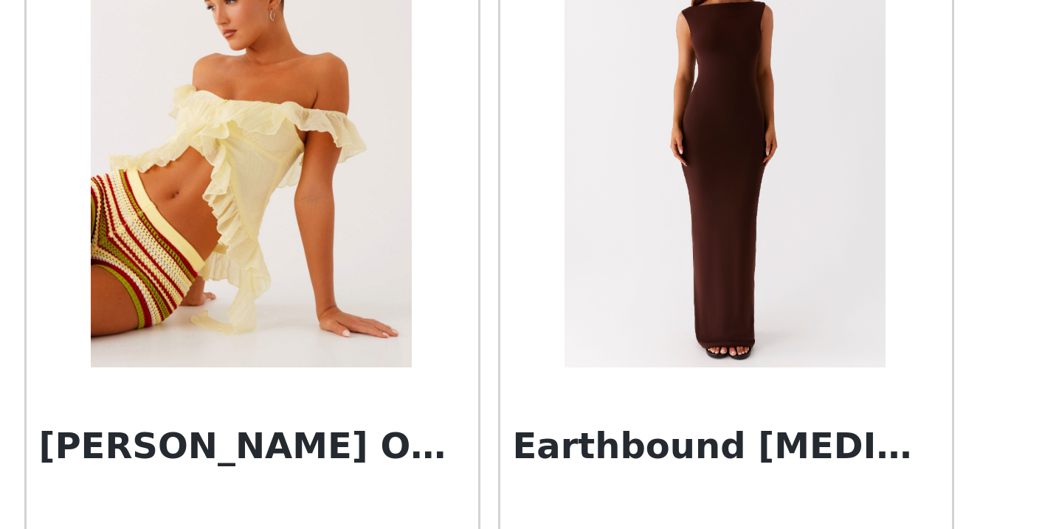
scroll to position [25235, 0]
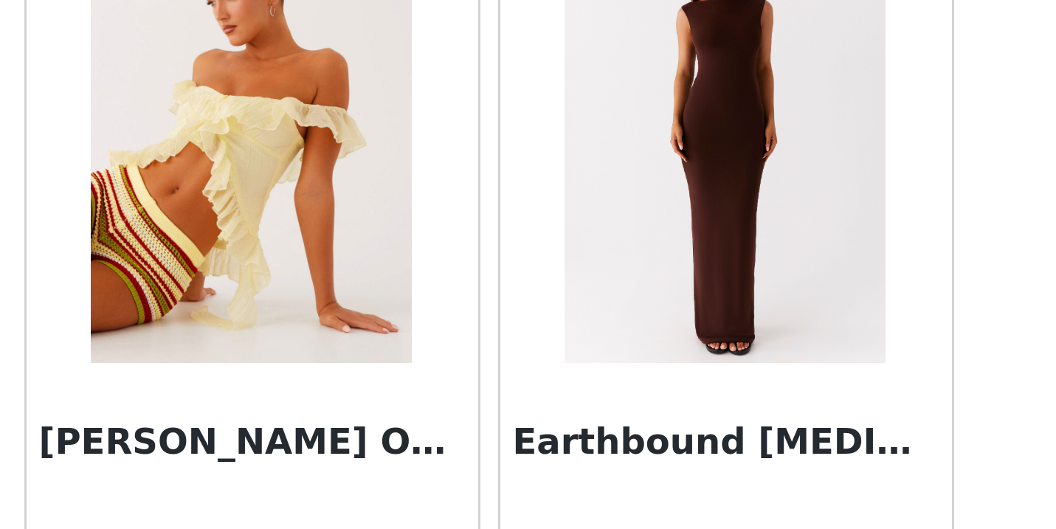
click at [553, 299] on img at bounding box center [606, 373] width 107 height 148
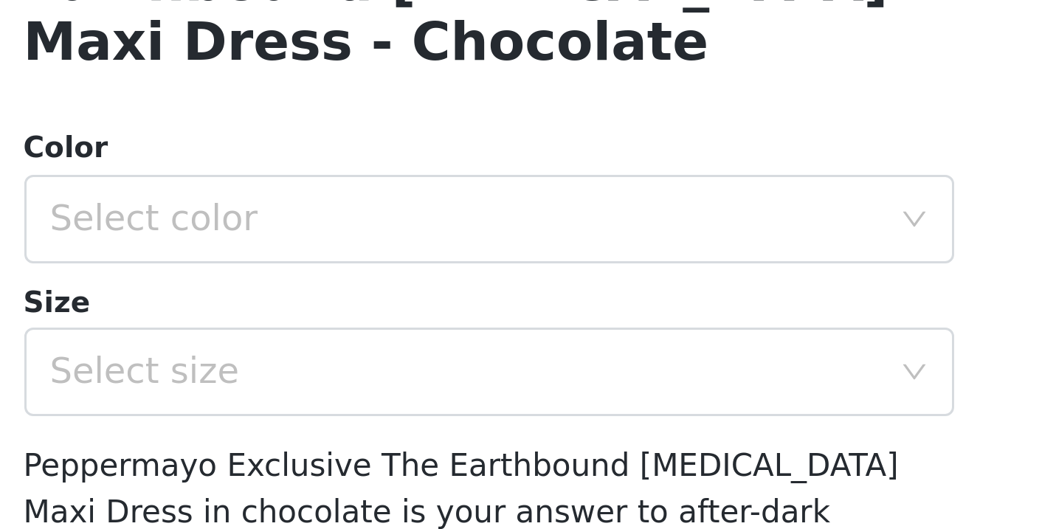
scroll to position [175, 0]
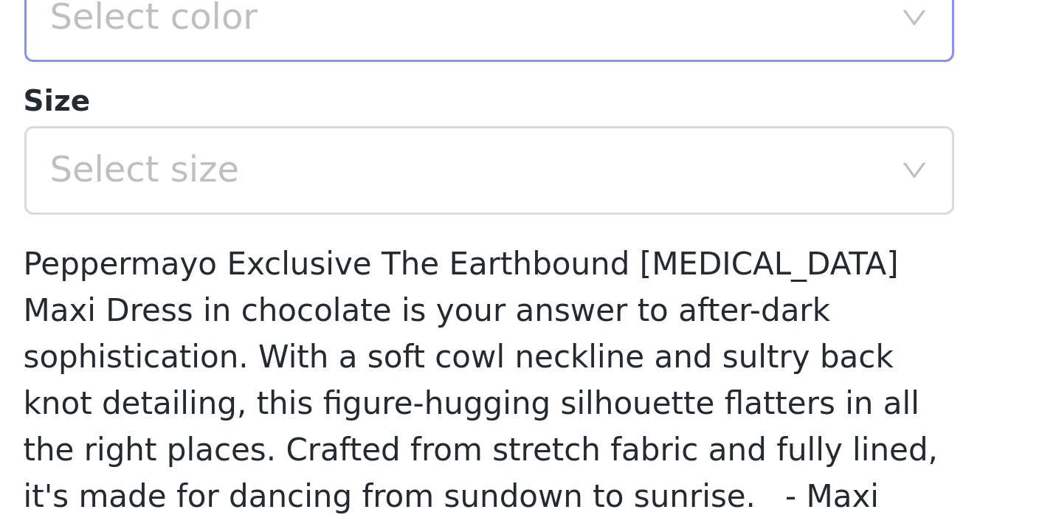
click at [382, 324] on div "Select color" at bounding box center [520, 331] width 276 height 15
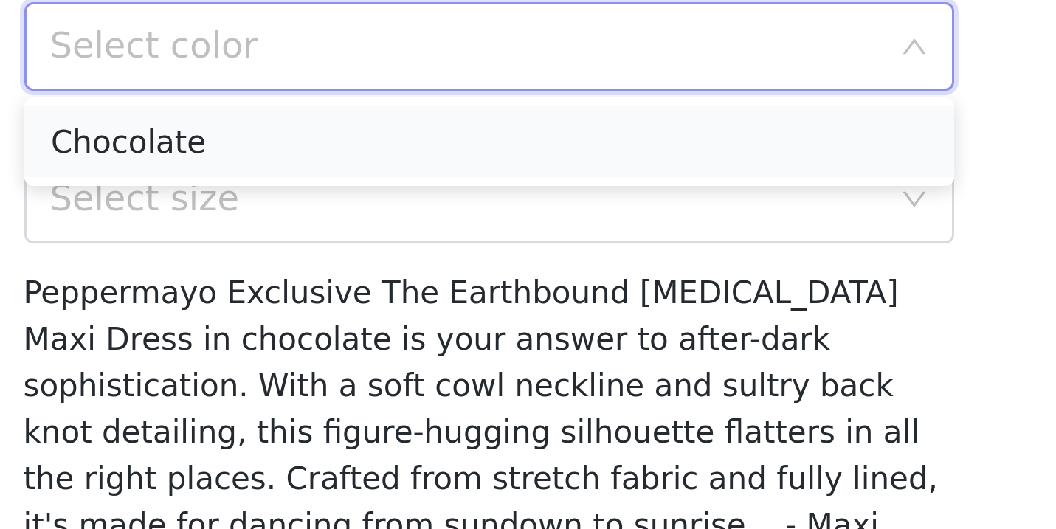
click at [373, 351] on li "Chocolate" at bounding box center [528, 363] width 310 height 24
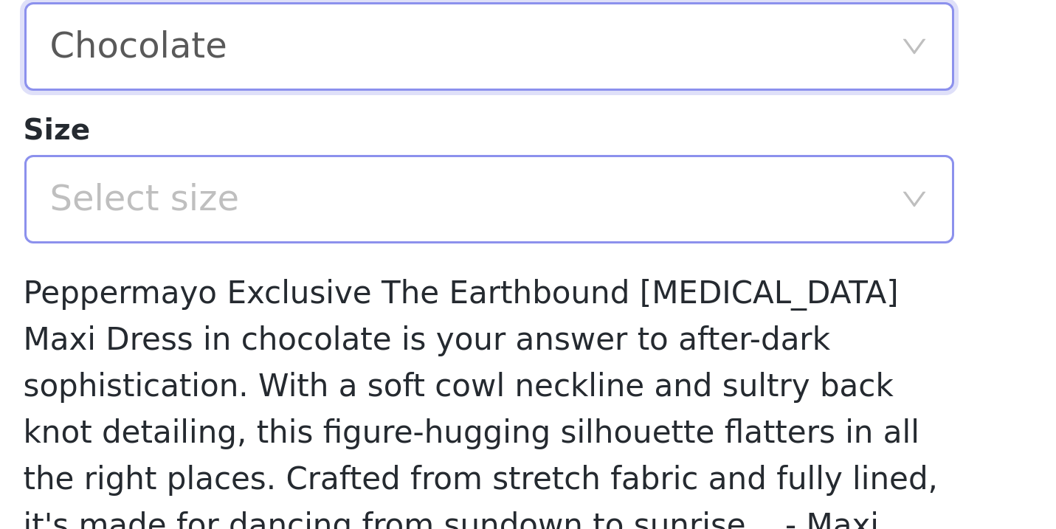
click at [382, 375] on div "Select size" at bounding box center [520, 382] width 276 height 15
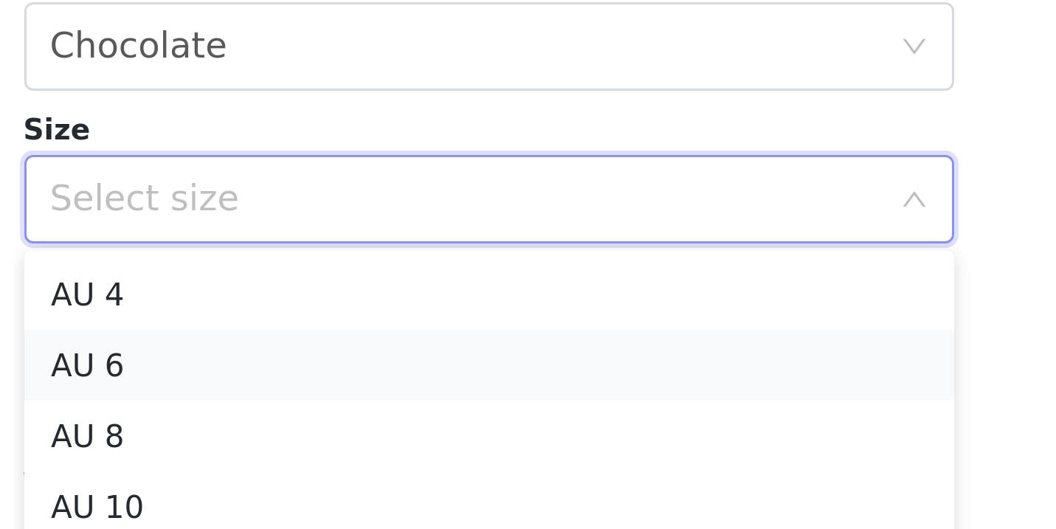
click at [373, 426] on li "AU 6" at bounding box center [528, 438] width 310 height 24
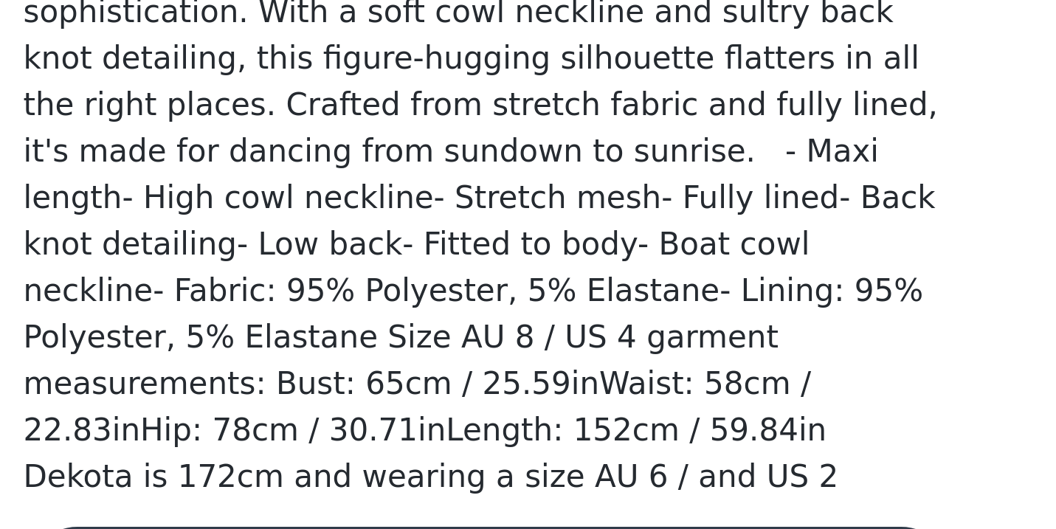
scroll to position [299, 0]
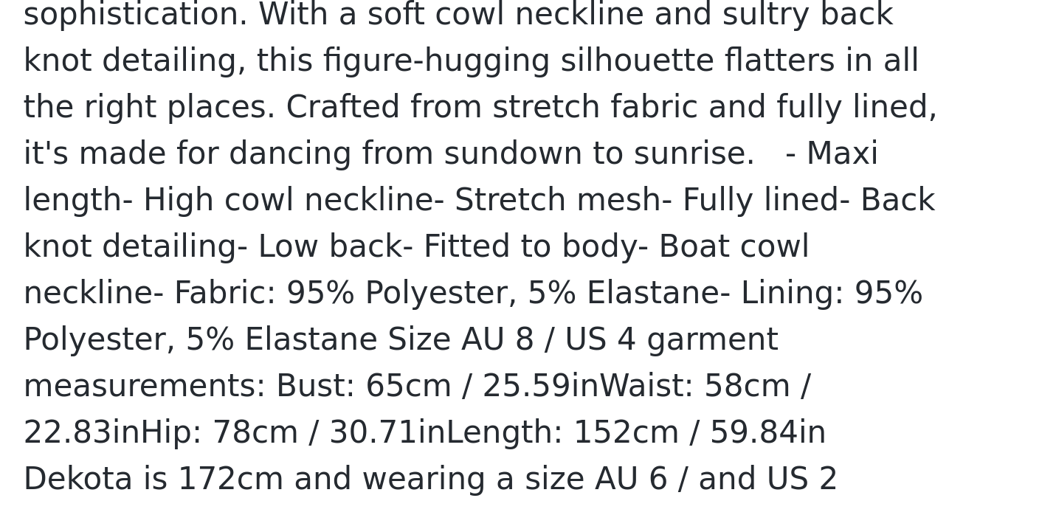
click at [373, 492] on button "Add Product" at bounding box center [528, 509] width 310 height 35
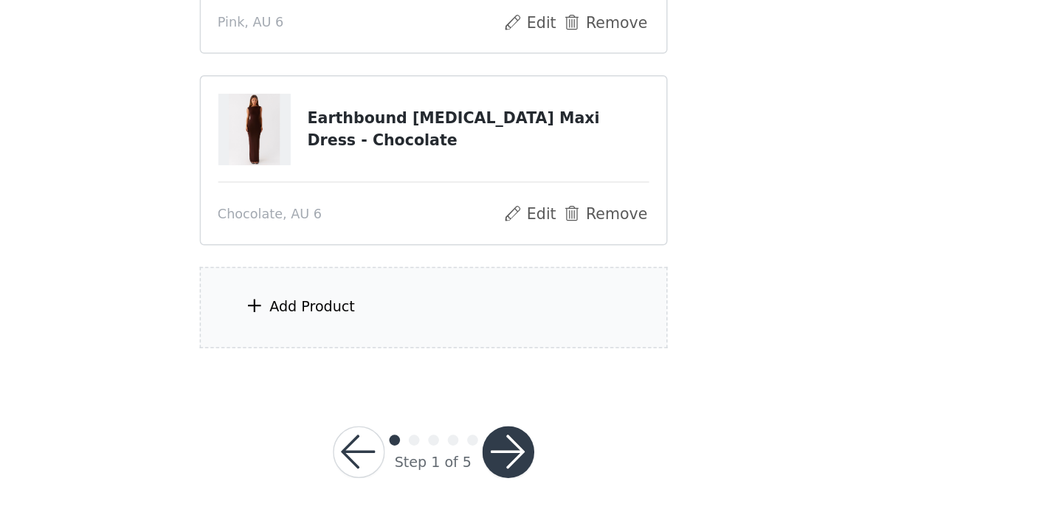
scroll to position [376, 0]
click at [369, 350] on div "Add Product" at bounding box center [528, 377] width 319 height 55
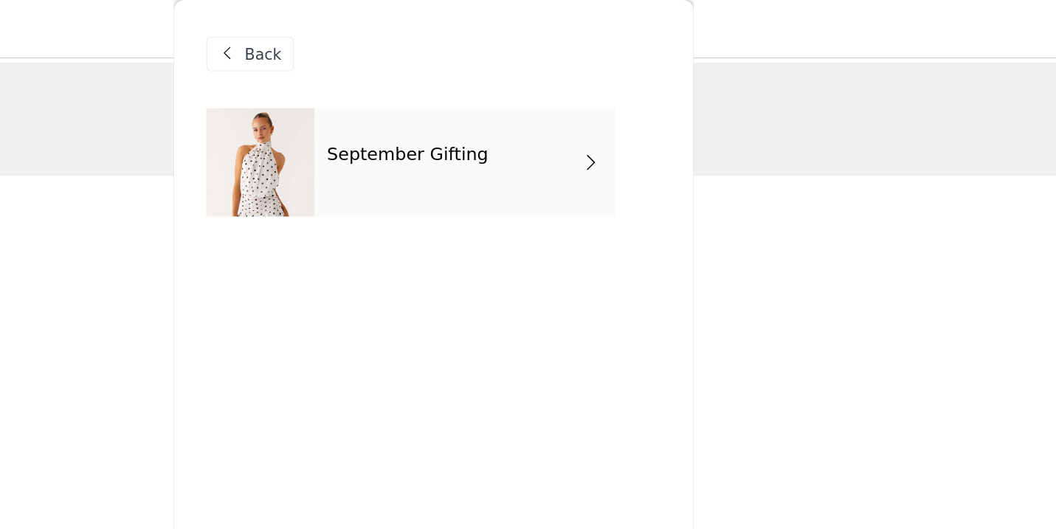
scroll to position [-5, 0]
click at [447, 129] on div "September Gifting" at bounding box center [549, 111] width 205 height 74
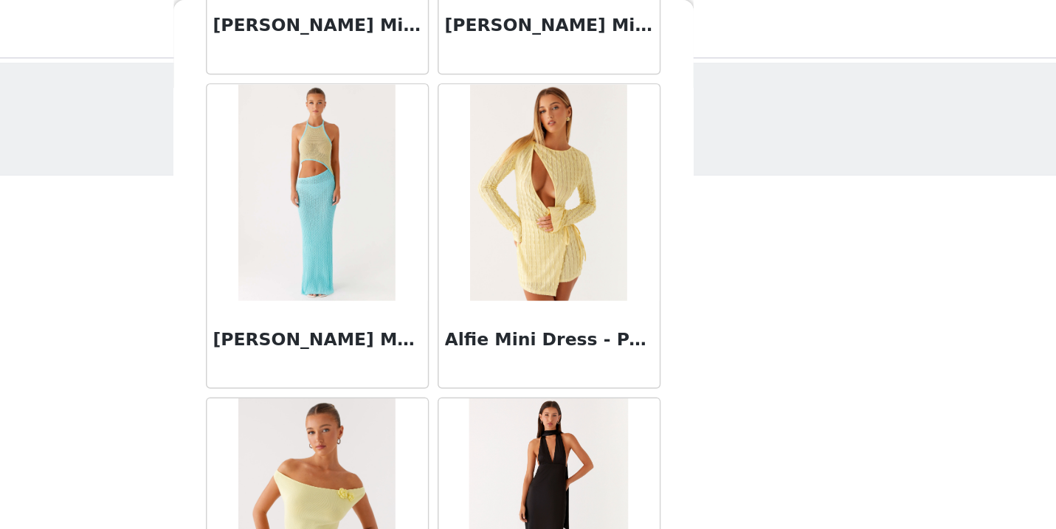
scroll to position [1729, 0]
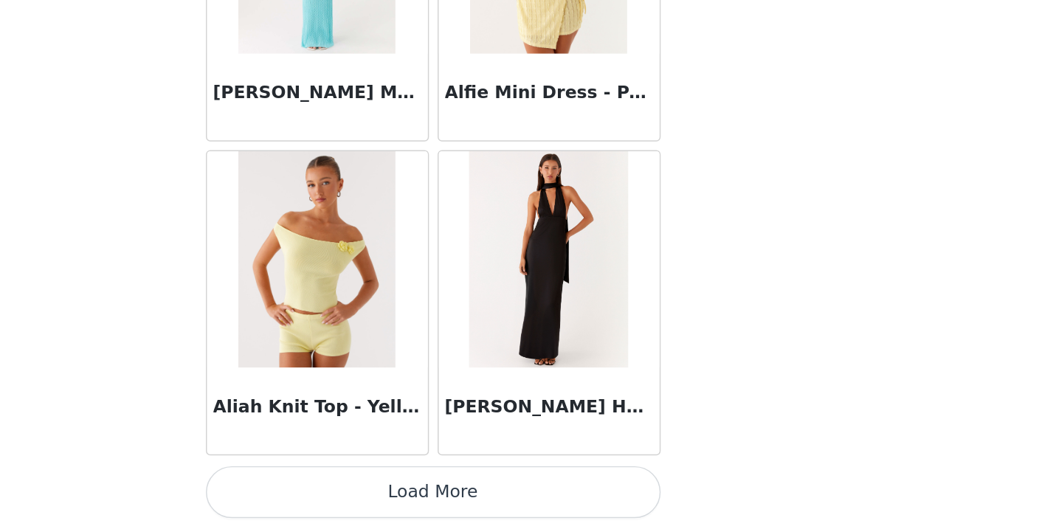
click at [373, 486] on button "Load More" at bounding box center [528, 503] width 310 height 35
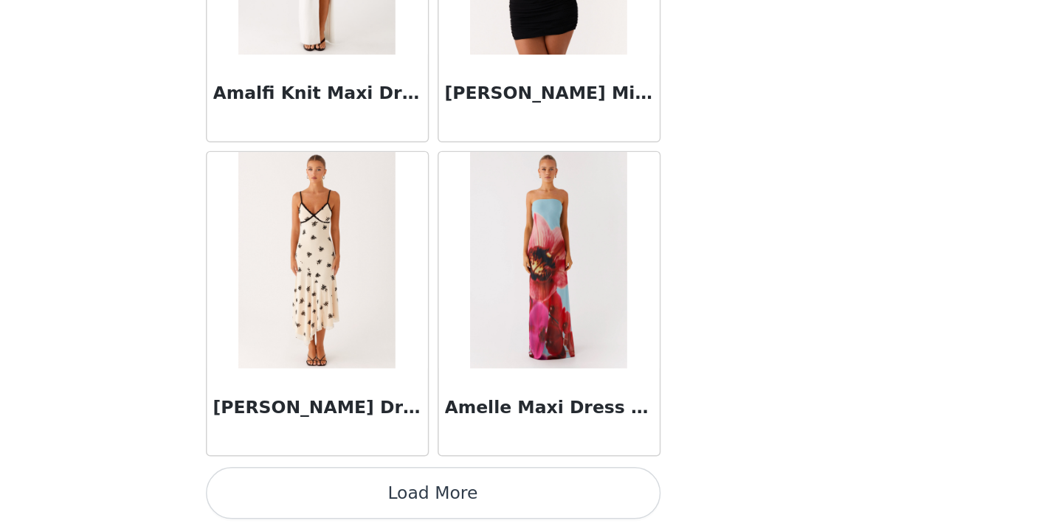
click at [373, 486] on button "Load More" at bounding box center [528, 503] width 310 height 35
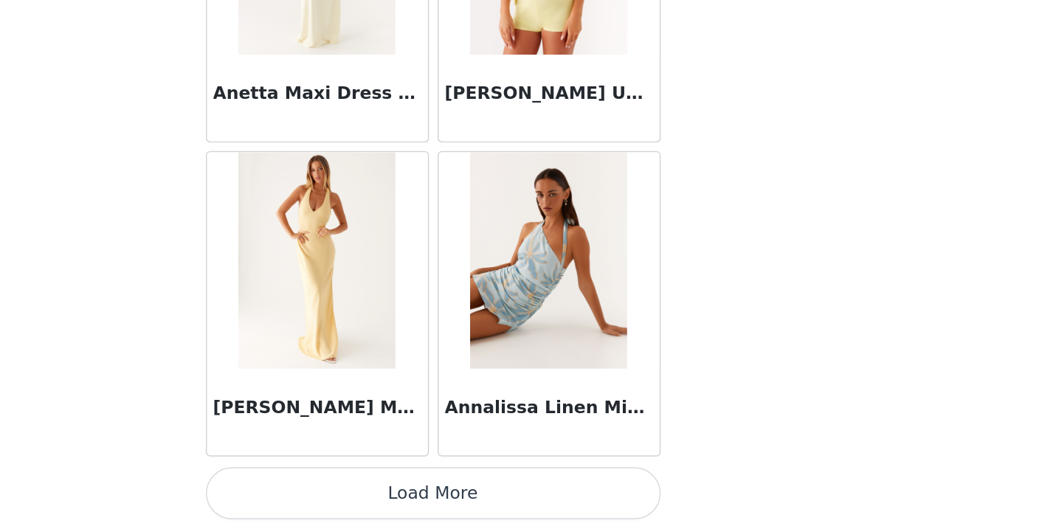
click at [373, 486] on button "Load More" at bounding box center [528, 503] width 310 height 35
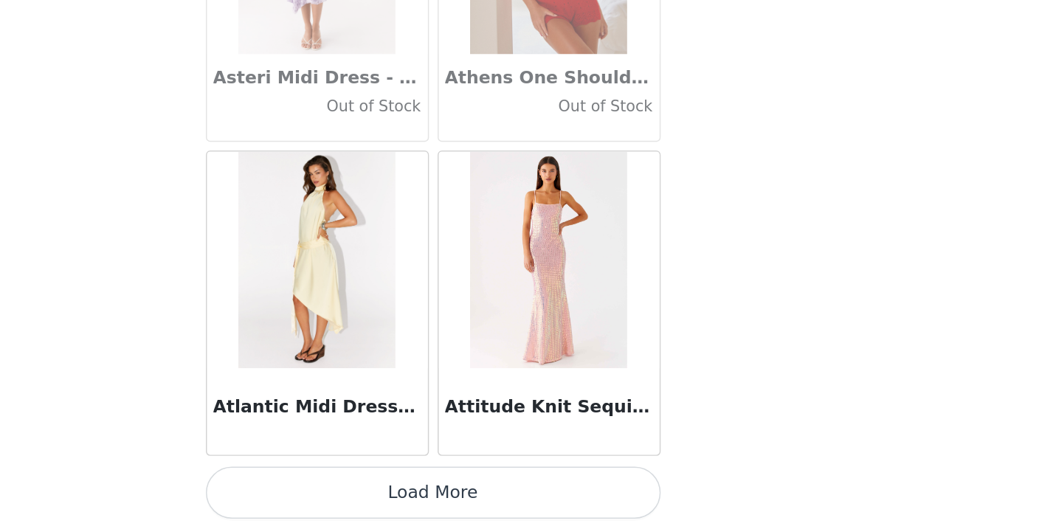
scroll to position [8147, 0]
click at [373, 486] on button "Load More" at bounding box center [528, 503] width 310 height 35
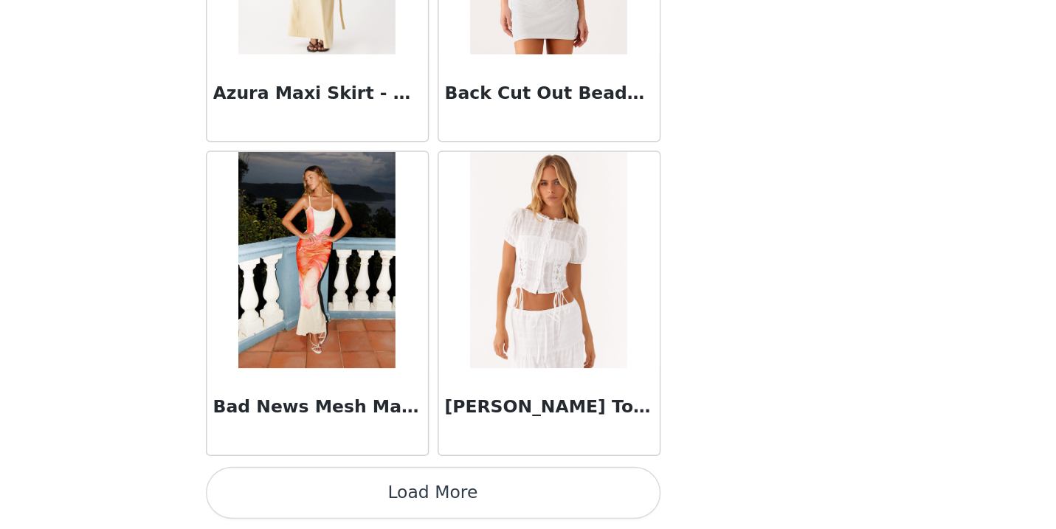
click at [373, 486] on button "Load More" at bounding box center [528, 503] width 310 height 35
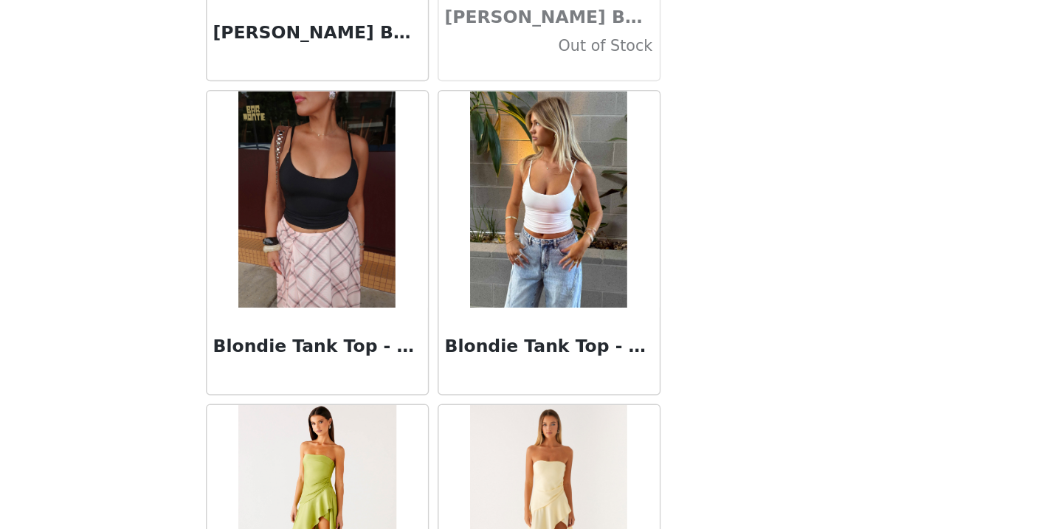
scroll to position [12395, 0]
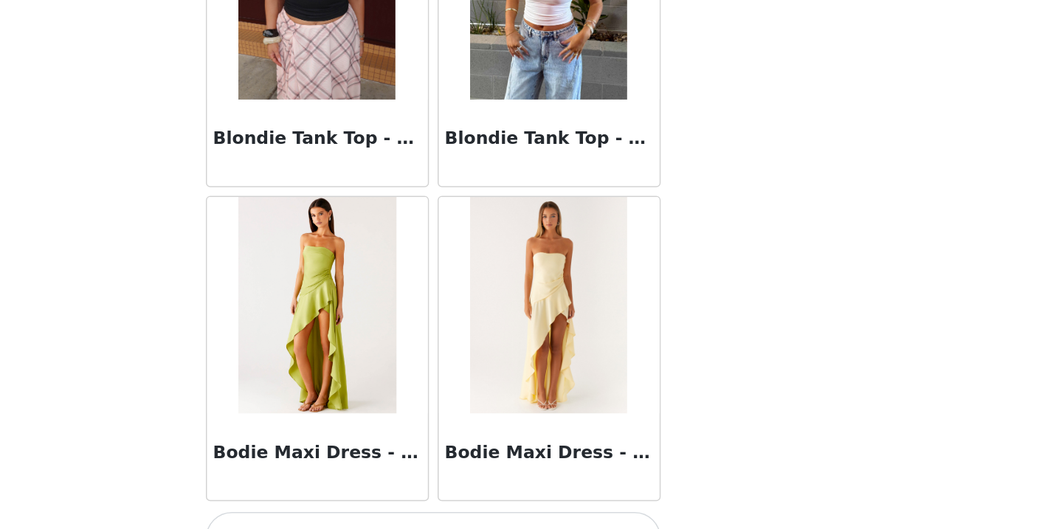
click at [374, 450] on div "Bodie Maxi Dress - Lime" at bounding box center [449, 479] width 150 height 59
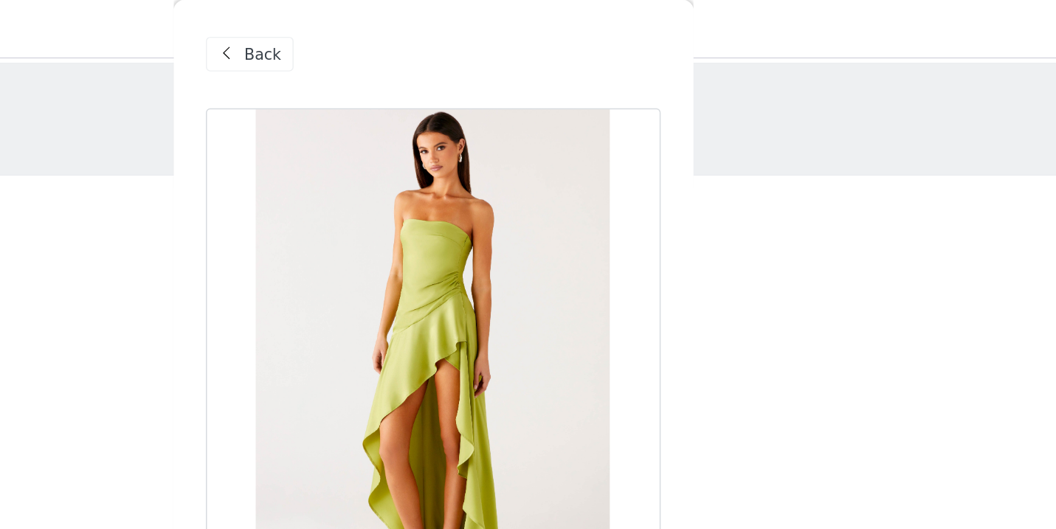
scroll to position [0, 0]
click at [373, 50] on div "Back" at bounding box center [528, 37] width 310 height 74
click at [379, 38] on span at bounding box center [388, 37] width 18 height 18
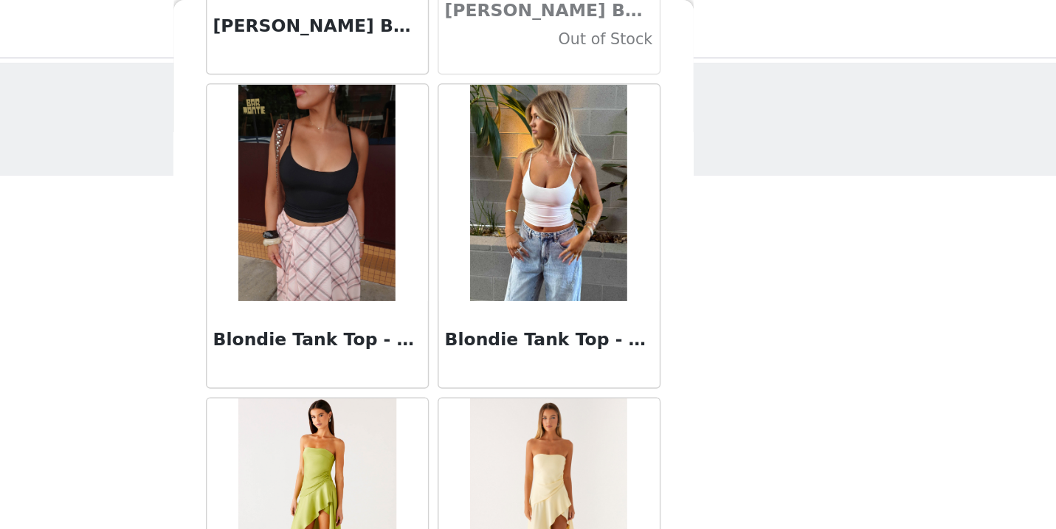
scroll to position [12426, 0]
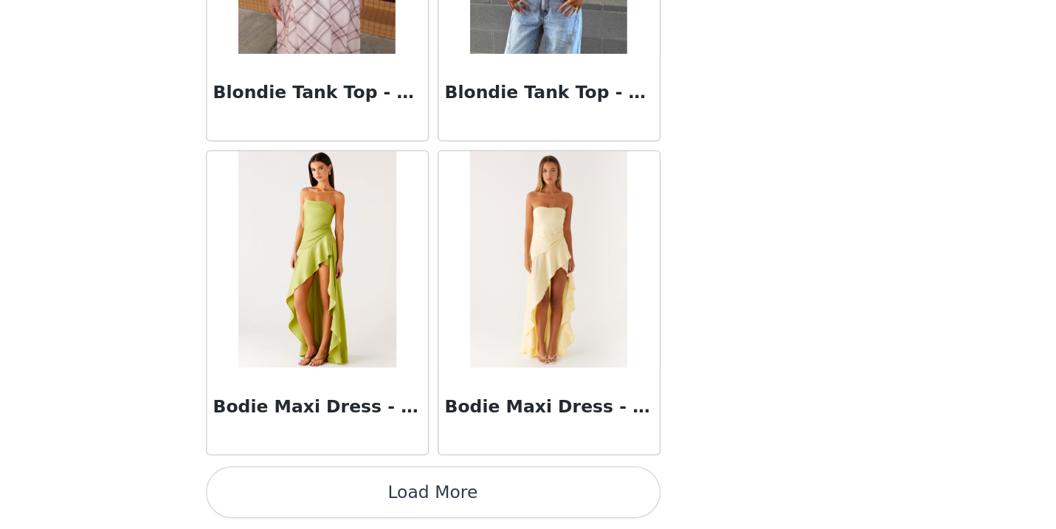
click at [373, 486] on button "Load More" at bounding box center [528, 503] width 310 height 35
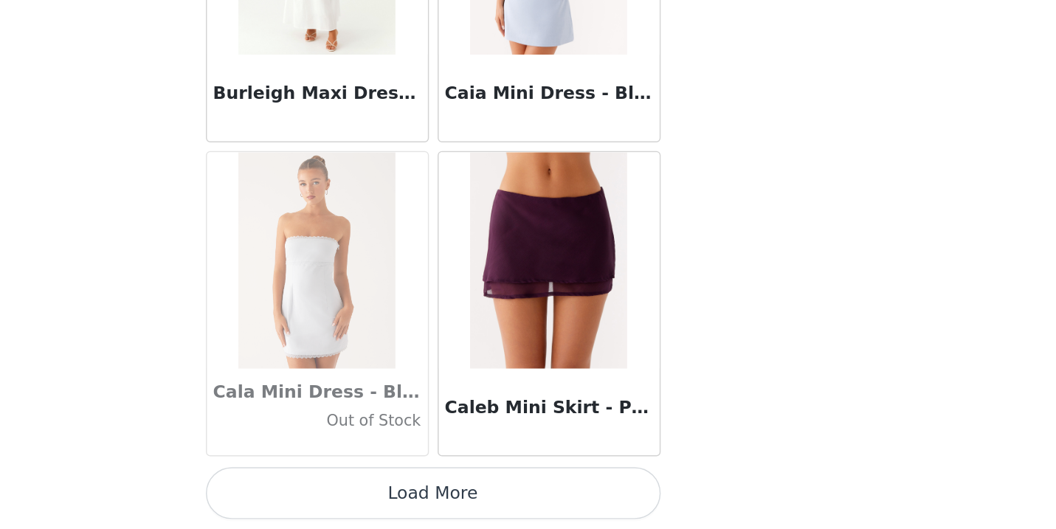
click at [373, 486] on button "Load More" at bounding box center [528, 503] width 310 height 35
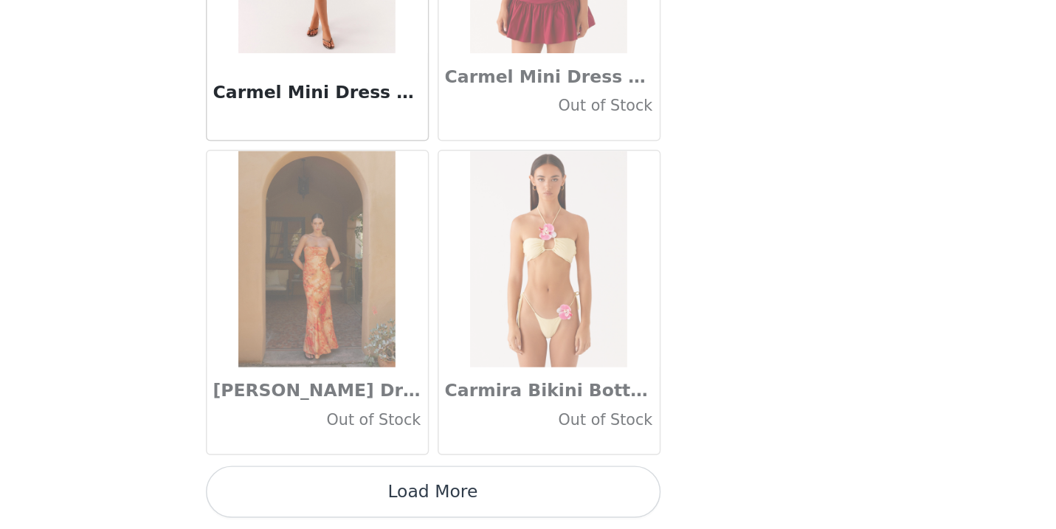
click at [373, 486] on button "Load More" at bounding box center [528, 503] width 310 height 35
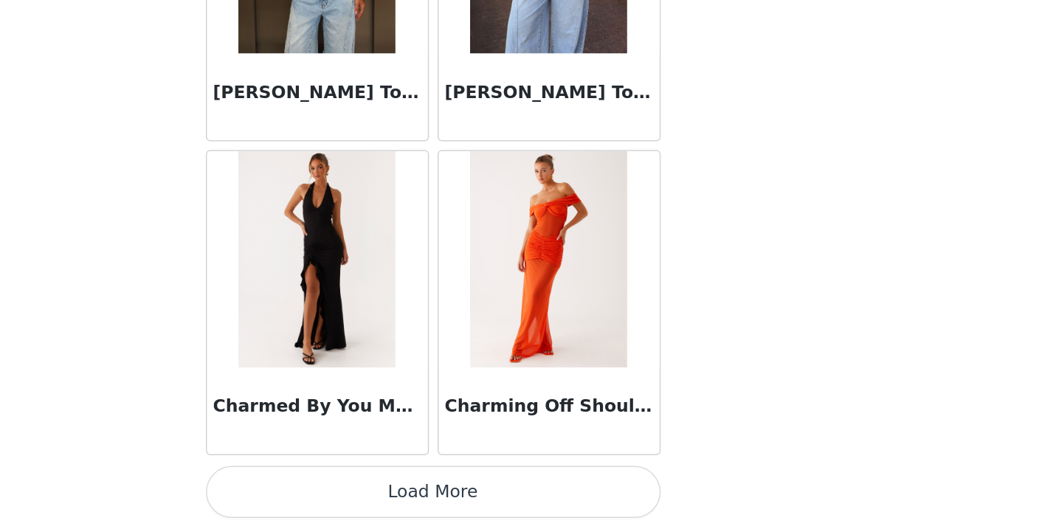
click at [373, 486] on button "Load More" at bounding box center [528, 503] width 310 height 35
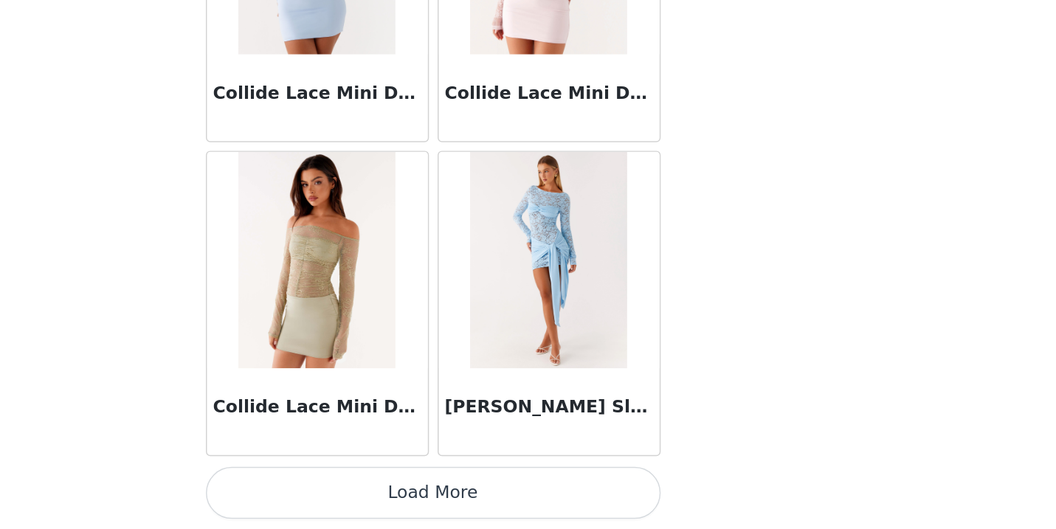
click at [373, 486] on button "Load More" at bounding box center [528, 503] width 310 height 35
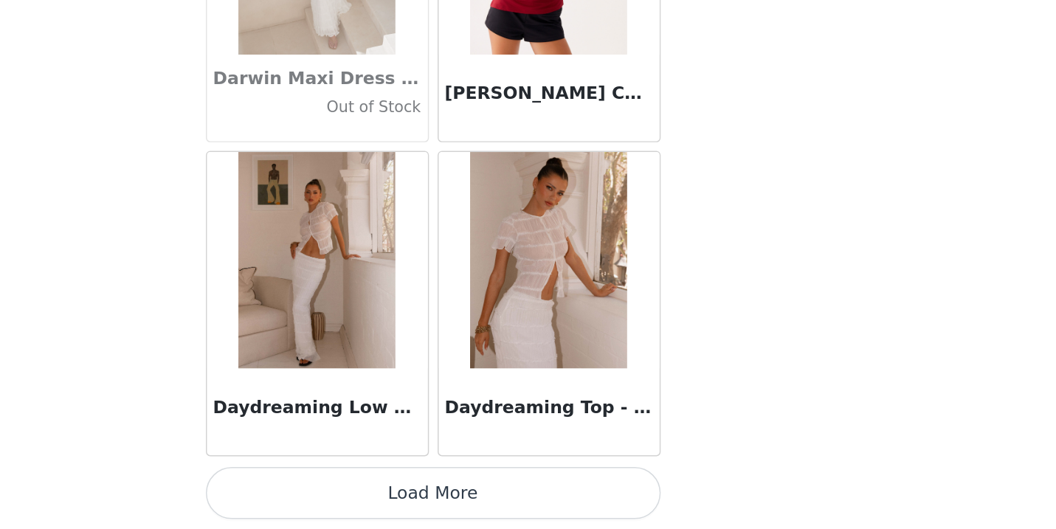
click at [373, 486] on button "Load More" at bounding box center [528, 503] width 310 height 35
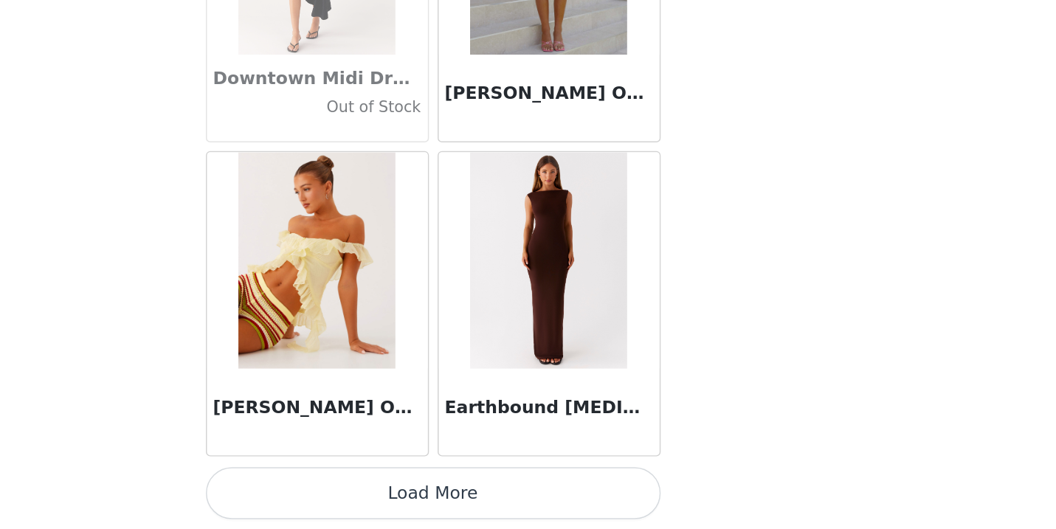
click at [373, 486] on button "Load More" at bounding box center [528, 503] width 310 height 35
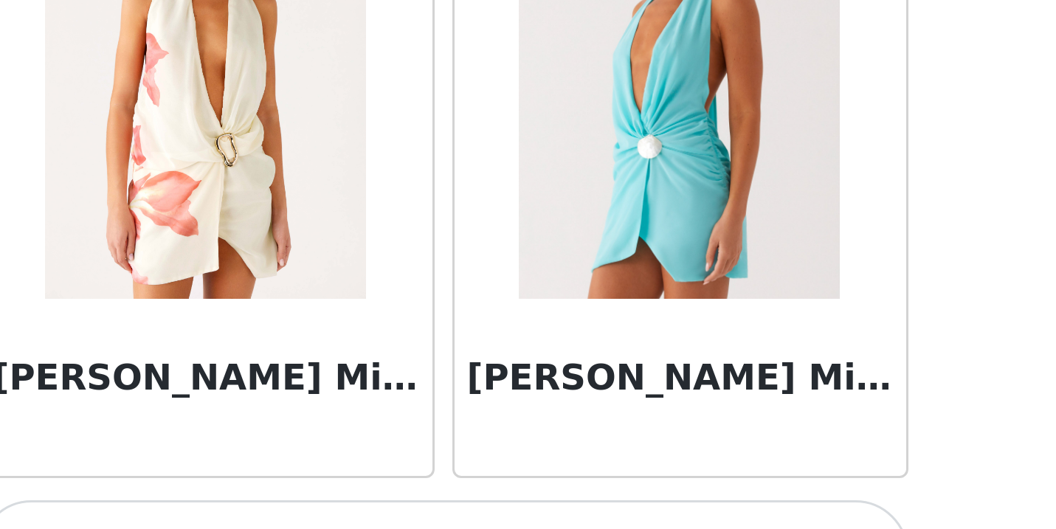
click at [370, 301] on div "[PERSON_NAME] Mini Dress - Siena Floral" at bounding box center [449, 408] width 158 height 214
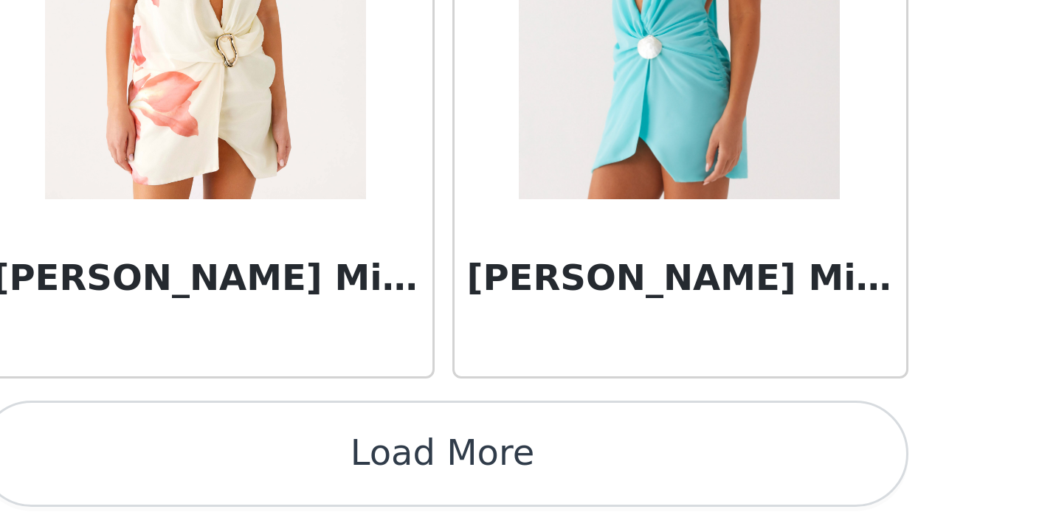
click at [373, 486] on button "Load More" at bounding box center [528, 503] width 310 height 35
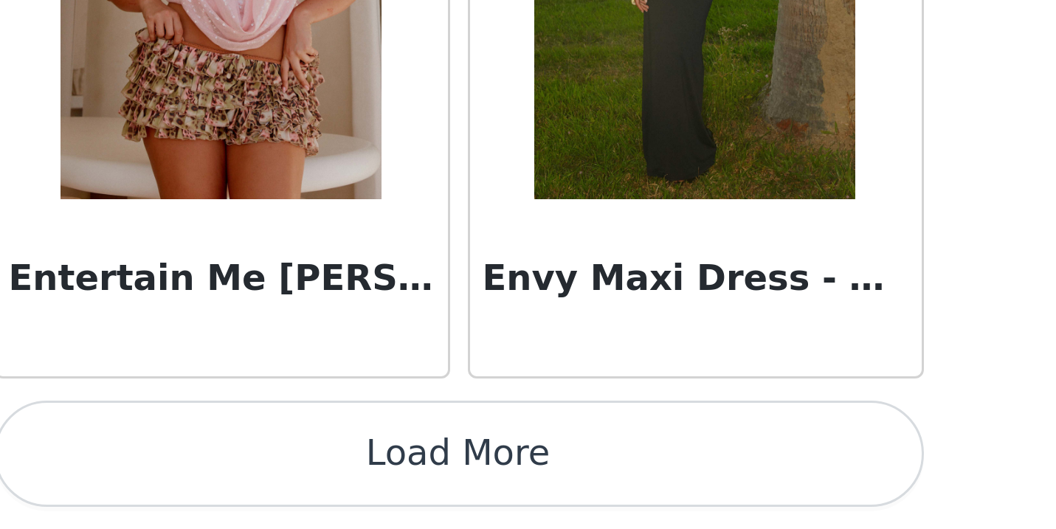
click at [373, 486] on button "Load More" at bounding box center [528, 503] width 310 height 35
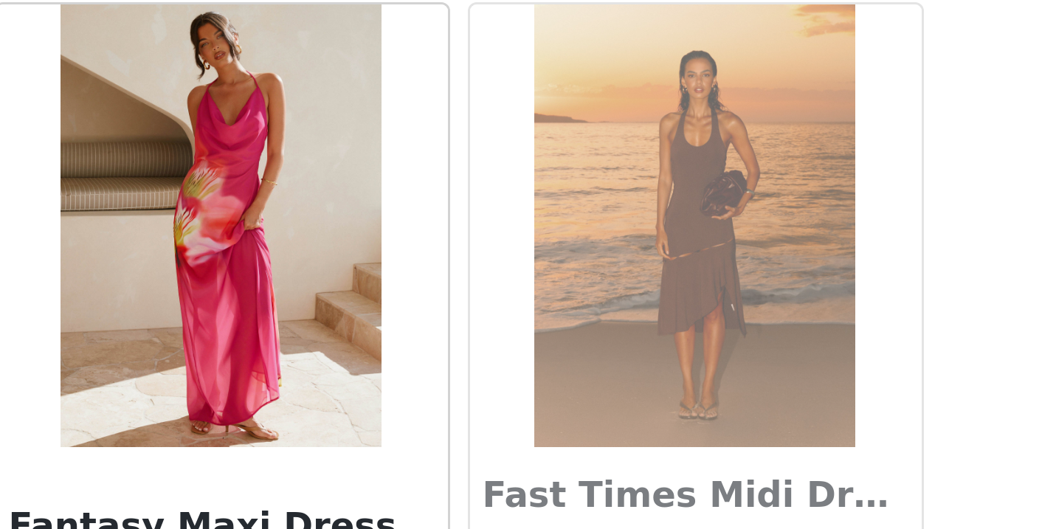
scroll to position [31400, 0]
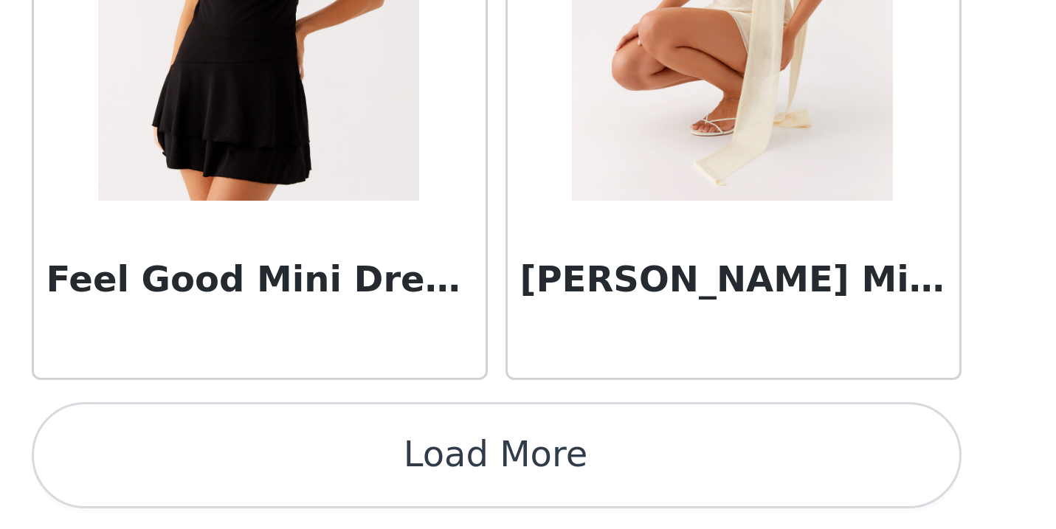
click at [373, 486] on button "Load More" at bounding box center [528, 503] width 310 height 35
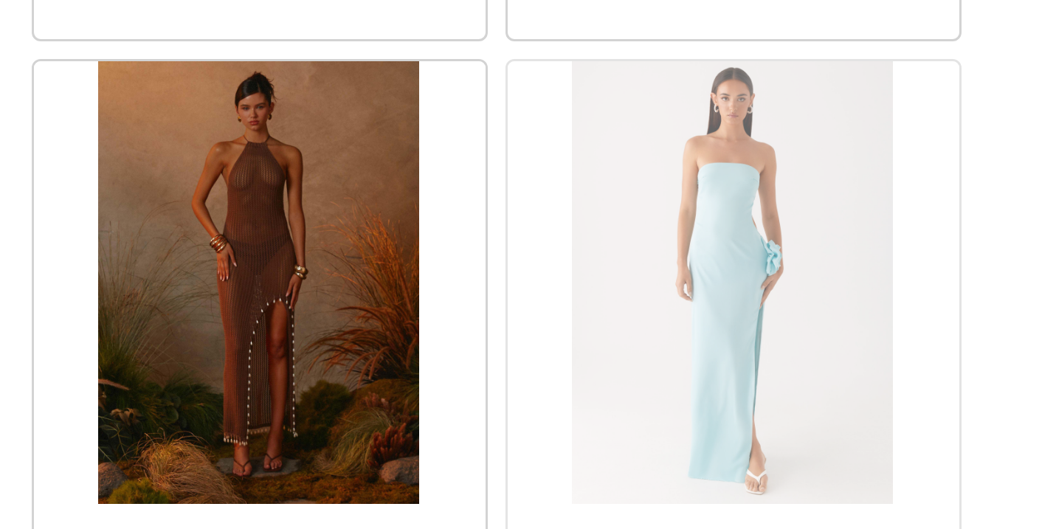
scroll to position [31794, 0]
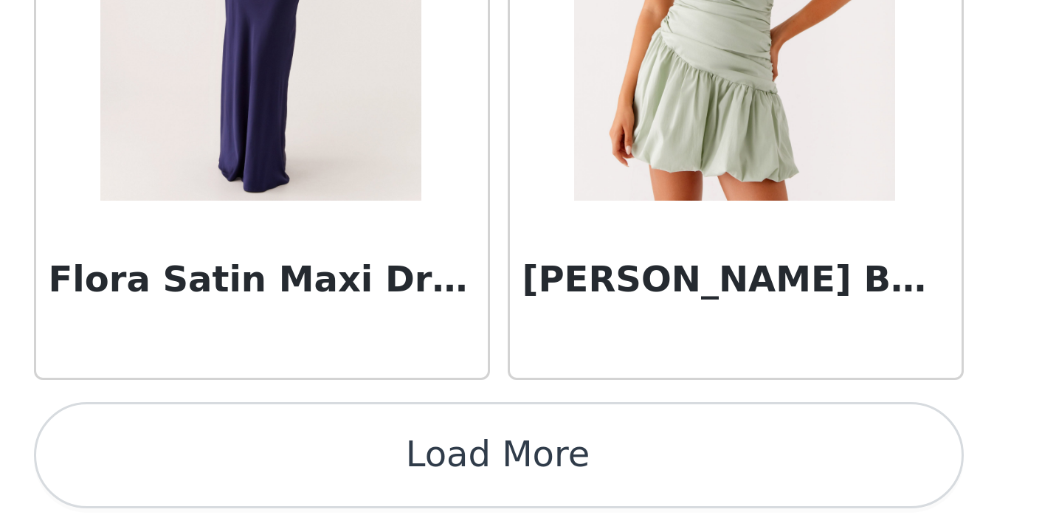
click at [373, 486] on button "Load More" at bounding box center [528, 503] width 310 height 35
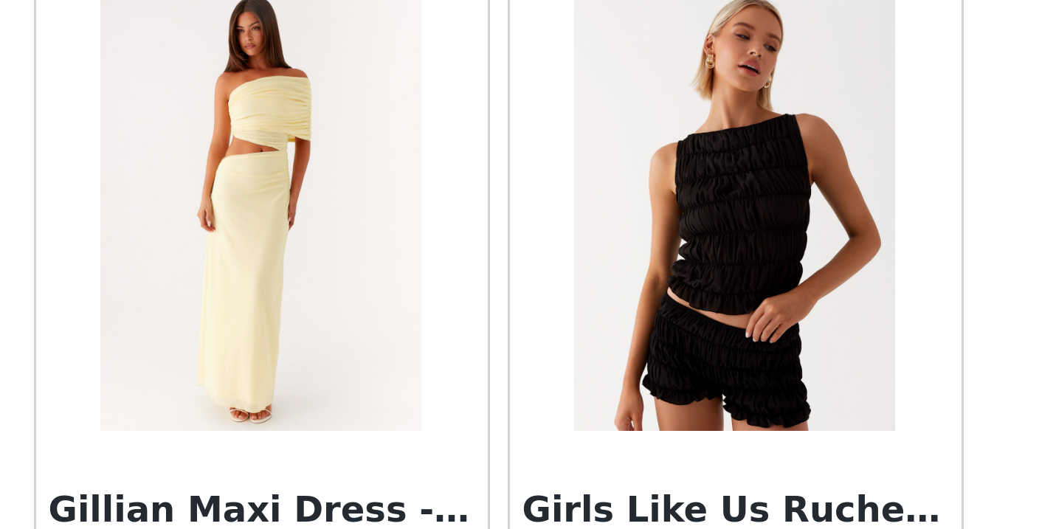
scroll to position [35672, 0]
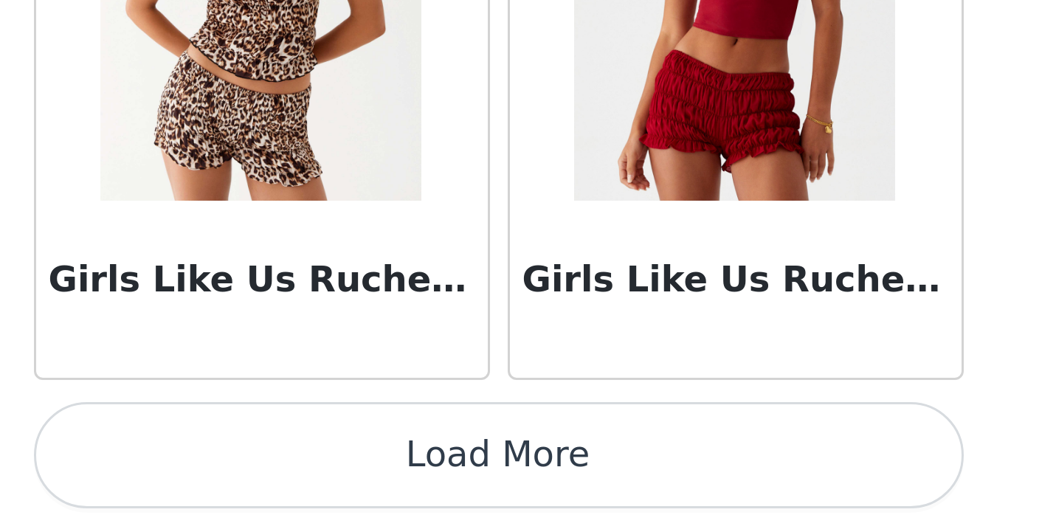
click at [373, 486] on button "Load More" at bounding box center [528, 503] width 310 height 35
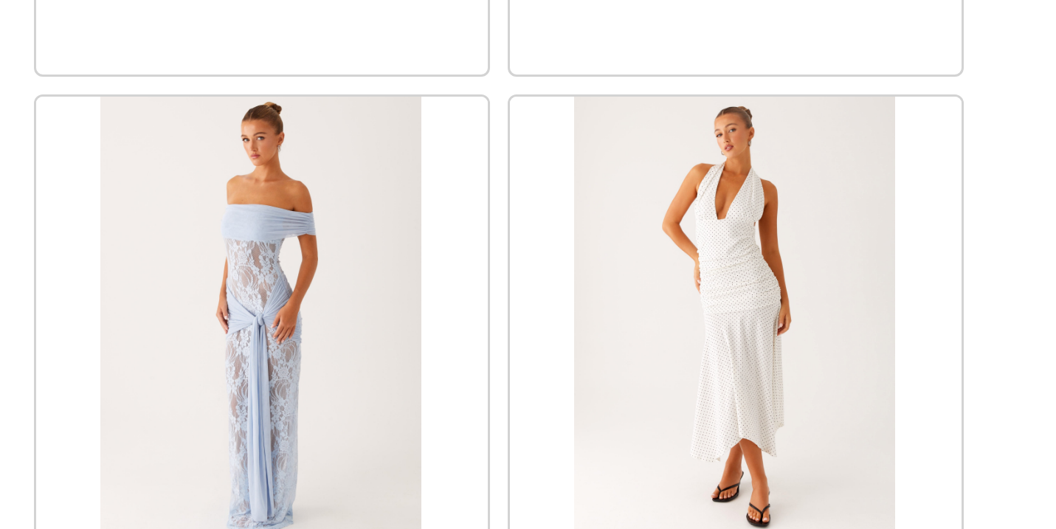
scroll to position [36989, 0]
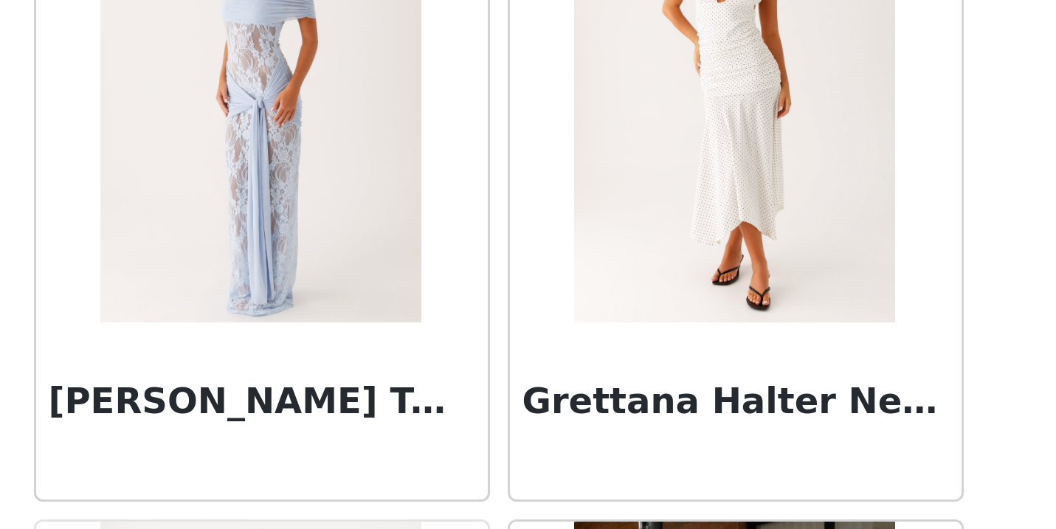
click at [553, 312] on img at bounding box center [606, 386] width 107 height 148
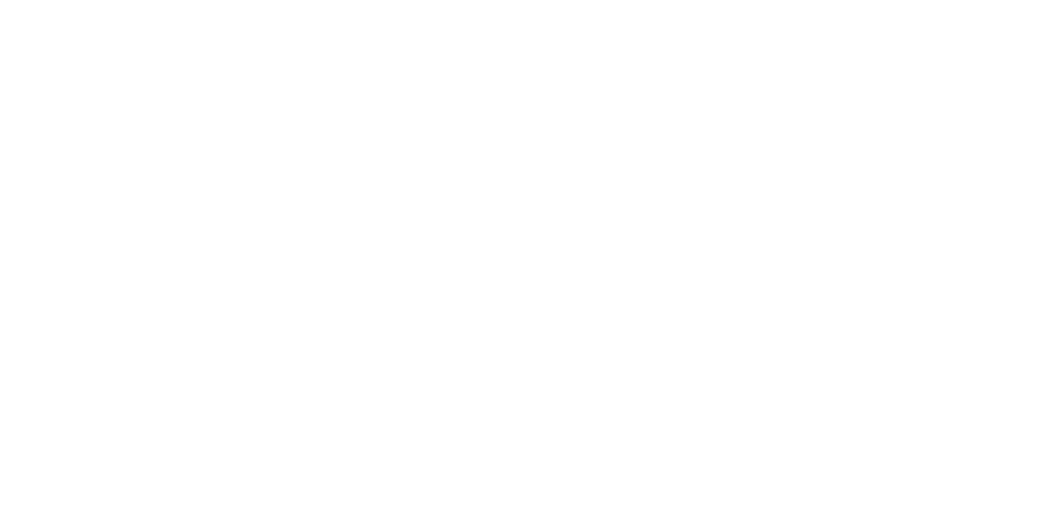
scroll to position [0, 0]
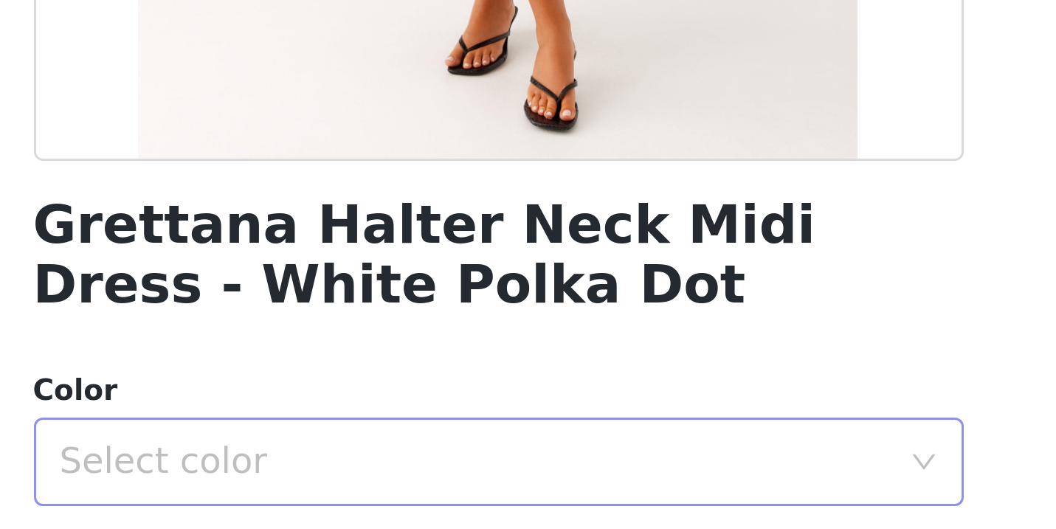
click at [382, 499] on div "Select color" at bounding box center [520, 506] width 276 height 15
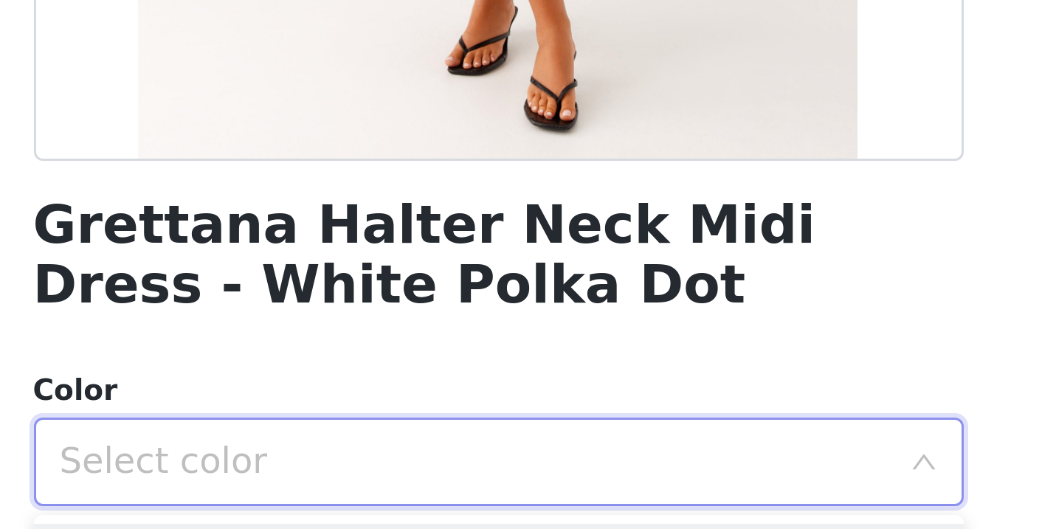
scroll to position [117, 0]
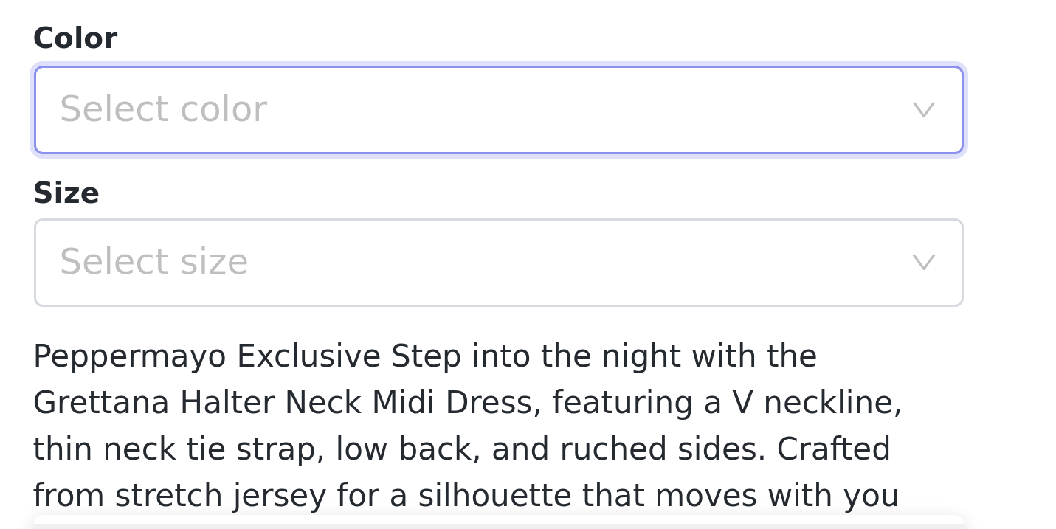
click at [373, 358] on div "Color Select color Size Select size" at bounding box center [528, 406] width 310 height 97
click at [382, 375] on div "Select color" at bounding box center [523, 389] width 283 height 28
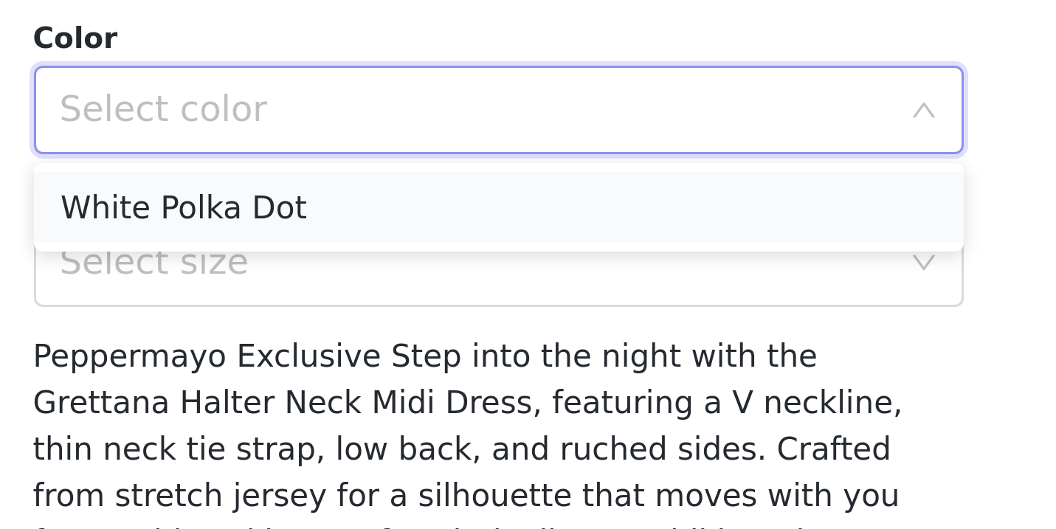
click at [373, 409] on li "White Polka Dot" at bounding box center [528, 421] width 310 height 24
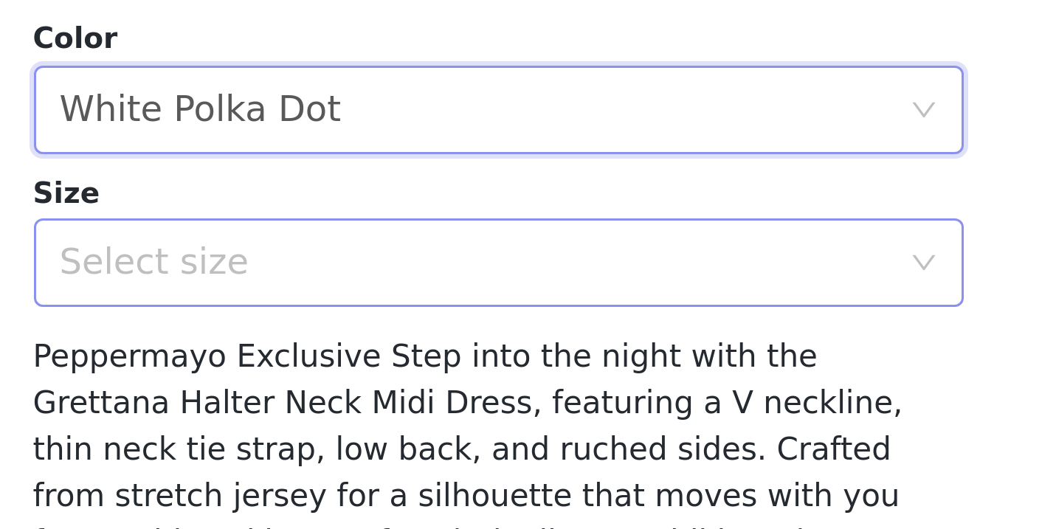
click at [382, 432] on div "Select size" at bounding box center [520, 439] width 276 height 15
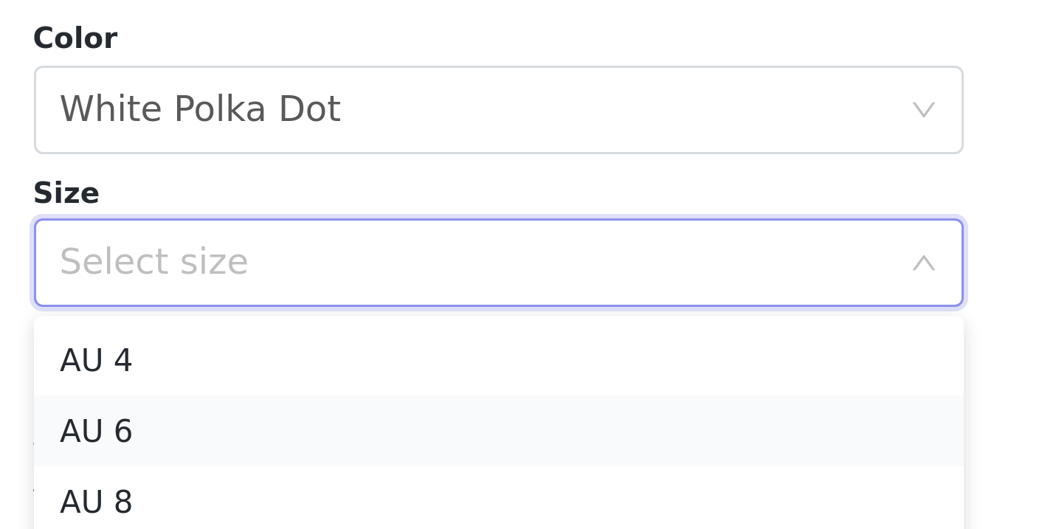
click at [373, 484] on li "AU 6" at bounding box center [528, 496] width 310 height 24
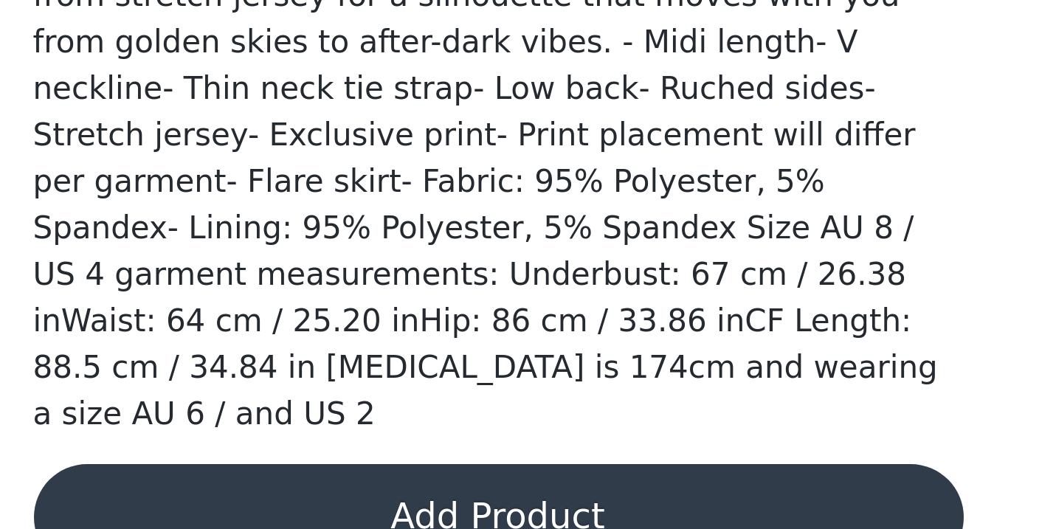
click at [373, 507] on button "Add Product" at bounding box center [528, 524] width 310 height 35
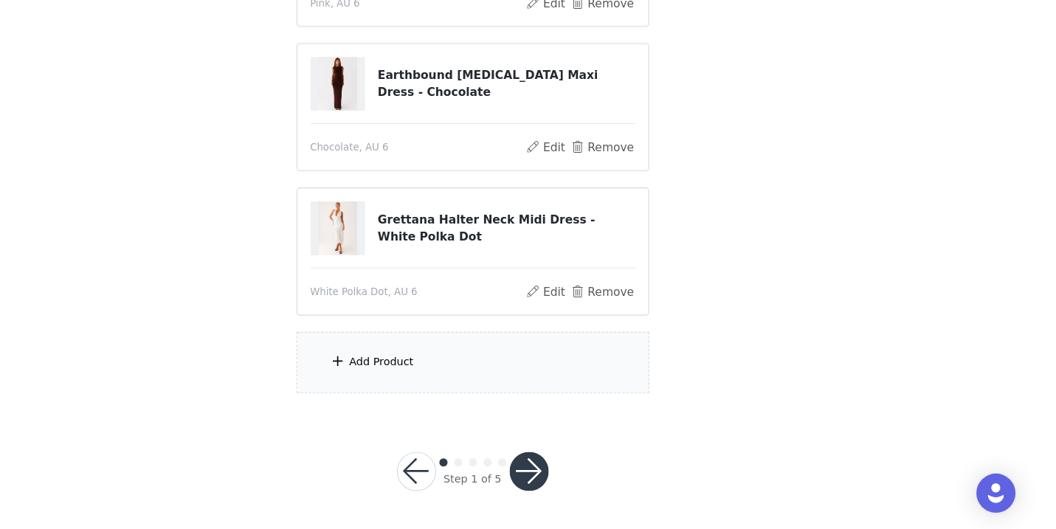
scroll to position [506, 0]
click at [380, 350] on div "Add Product" at bounding box center [528, 377] width 319 height 55
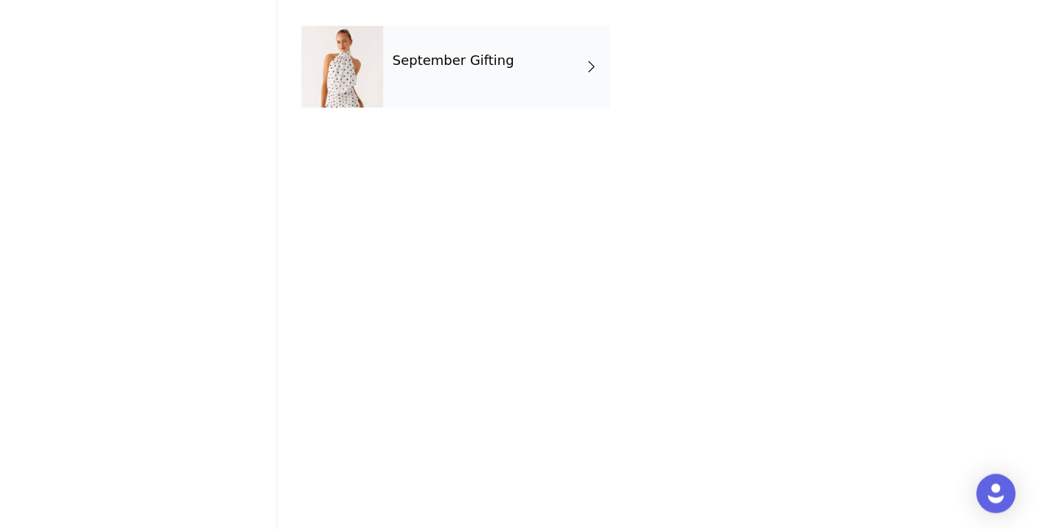
click at [447, 79] on div "September Gifting" at bounding box center [549, 111] width 205 height 74
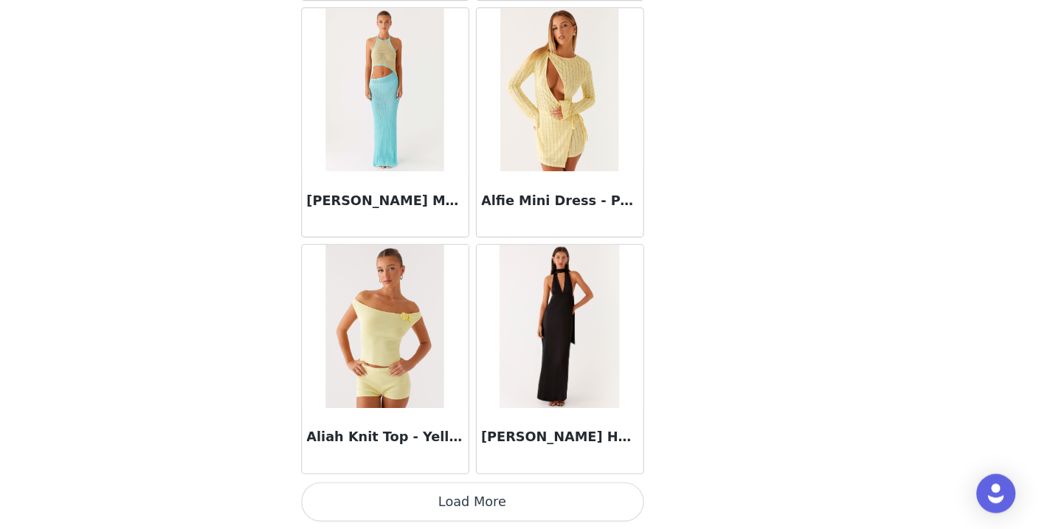
click at [411, 486] on button "Load More" at bounding box center [528, 503] width 310 height 35
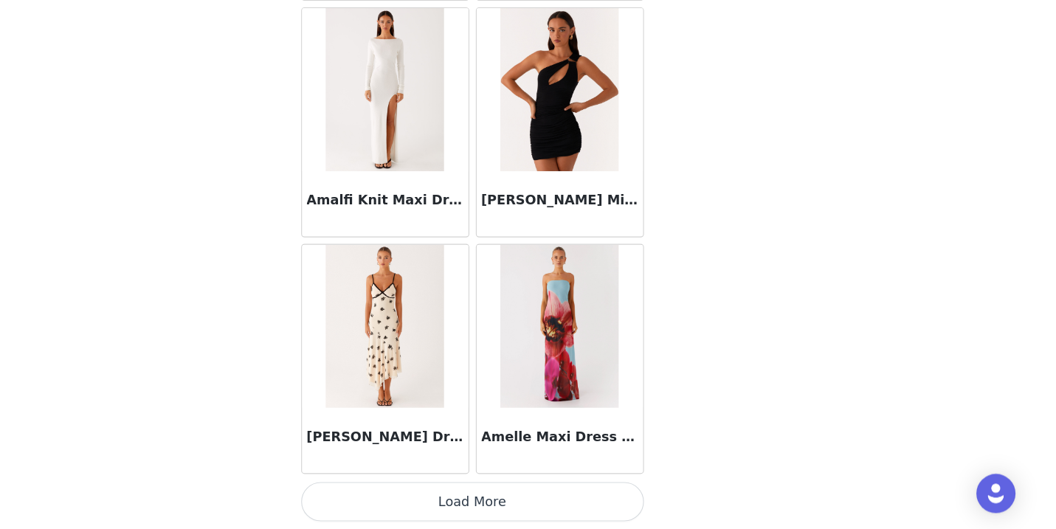
click at [423, 486] on button "Load More" at bounding box center [528, 503] width 310 height 35
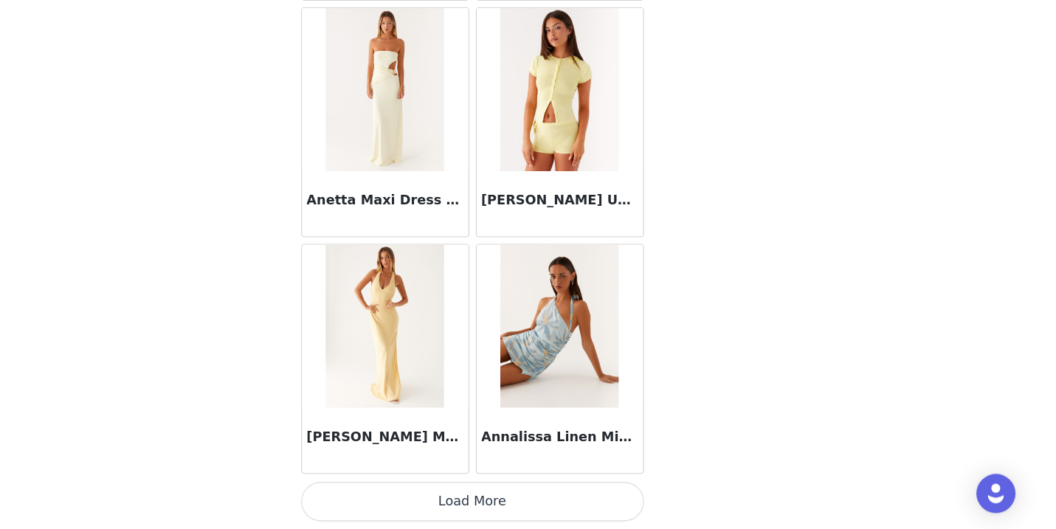
click at [425, 486] on button "Load More" at bounding box center [528, 503] width 310 height 35
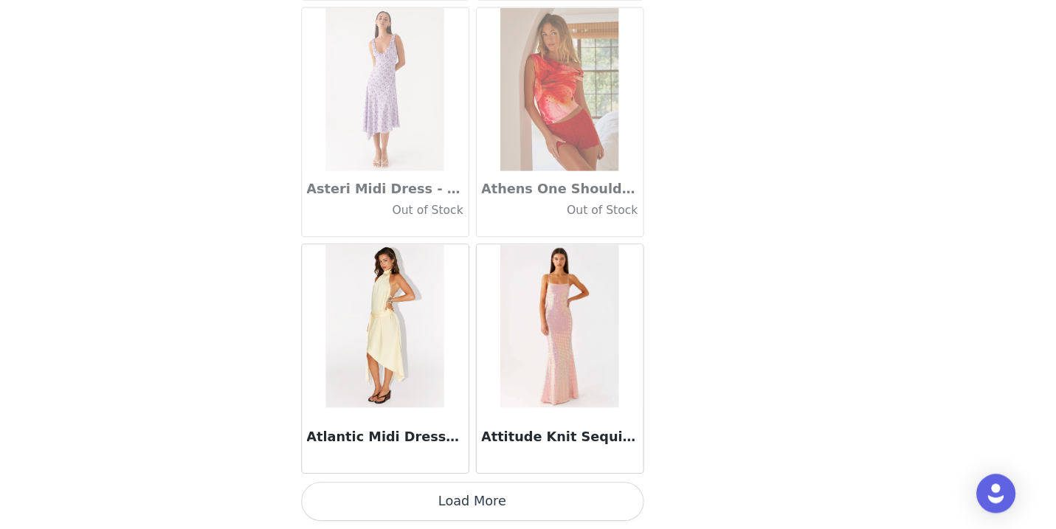
click at [426, 486] on button "Load More" at bounding box center [528, 503] width 310 height 35
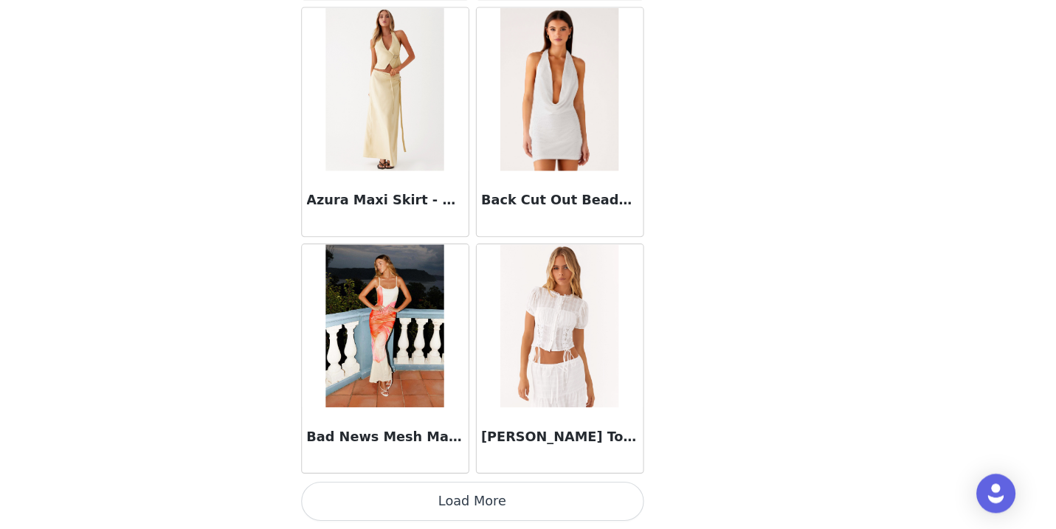
scroll to position [10286, 0]
click at [425, 486] on button "Load More" at bounding box center [528, 503] width 310 height 35
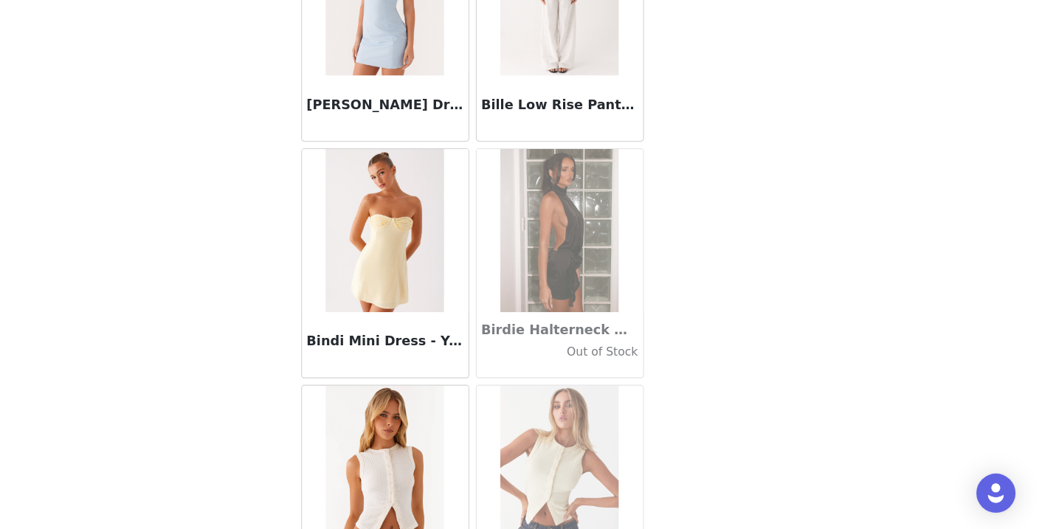
scroll to position [506, 0]
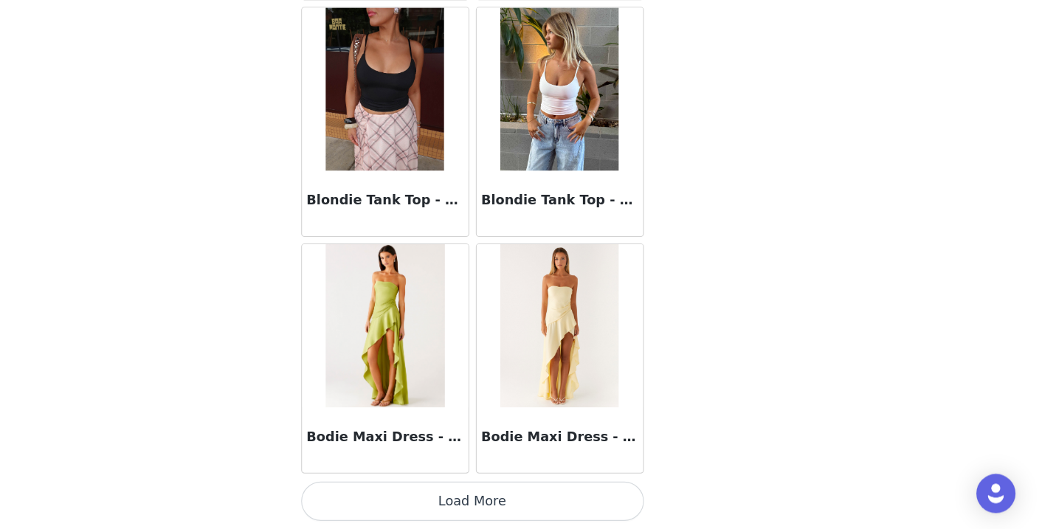
click at [423, 486] on button "Load More" at bounding box center [528, 503] width 310 height 35
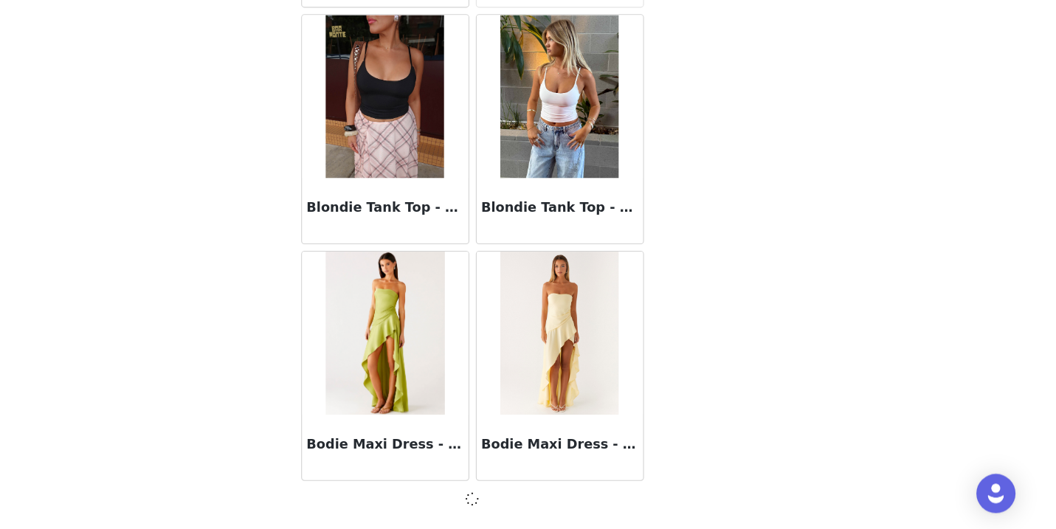
scroll to position [12426, 0]
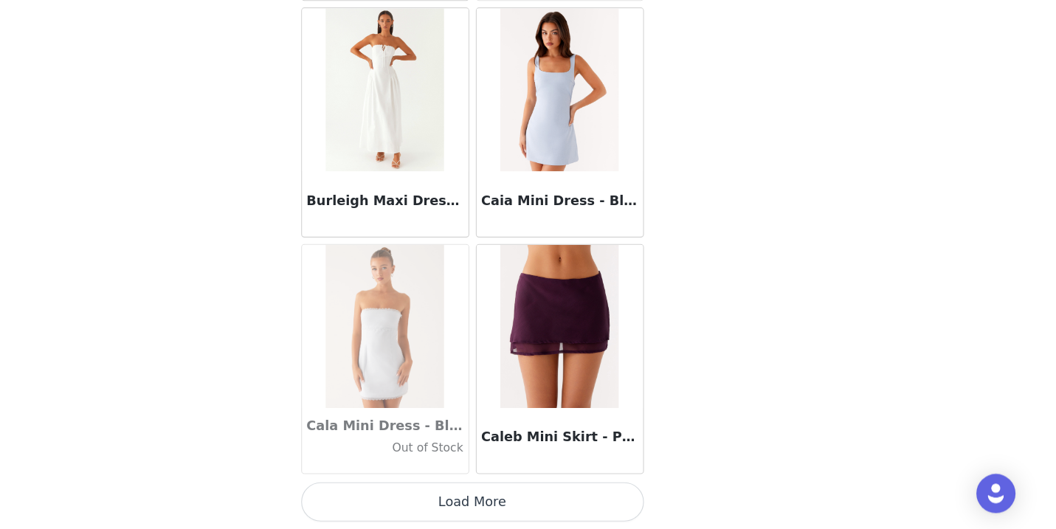
click at [426, 486] on button "Load More" at bounding box center [528, 503] width 310 height 35
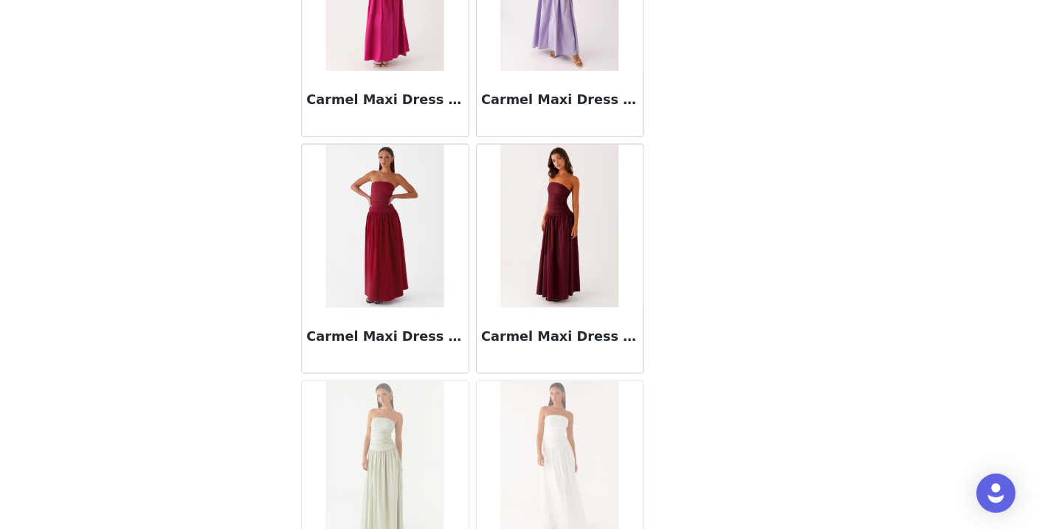
scroll to position [506, 0]
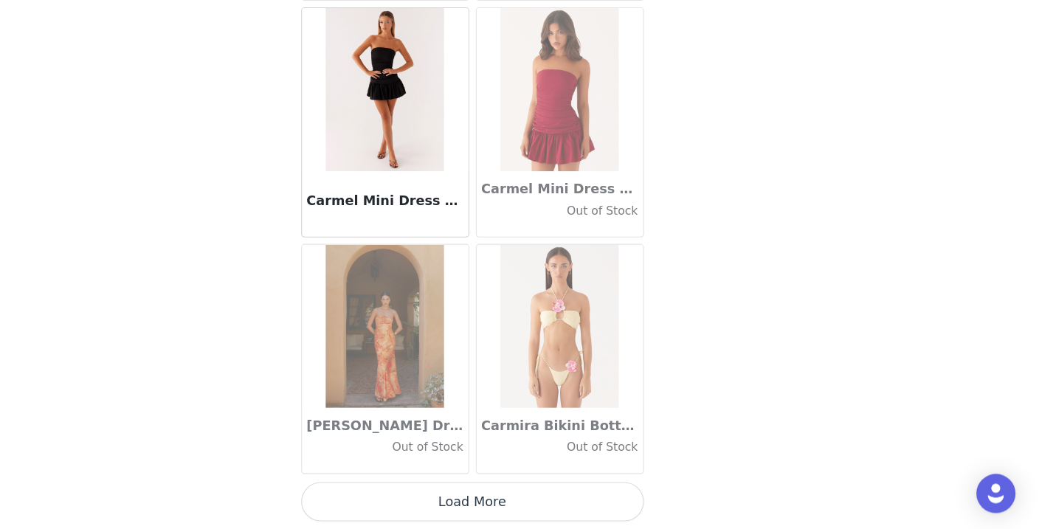
click at [424, 486] on button "Load More" at bounding box center [528, 503] width 310 height 35
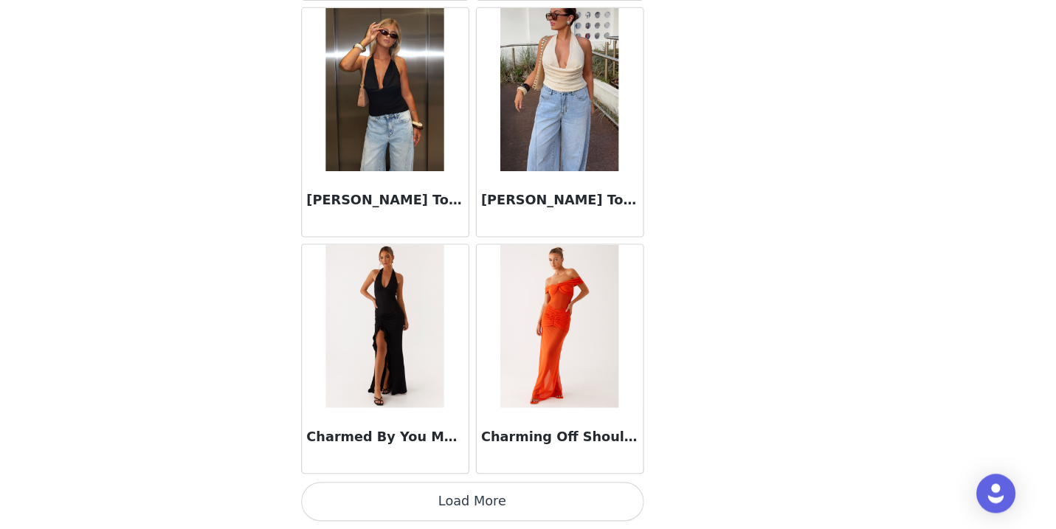
click at [433, 486] on button "Load More" at bounding box center [528, 503] width 310 height 35
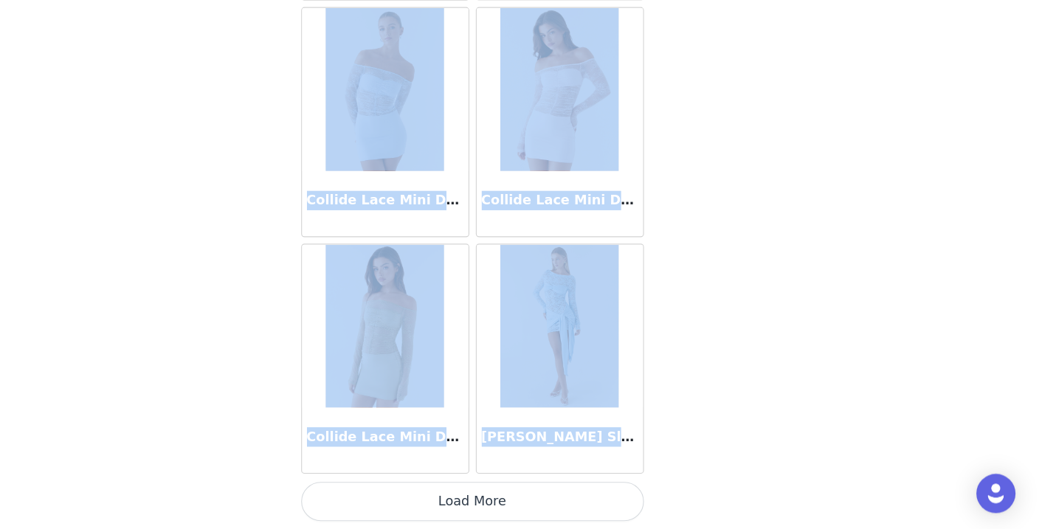
click at [423, 486] on button "Load More" at bounding box center [528, 503] width 310 height 35
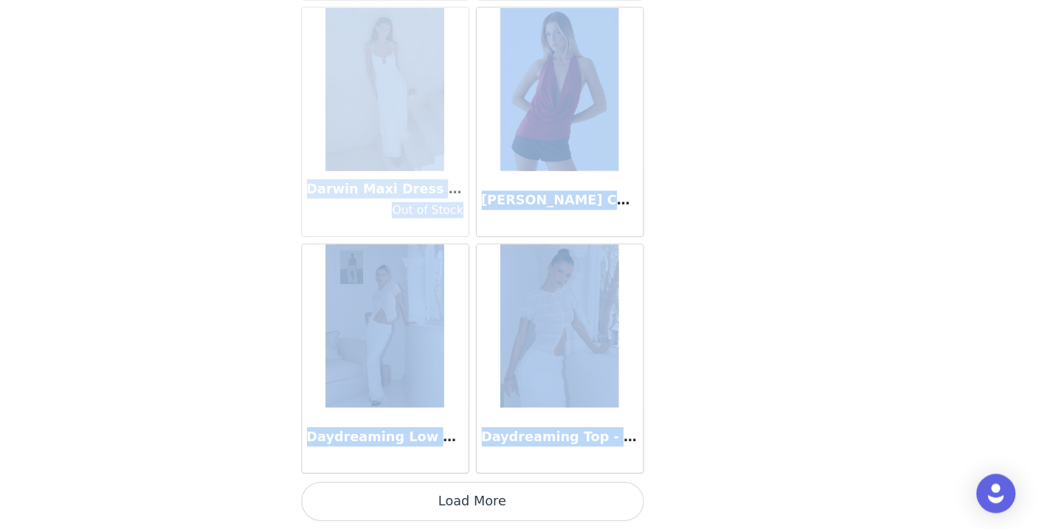
click at [422, 486] on button "Load More" at bounding box center [528, 503] width 310 height 35
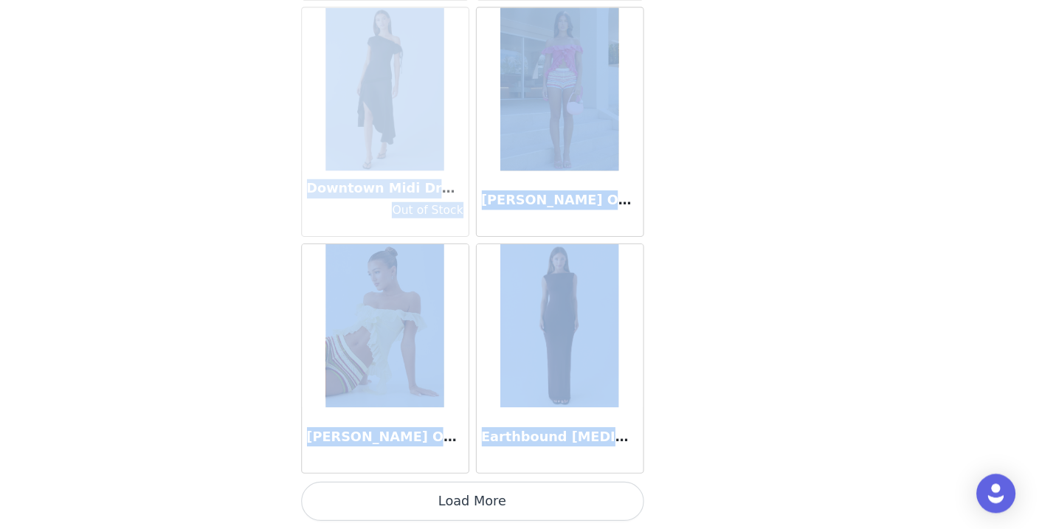
click at [422, 486] on button "Load More" at bounding box center [528, 503] width 310 height 35
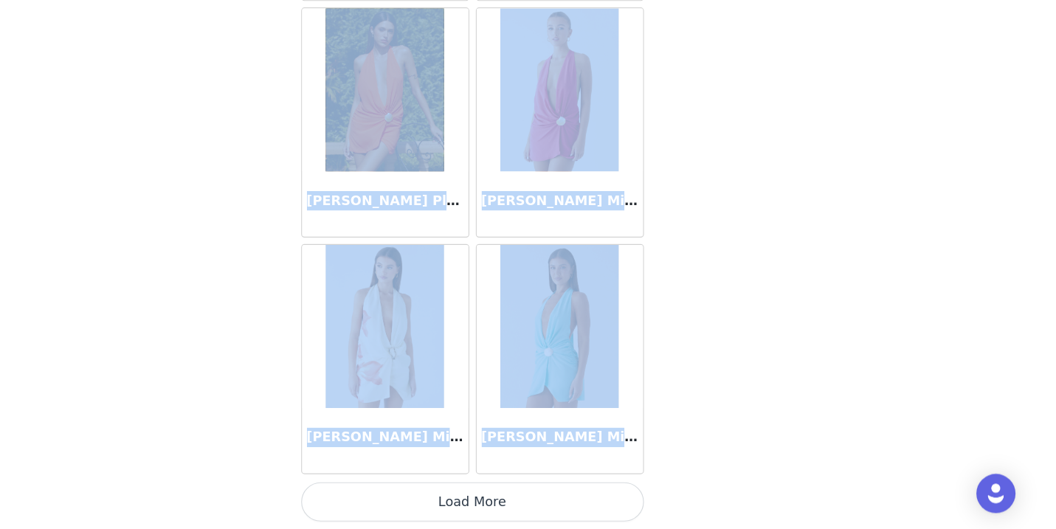
click at [420, 486] on button "Load More" at bounding box center [528, 503] width 310 height 35
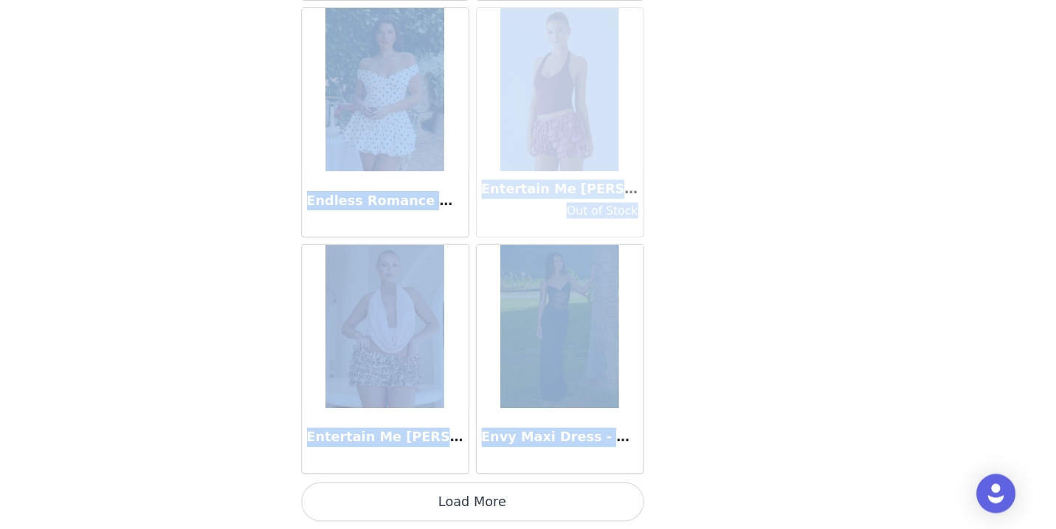
click at [422, 486] on button "Load More" at bounding box center [528, 503] width 310 height 35
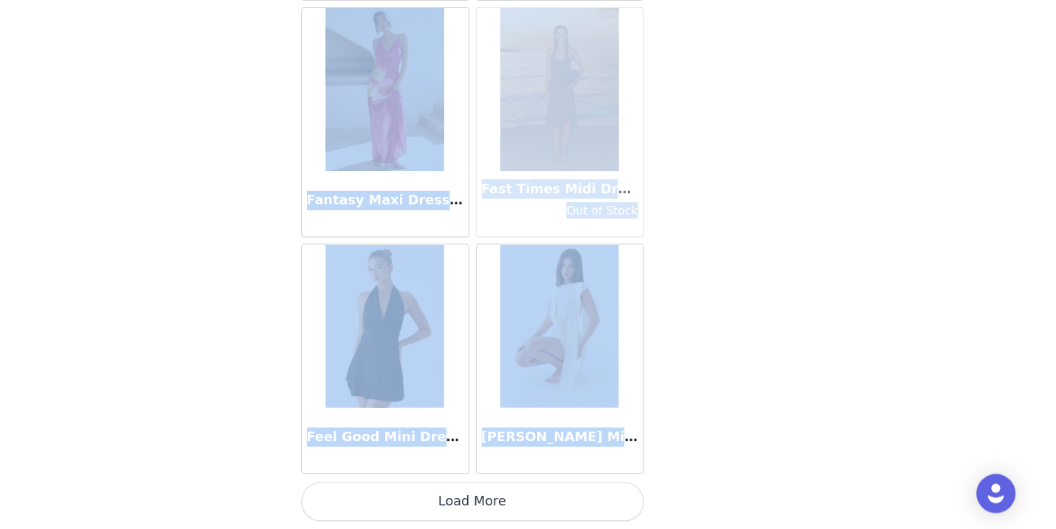
click at [425, 486] on button "Load More" at bounding box center [528, 503] width 310 height 35
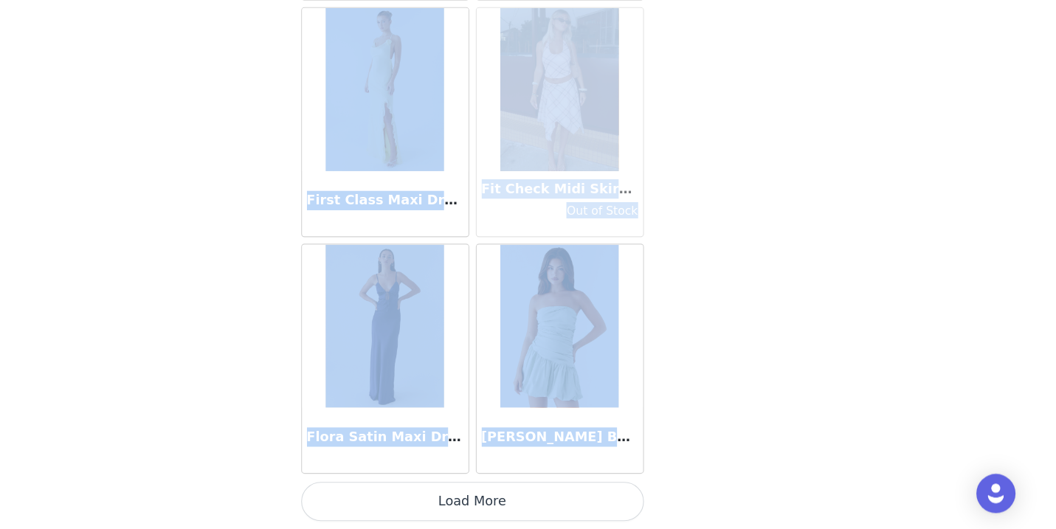
click at [425, 486] on button "Load More" at bounding box center [528, 503] width 310 height 35
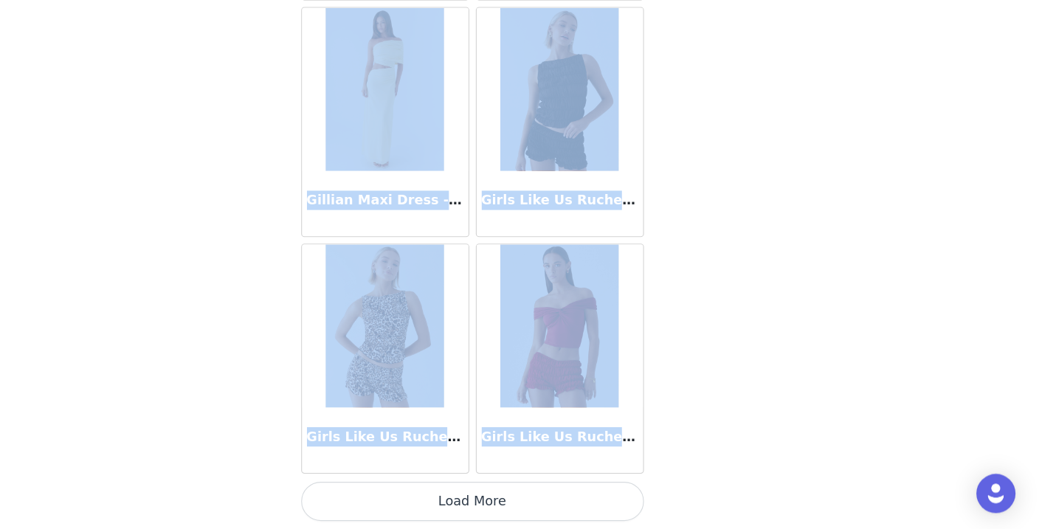
click at [424, 486] on button "Load More" at bounding box center [528, 503] width 310 height 35
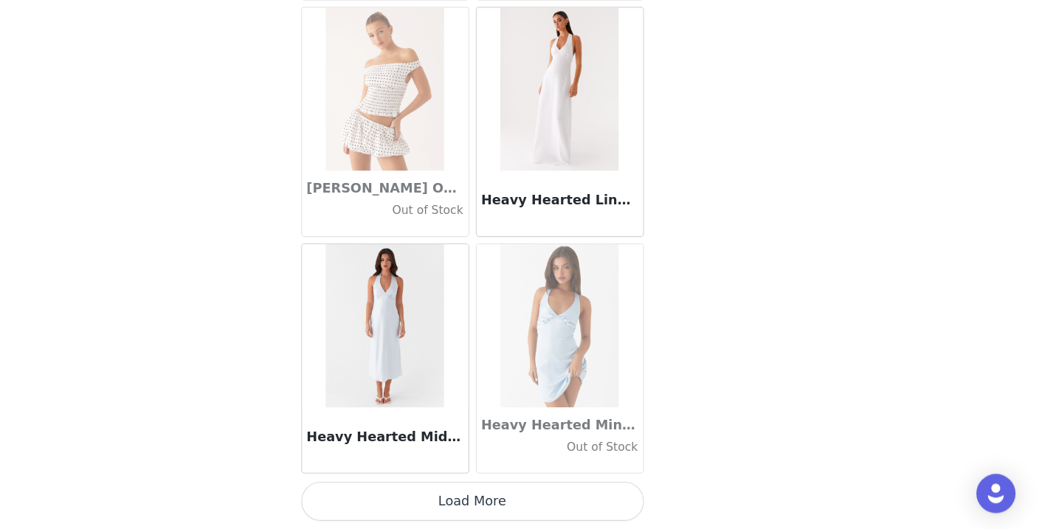
click at [434, 486] on button "Load More" at bounding box center [528, 503] width 310 height 35
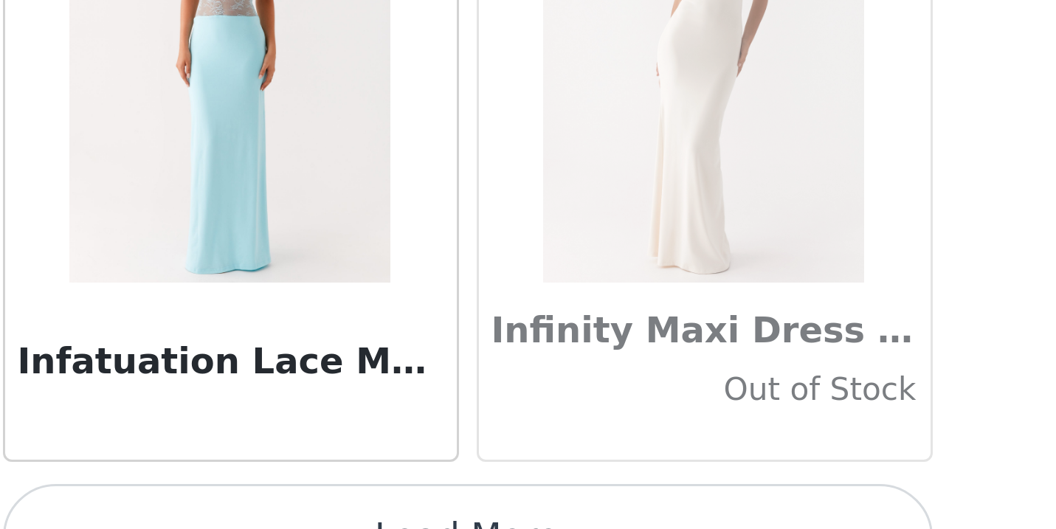
click at [373, 486] on button "Load More" at bounding box center [528, 503] width 310 height 35
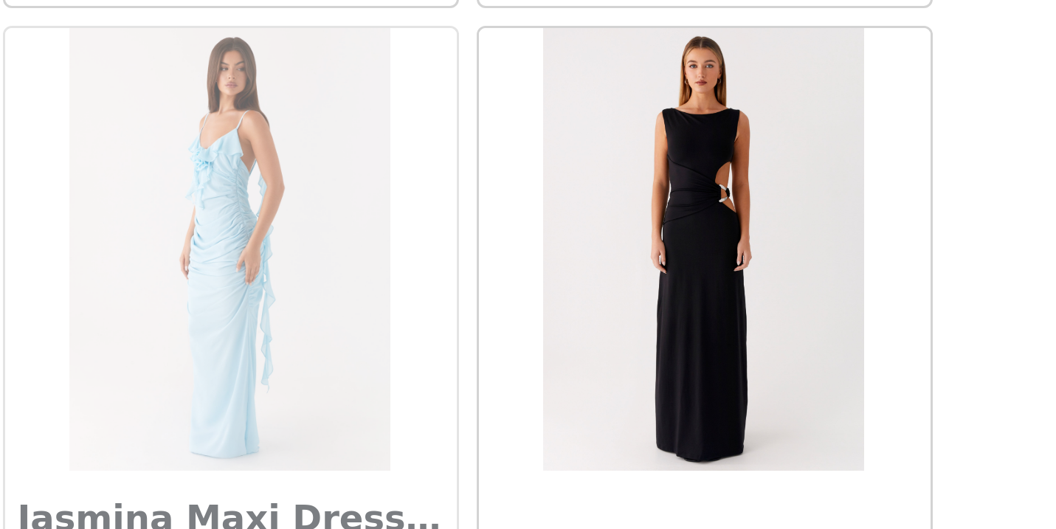
scroll to position [41674, 0]
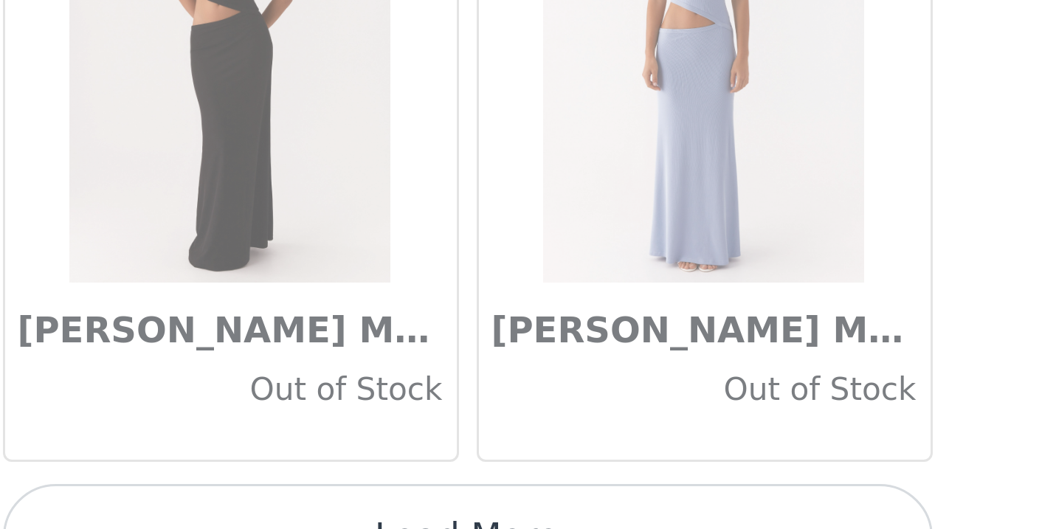
click at [373, 486] on button "Load More" at bounding box center [528, 503] width 310 height 35
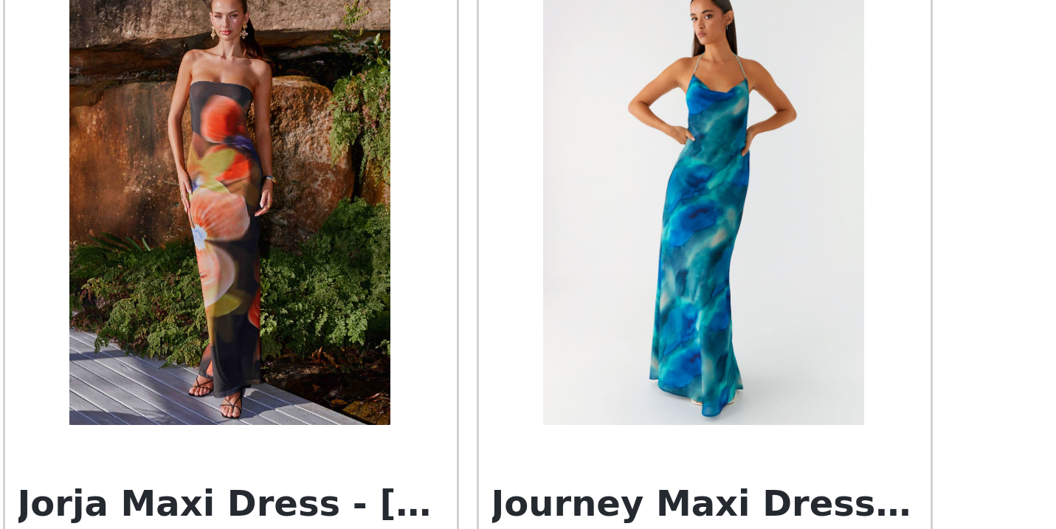
scroll to position [43361, 0]
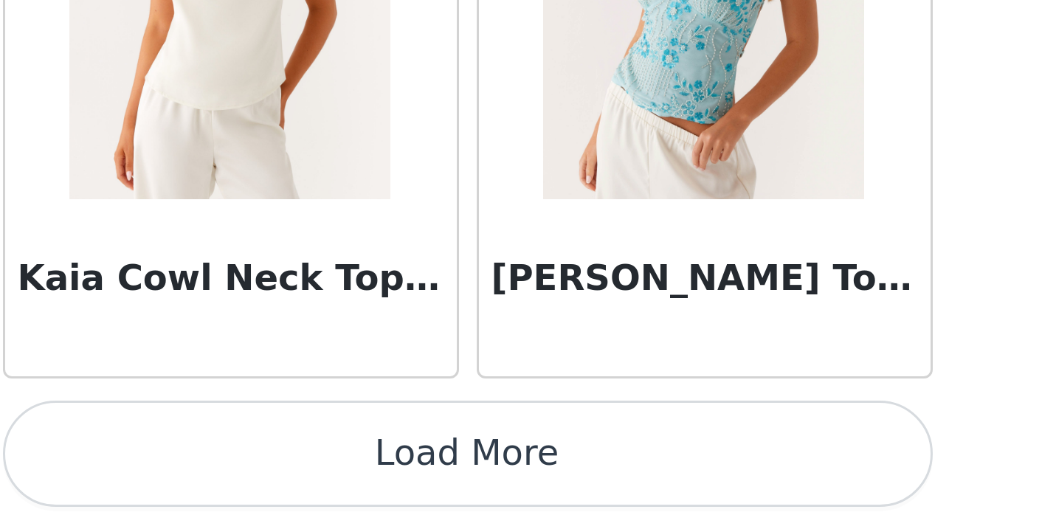
click at [373, 486] on button "Load More" at bounding box center [528, 503] width 310 height 35
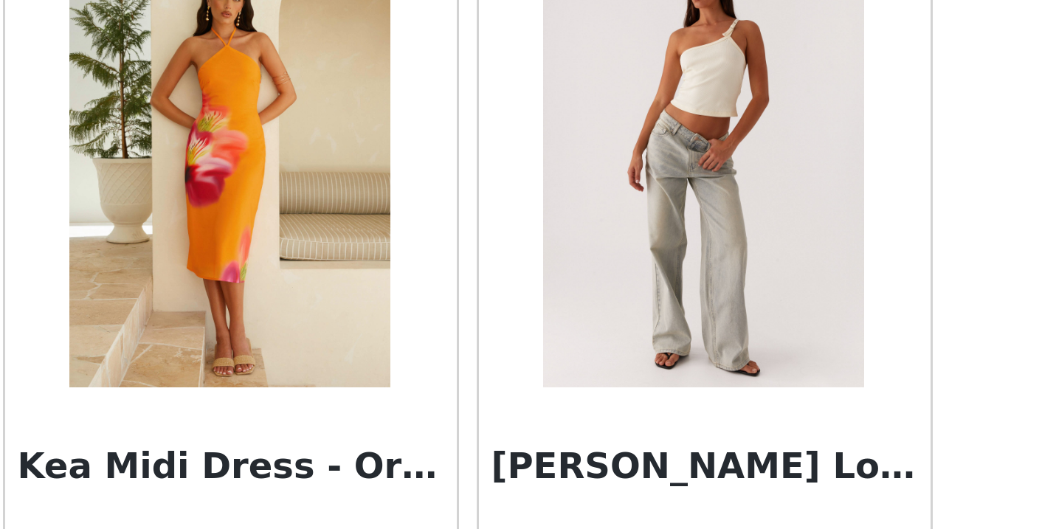
scroll to position [46639, 0]
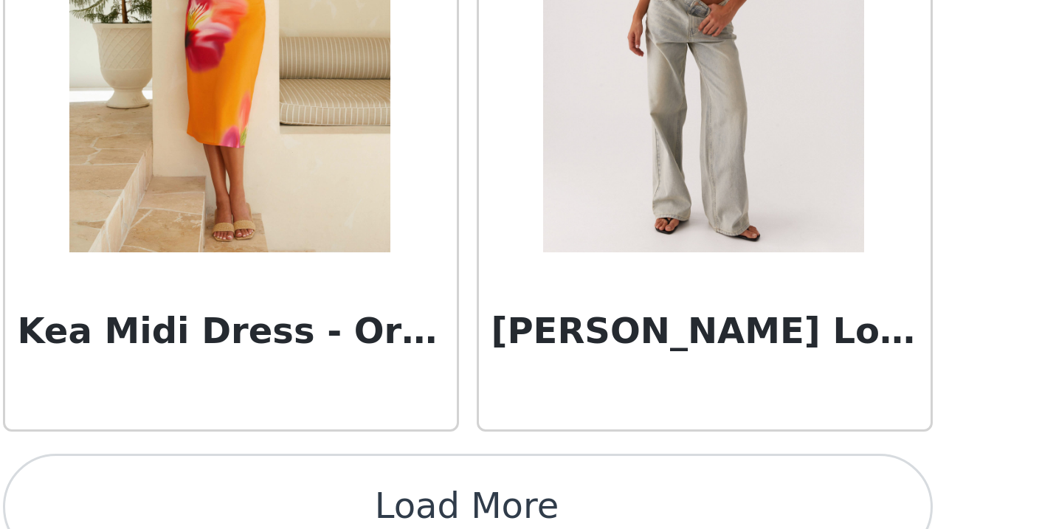
click at [373, 504] on button "Load More" at bounding box center [528, 521] width 310 height 35
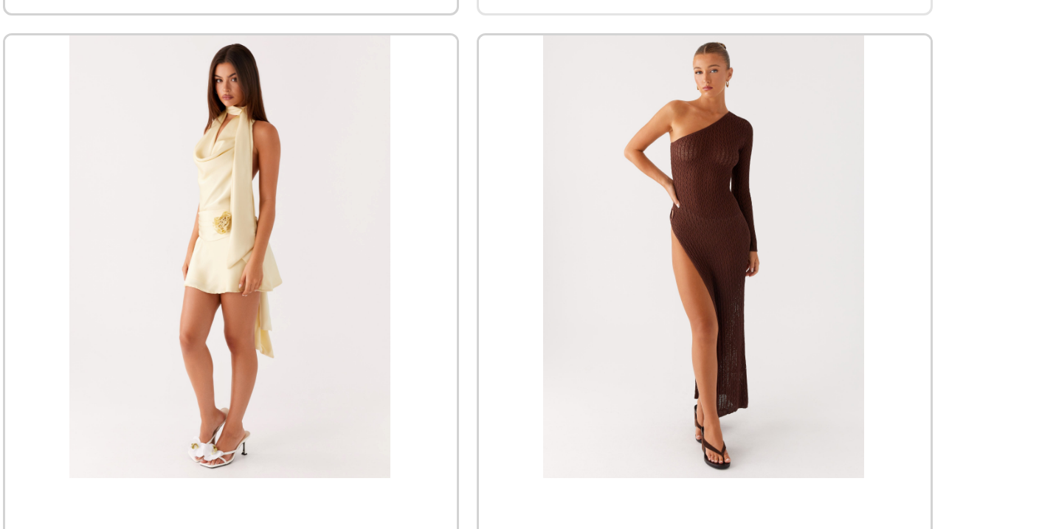
scroll to position [47421, 0]
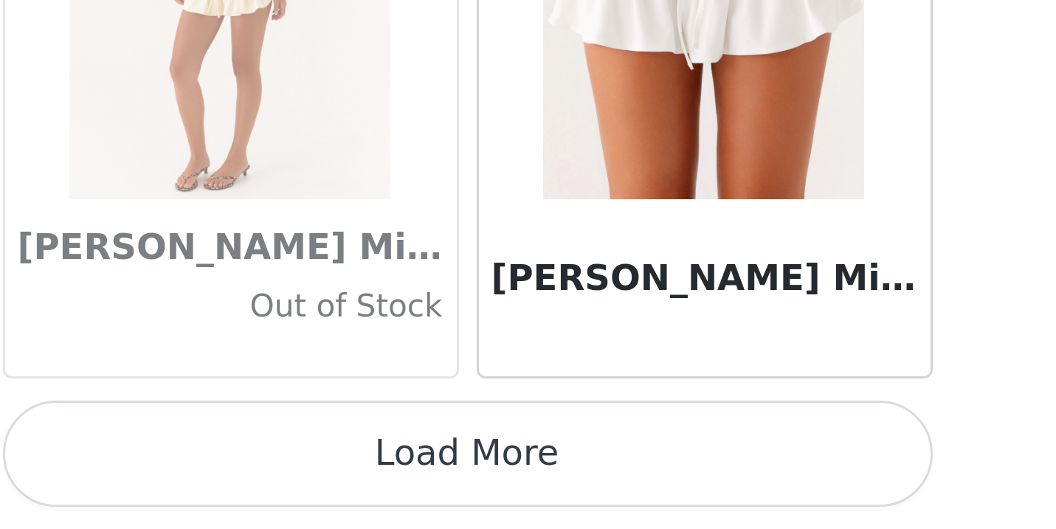
click at [373, 486] on button "Load More" at bounding box center [528, 503] width 310 height 35
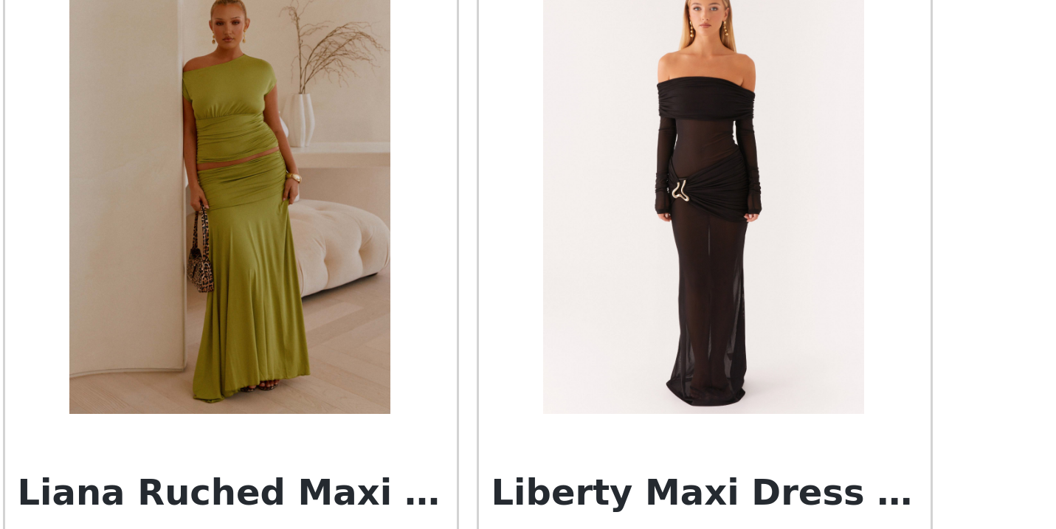
scroll to position [49999, 0]
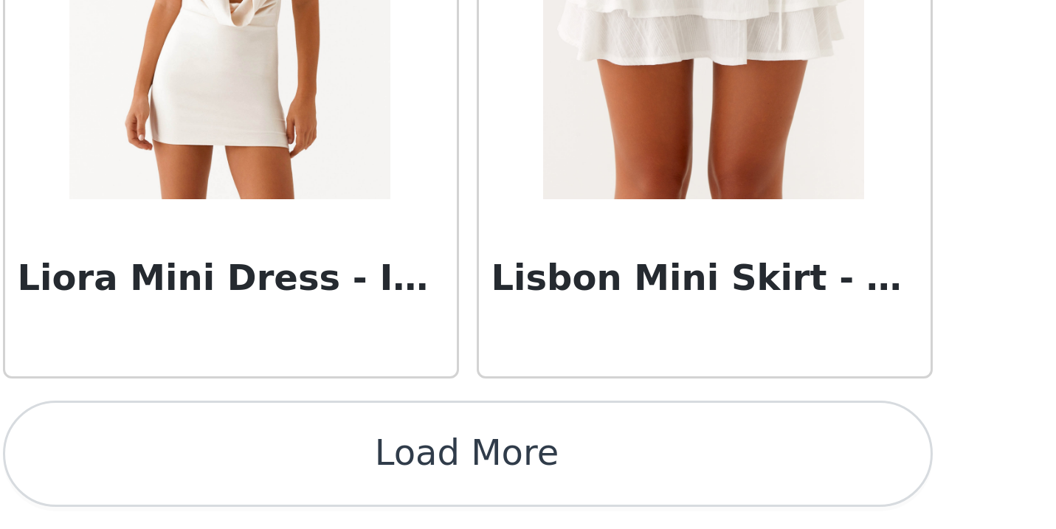
click at [373, 486] on button "Load More" at bounding box center [528, 503] width 310 height 35
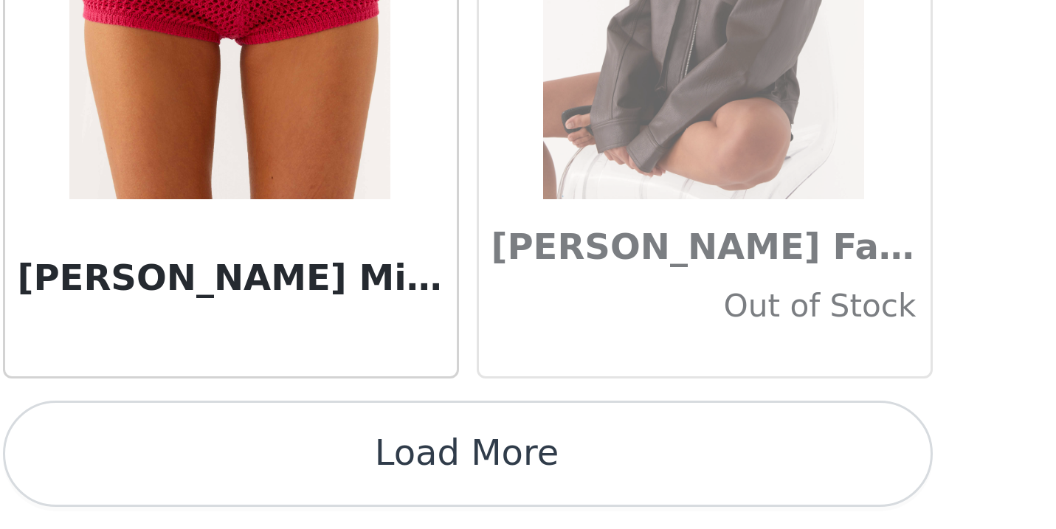
scroll to position [506, 0]
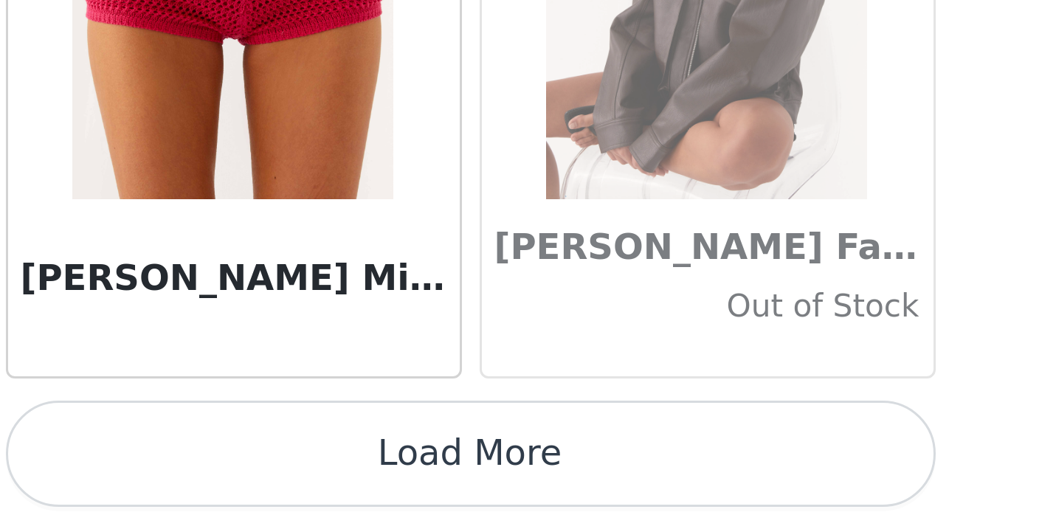
click at [373, 486] on button "Load More" at bounding box center [528, 503] width 310 height 35
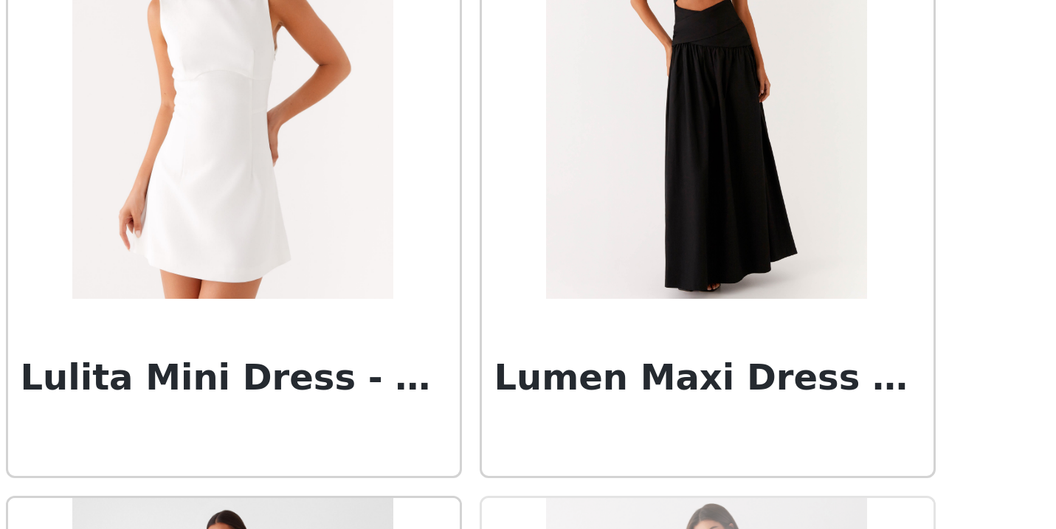
scroll to position [53470, 0]
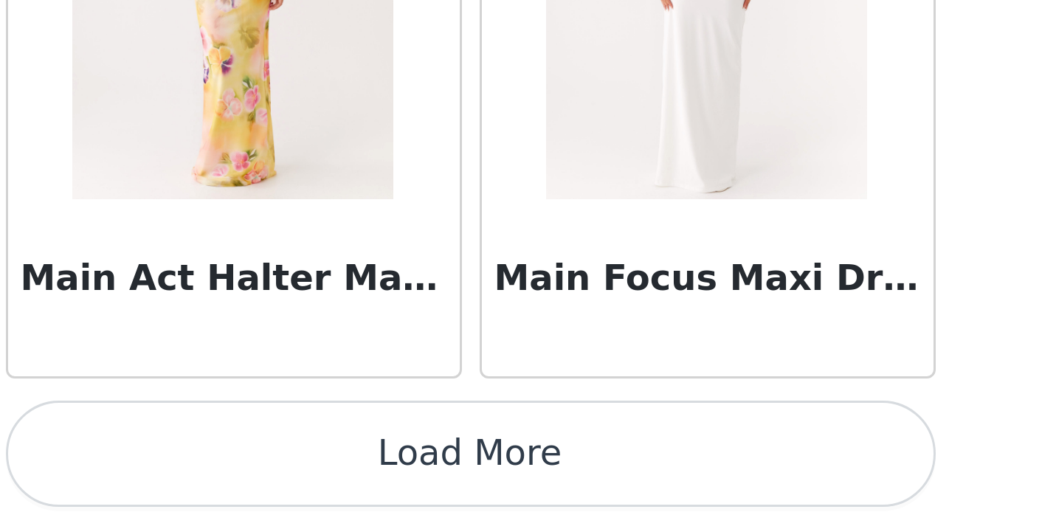
click at [373, 486] on button "Load More" at bounding box center [528, 503] width 310 height 35
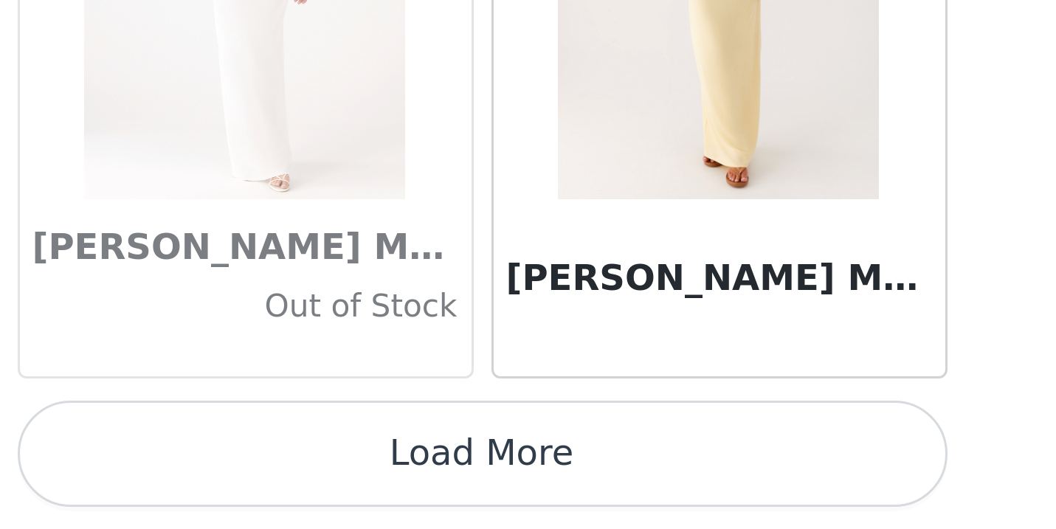
scroll to position [506, 0]
click at [373, 486] on button "Load More" at bounding box center [528, 503] width 310 height 35
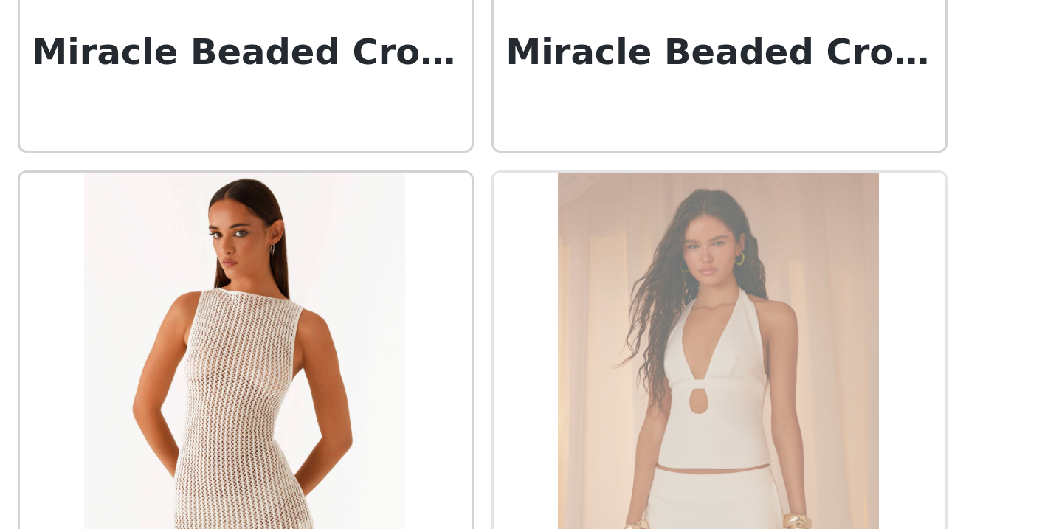
scroll to position [59372, 0]
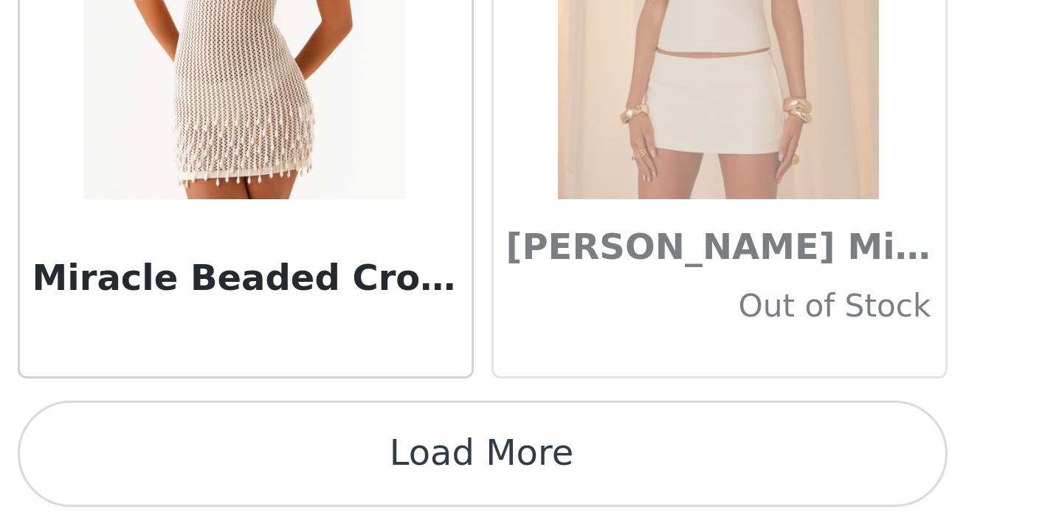
click at [373, 486] on button "Load More" at bounding box center [528, 503] width 310 height 35
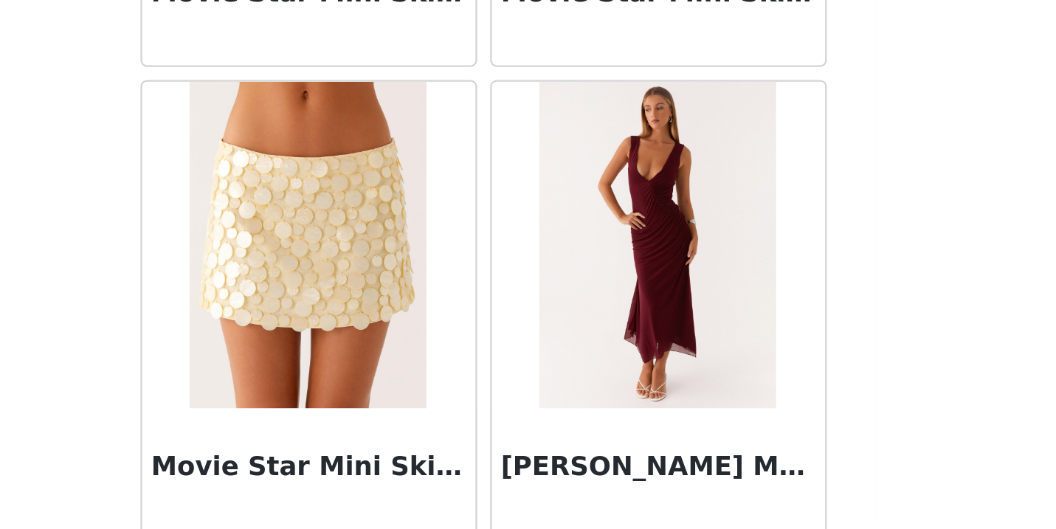
scroll to position [61375, 0]
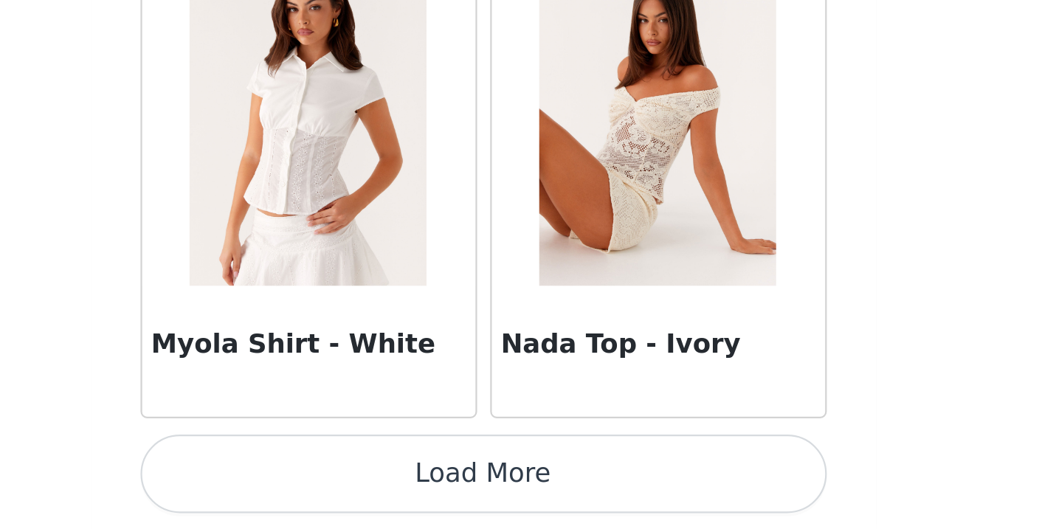
click at [373, 486] on button "Load More" at bounding box center [528, 503] width 310 height 35
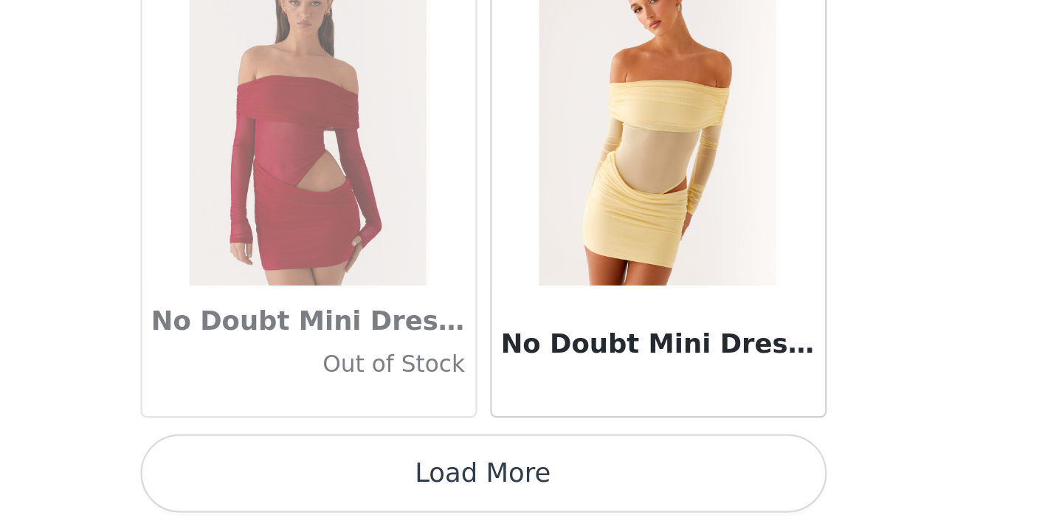
scroll to position [506, 0]
click at [373, 486] on button "Load More" at bounding box center [528, 503] width 310 height 35
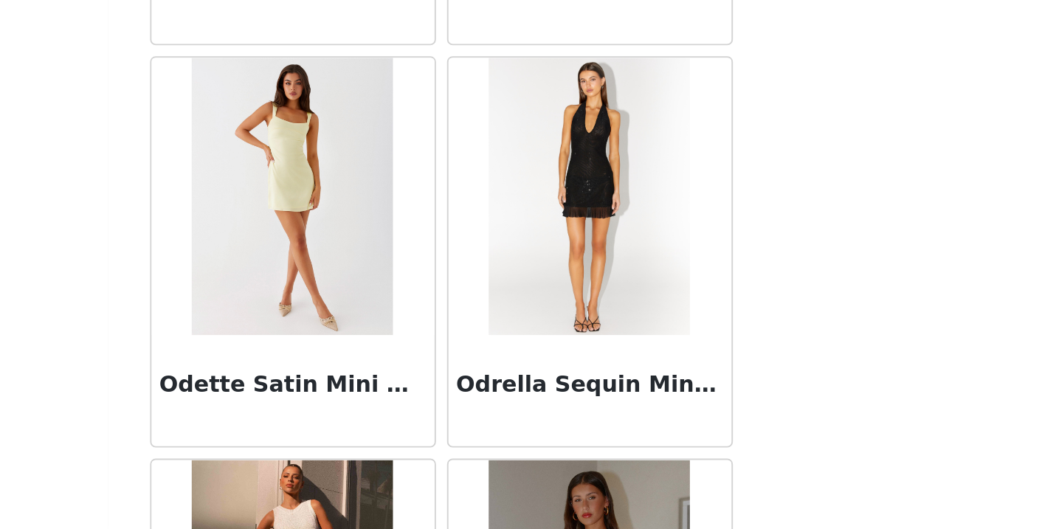
scroll to position [65691, 0]
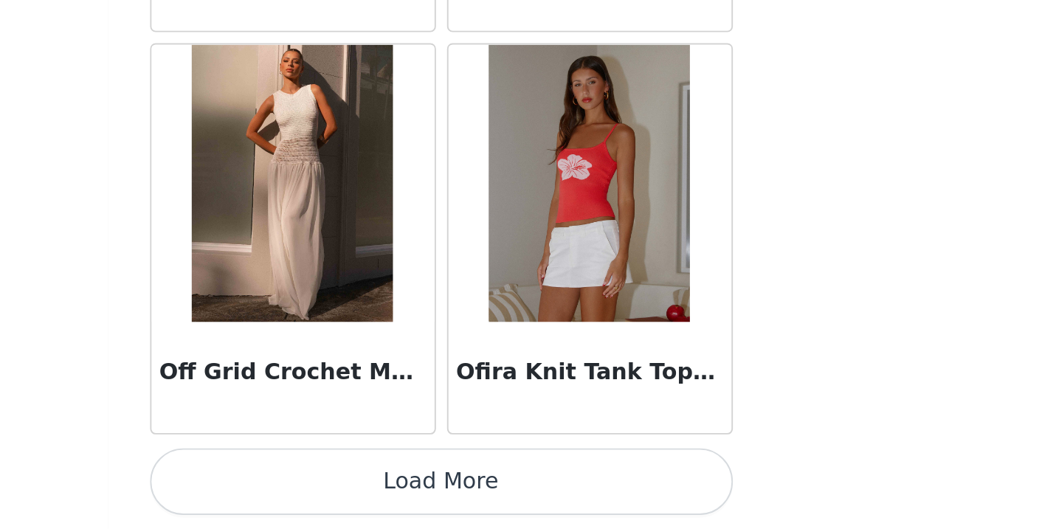
click at [373, 486] on button "Load More" at bounding box center [528, 503] width 310 height 35
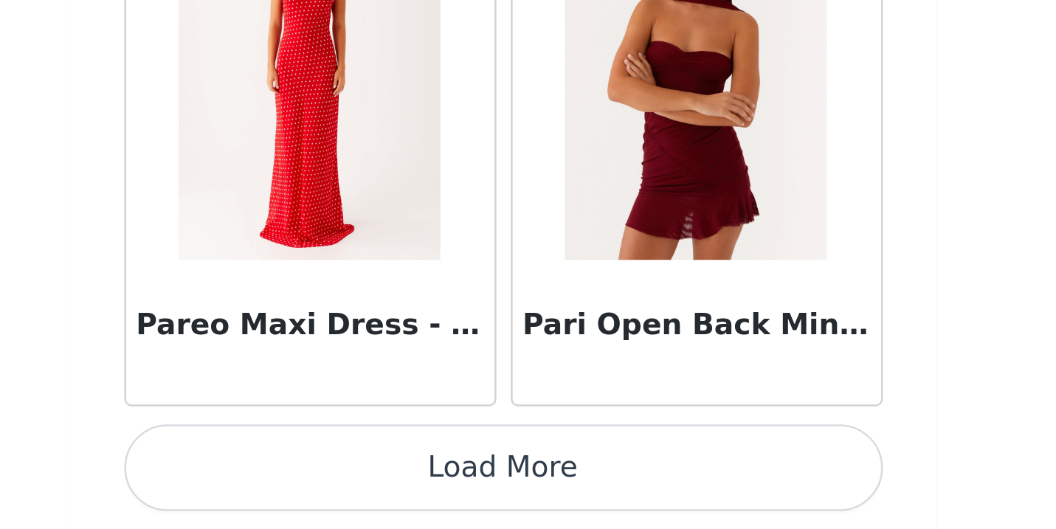
scroll to position [506, 0]
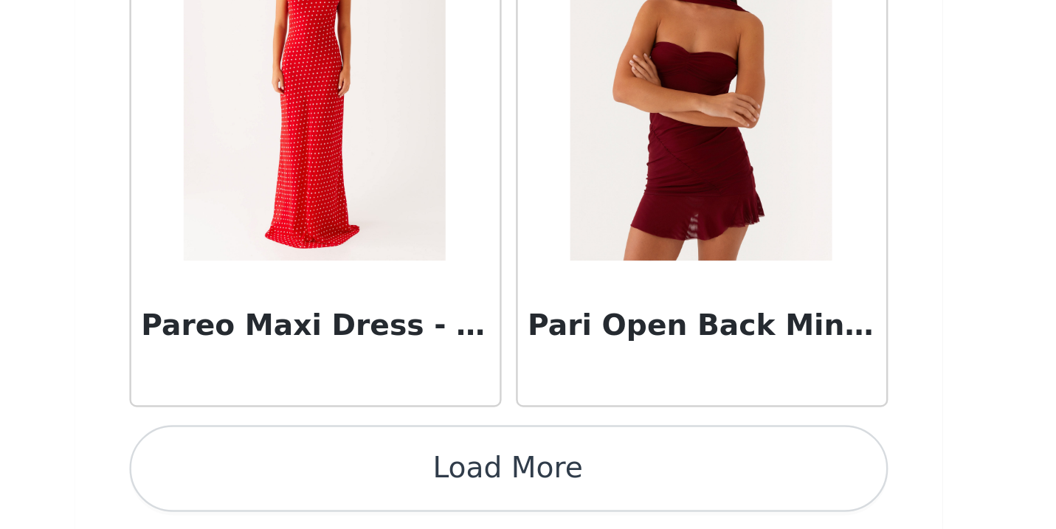
click at [373, 486] on button "Load More" at bounding box center [528, 503] width 310 height 35
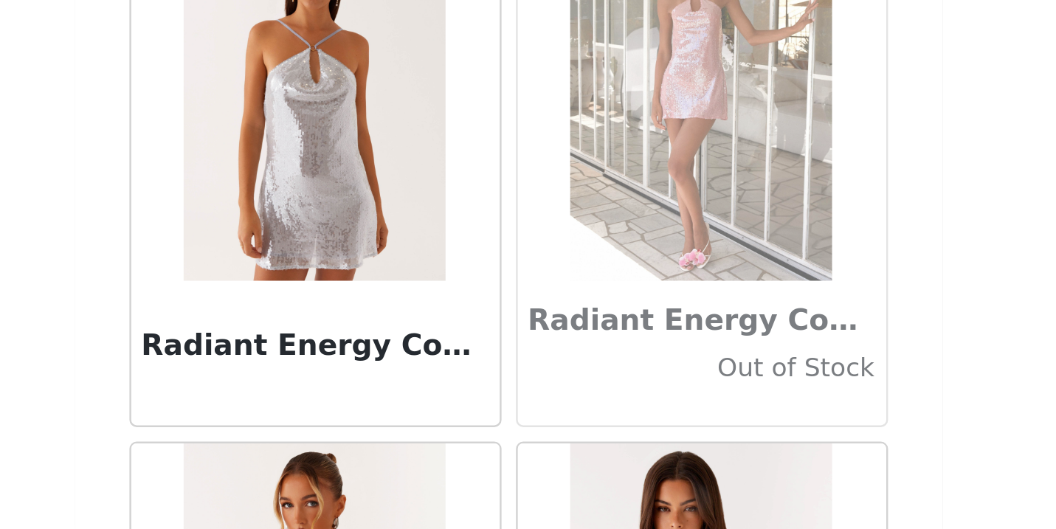
scroll to position [70175, 0]
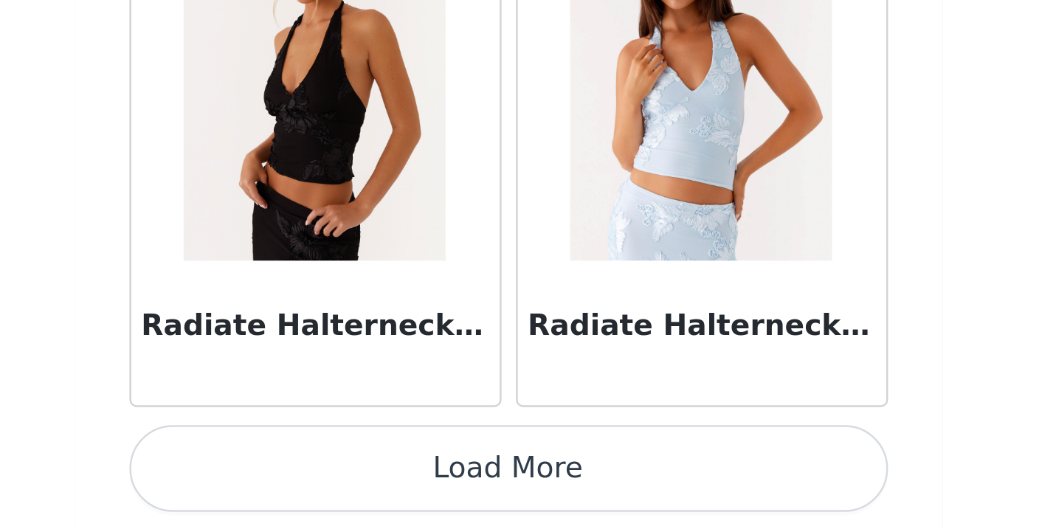
click at [373, 486] on button "Load More" at bounding box center [528, 503] width 310 height 35
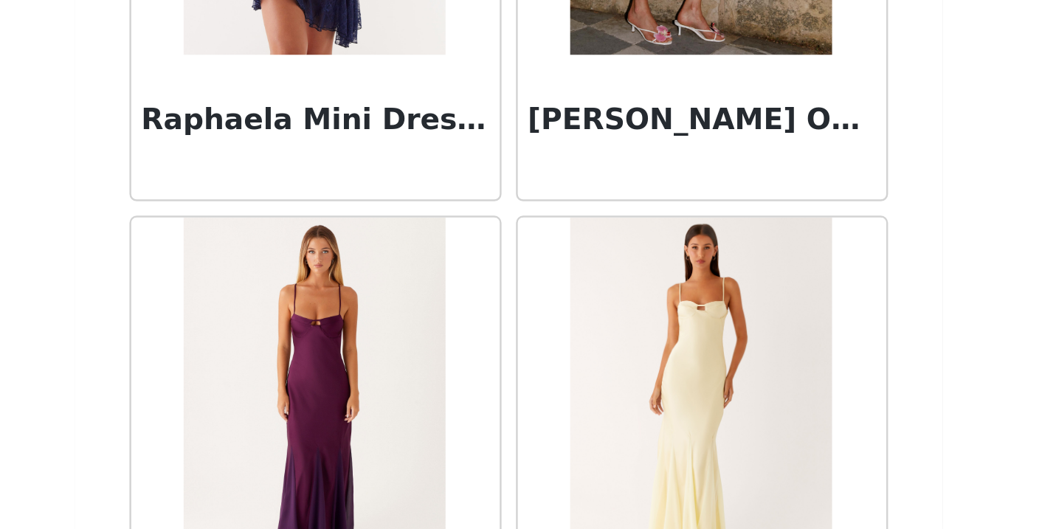
scroll to position [71409, 0]
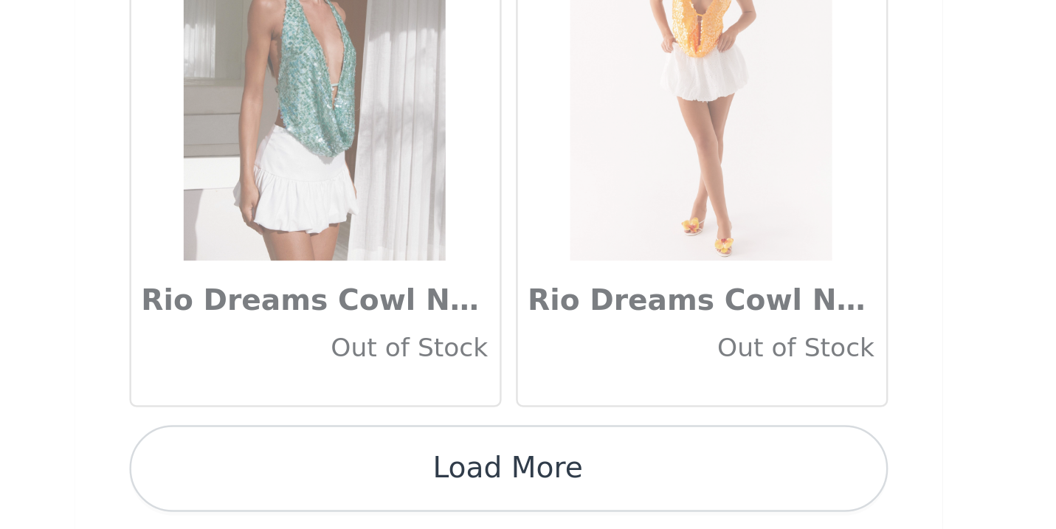
click at [373, 486] on button "Load More" at bounding box center [528, 503] width 310 height 35
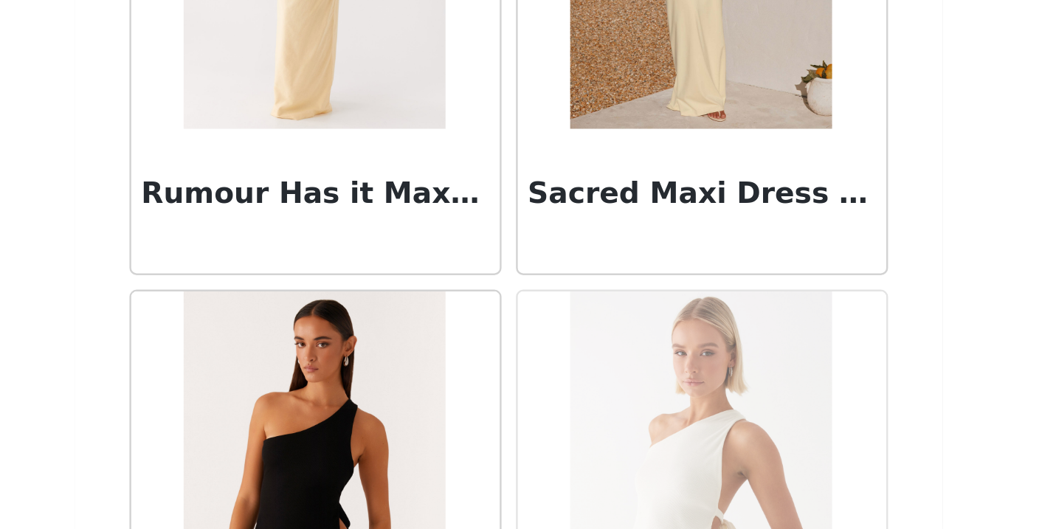
scroll to position [74312, 0]
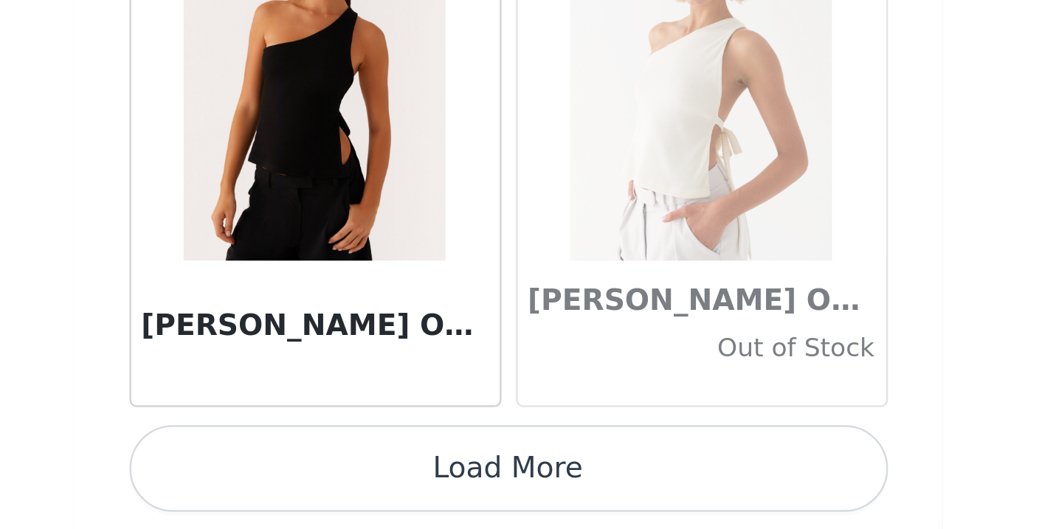
click at [373, 486] on button "Load More" at bounding box center [528, 503] width 310 height 35
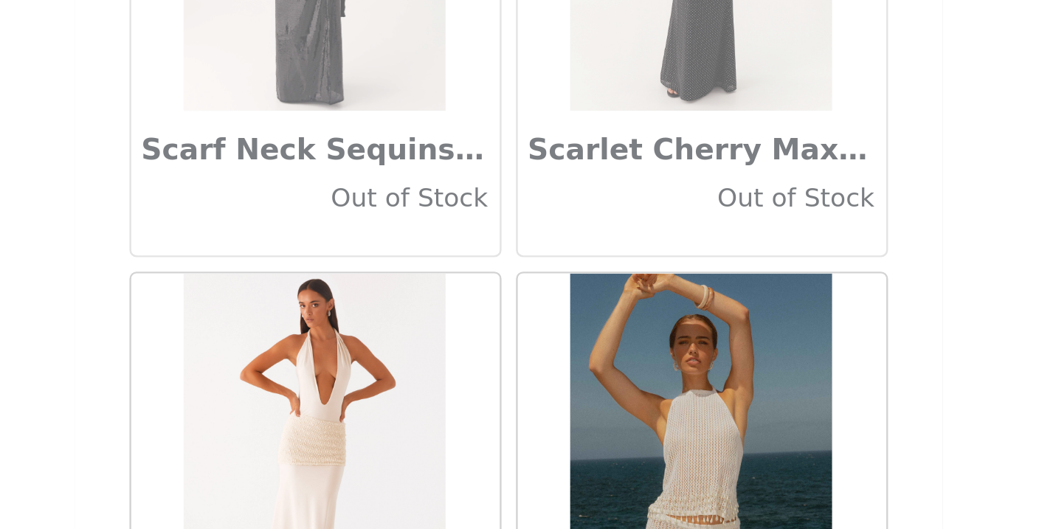
scroll to position [75885, 0]
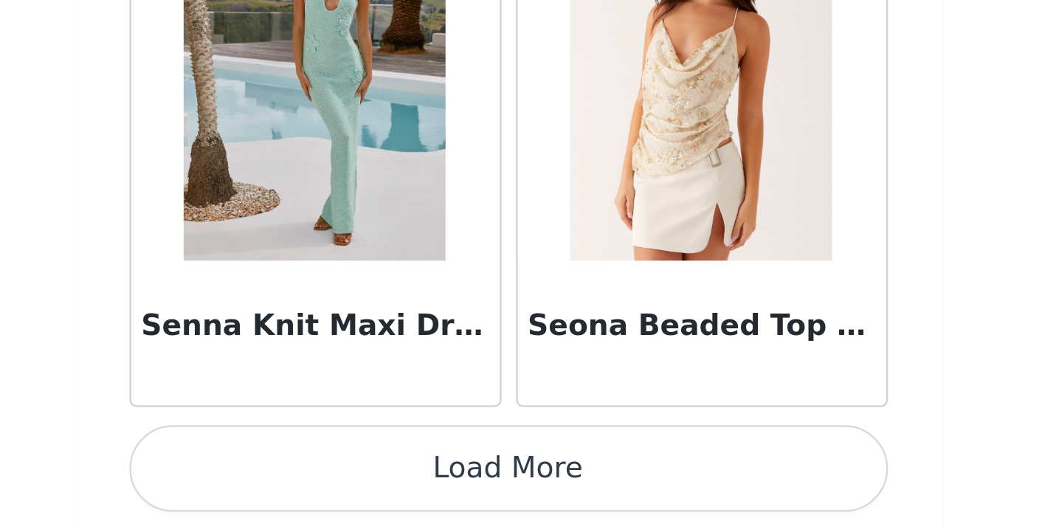
click at [373, 486] on button "Load More" at bounding box center [528, 503] width 310 height 35
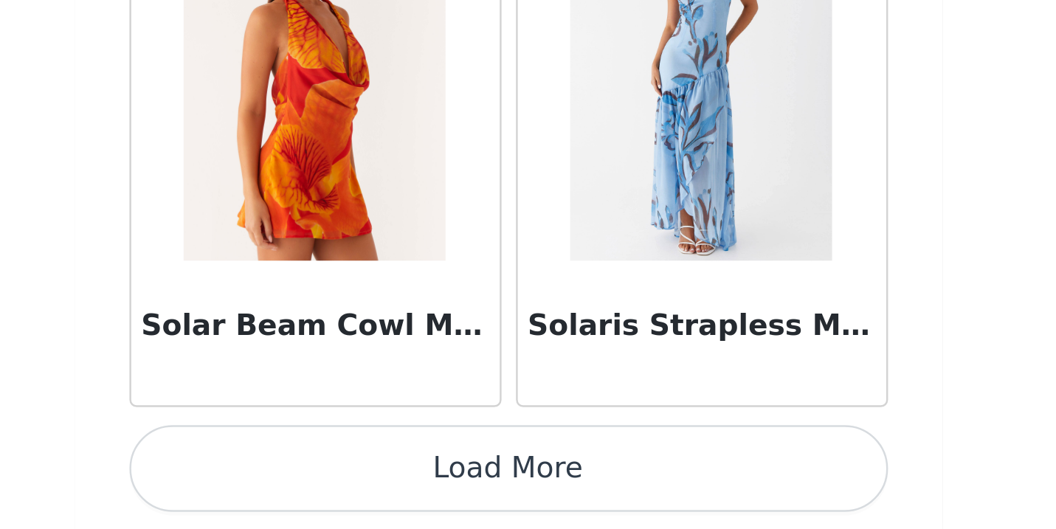
click at [373, 486] on button "Load More" at bounding box center [528, 503] width 310 height 35
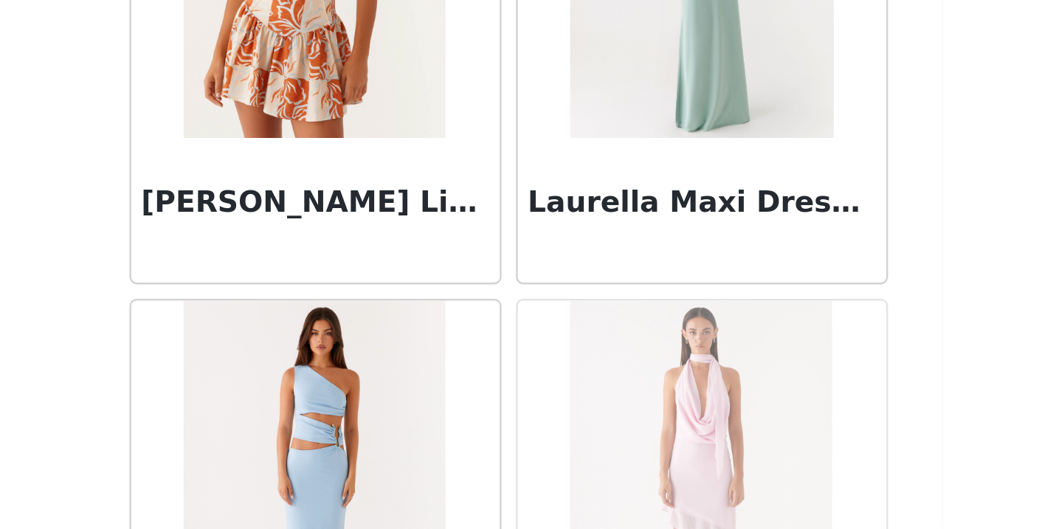
scroll to position [44910, 0]
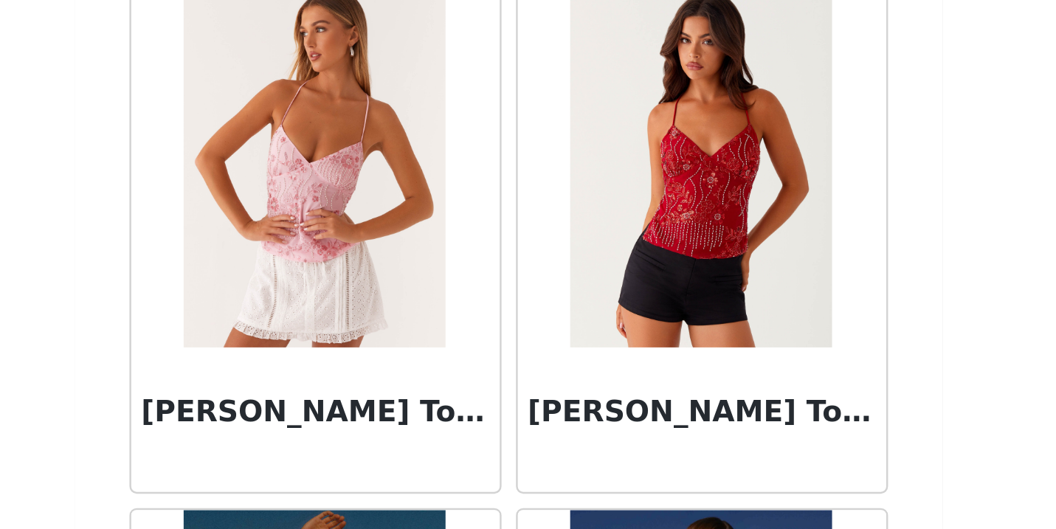
click at [351, 112] on div "Back Aamari Maxi Dress - Red Adelaide Shirt Mini Dress - Brown Adored By You Mi…" at bounding box center [528, 264] width 354 height 529
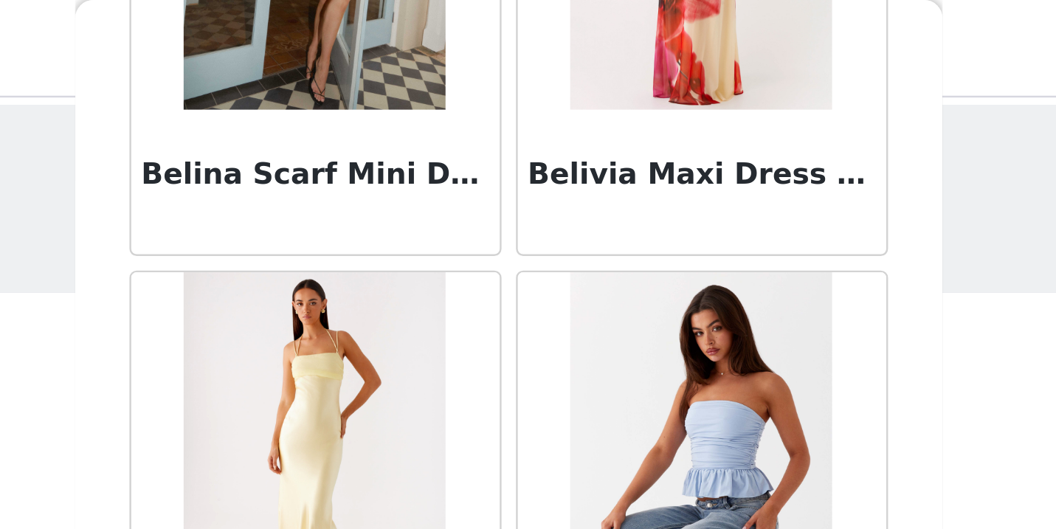
scroll to position [10874, 0]
